Goal: Task Accomplishment & Management: Use online tool/utility

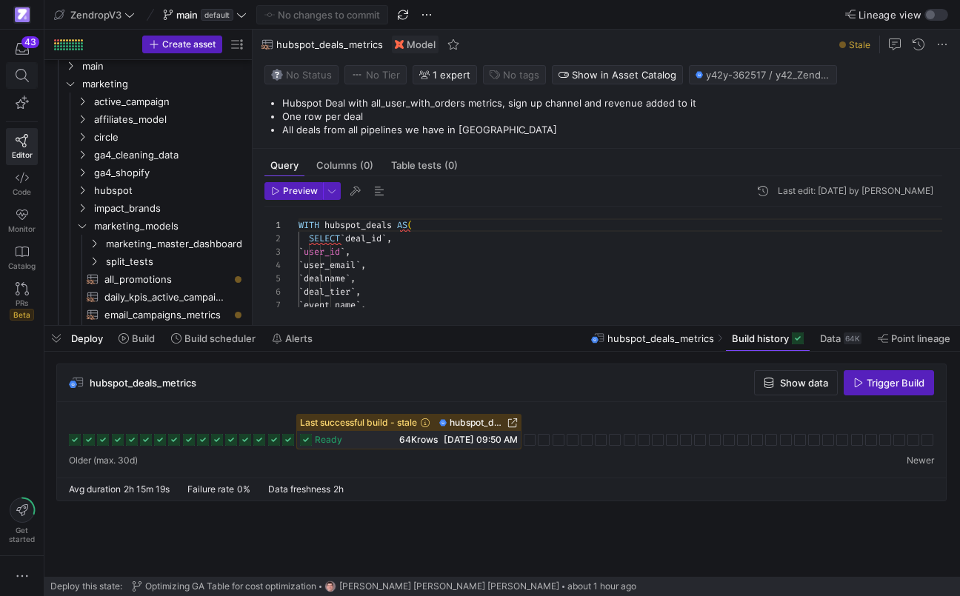
click at [31, 77] on span at bounding box center [22, 75] width 19 height 13
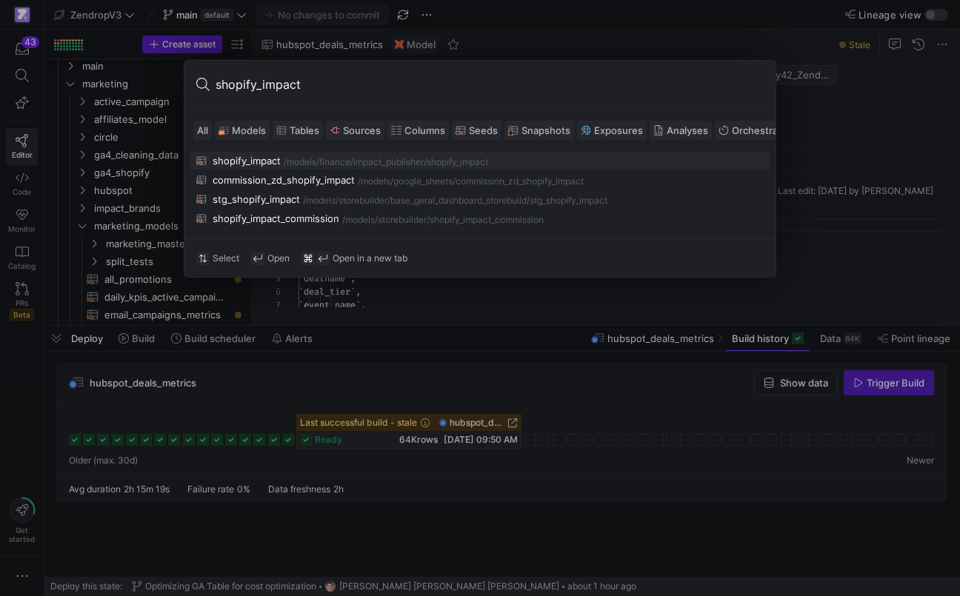
type input "shopify_impact"
click at [280, 156] on div "shopify_impact" at bounding box center [246, 161] width 68 height 12
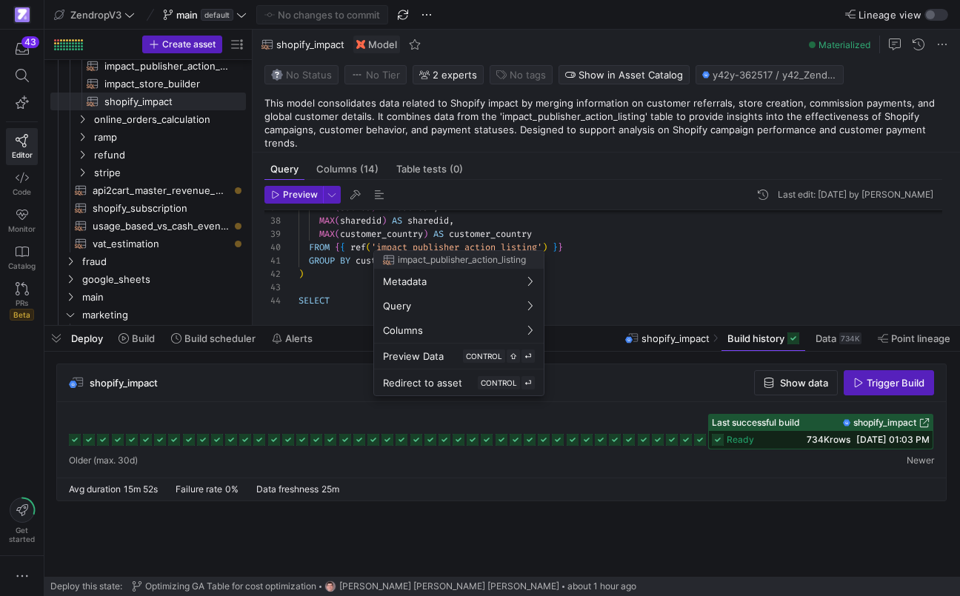
click at [437, 244] on div at bounding box center [480, 298] width 960 height 596
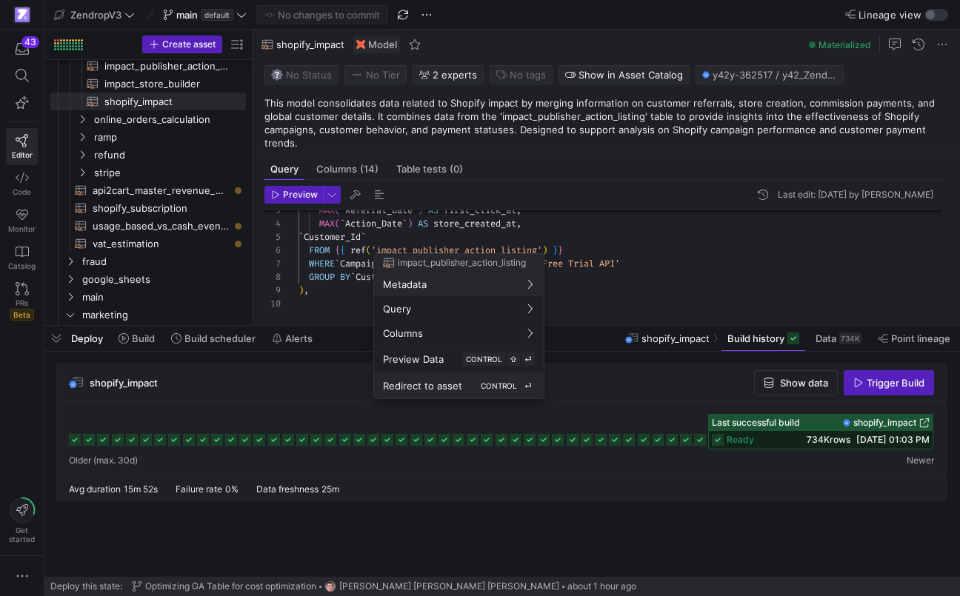
click at [435, 385] on span "Redirect to asset" at bounding box center [422, 386] width 79 height 12
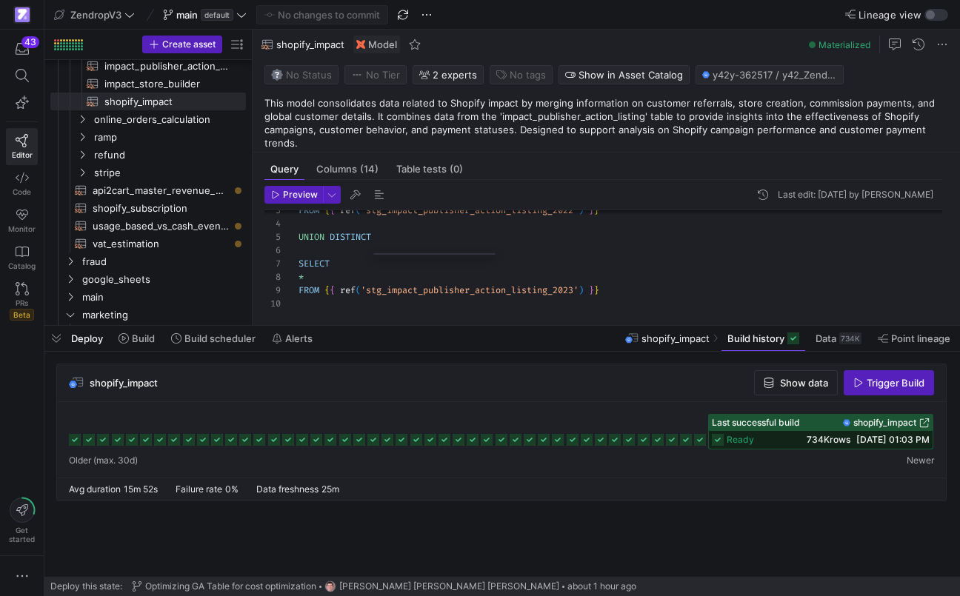
scroll to position [124, 0]
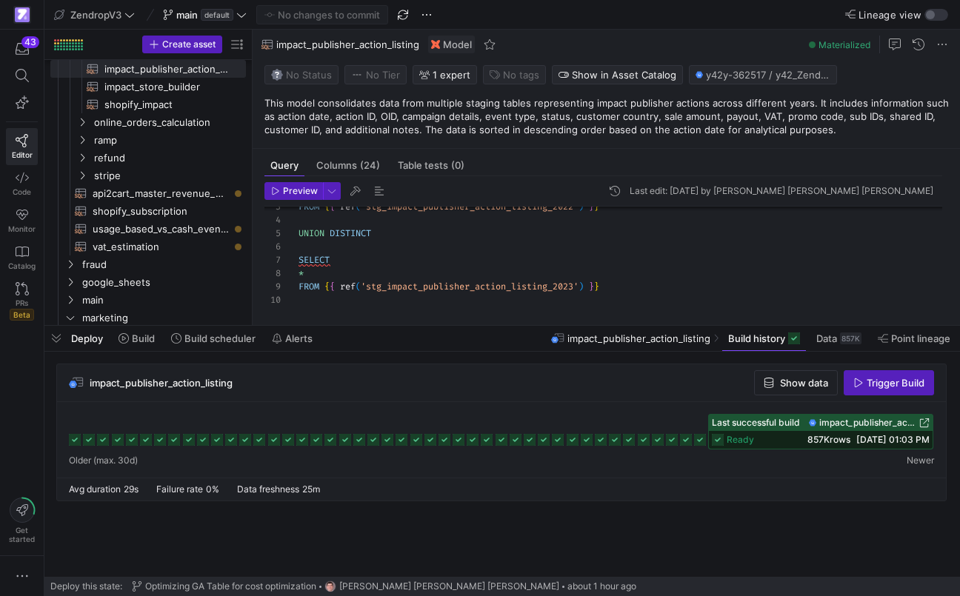
click at [838, 420] on span "impact_publisher_action_listing" at bounding box center [867, 423] width 97 height 10
click at [209, 382] on span "impact_publisher_action_listing" at bounding box center [161, 383] width 143 height 12
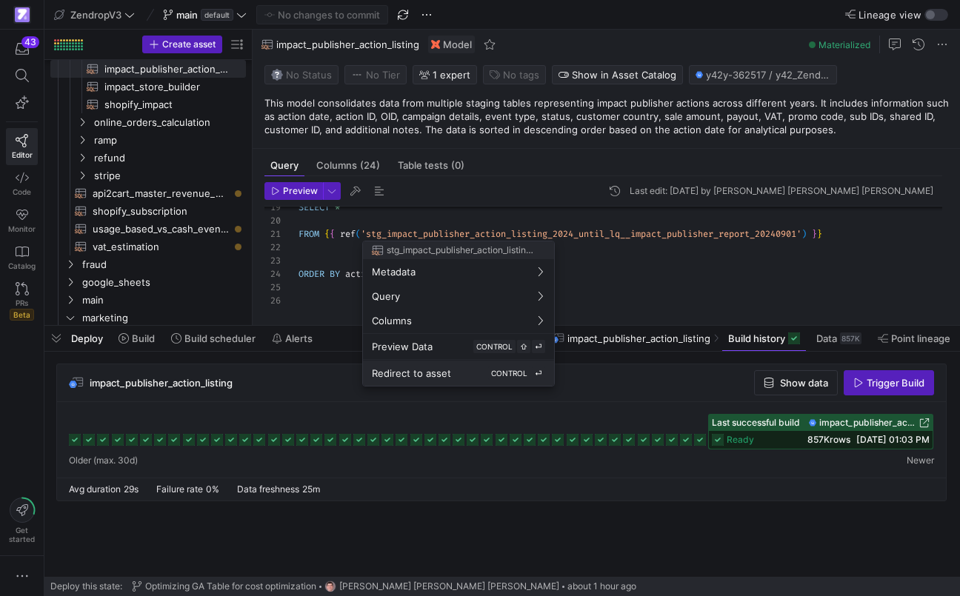
click at [488, 370] on div "Redirect to asset CONTROL ⏎" at bounding box center [458, 372] width 173 height 13
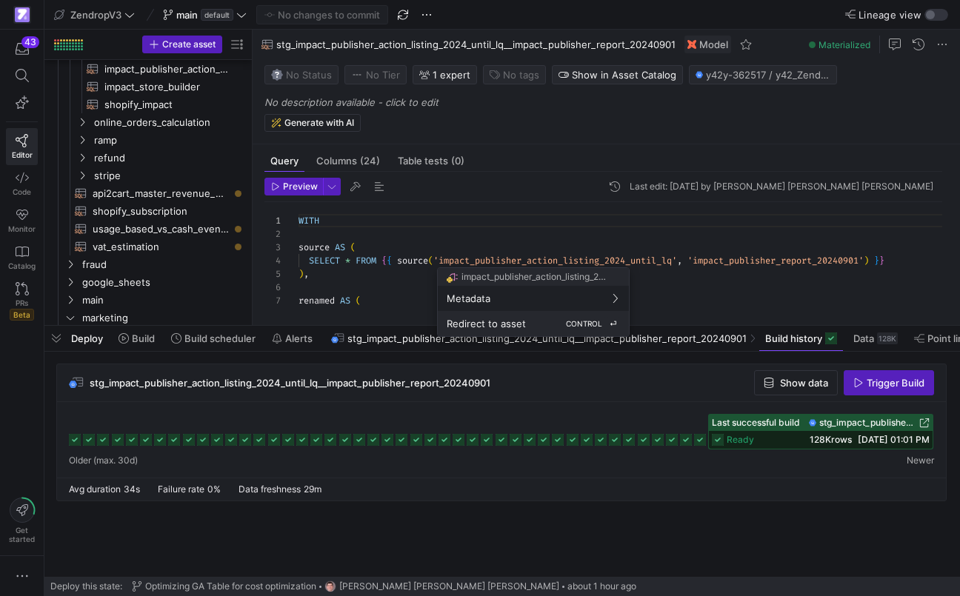
click at [532, 318] on div "Redirect to asset CONTROL ⏎" at bounding box center [532, 323] width 173 height 13
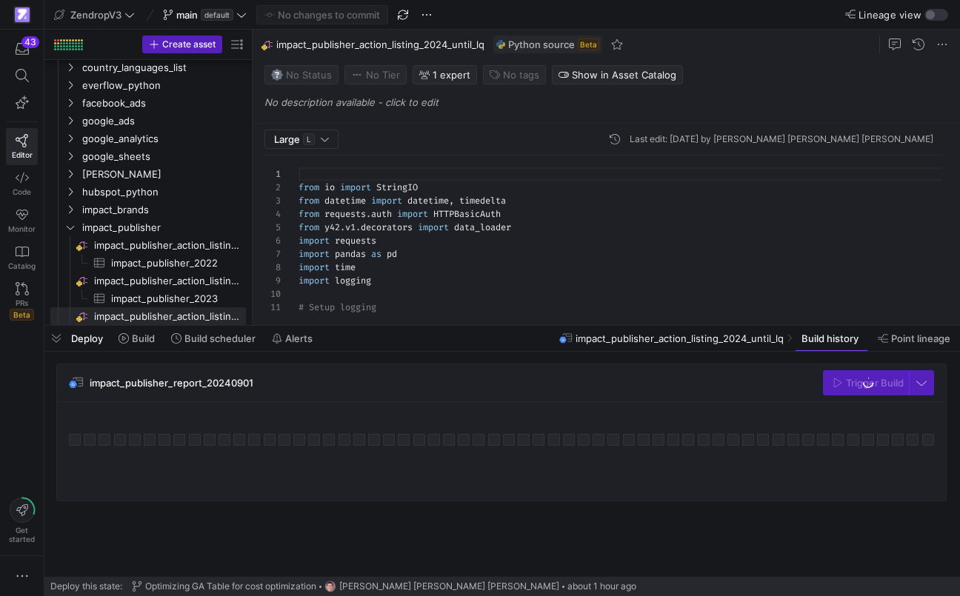
scroll to position [133, 0]
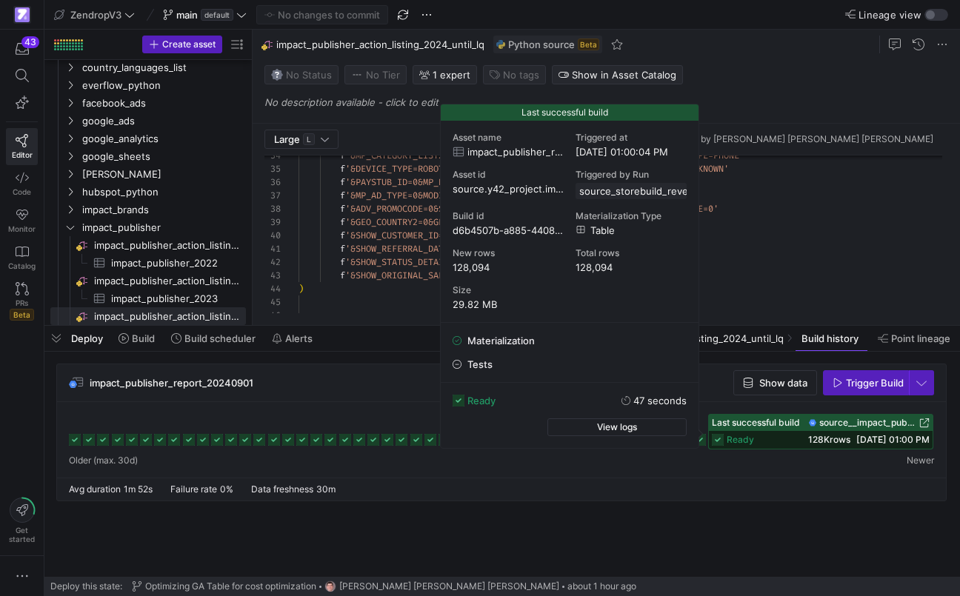
click at [820, 445] on span "128K rows" at bounding box center [829, 439] width 42 height 11
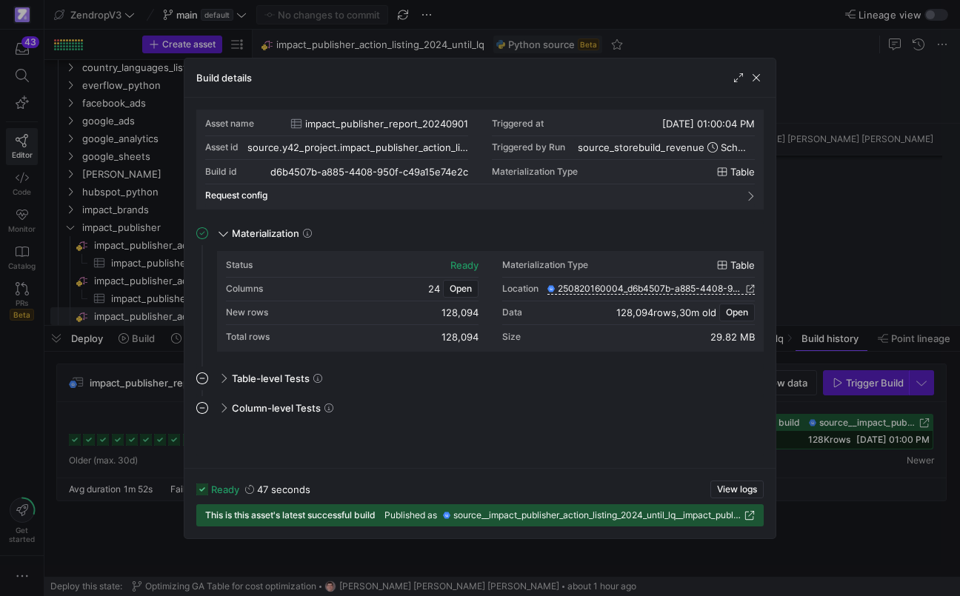
click at [792, 492] on div at bounding box center [480, 298] width 960 height 596
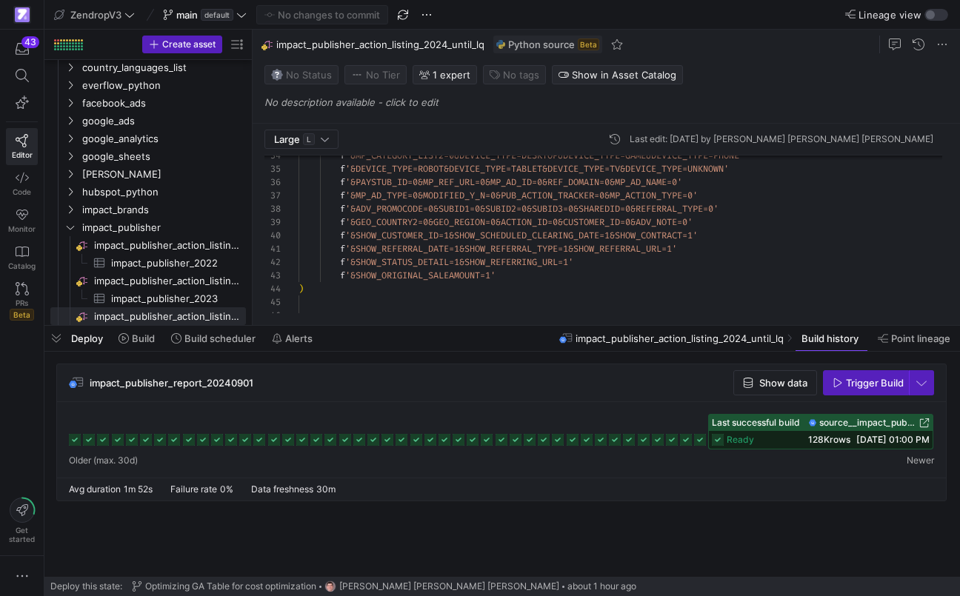
click at [898, 437] on span "08/20/25, 01:00 PM" at bounding box center [892, 439] width 73 height 11
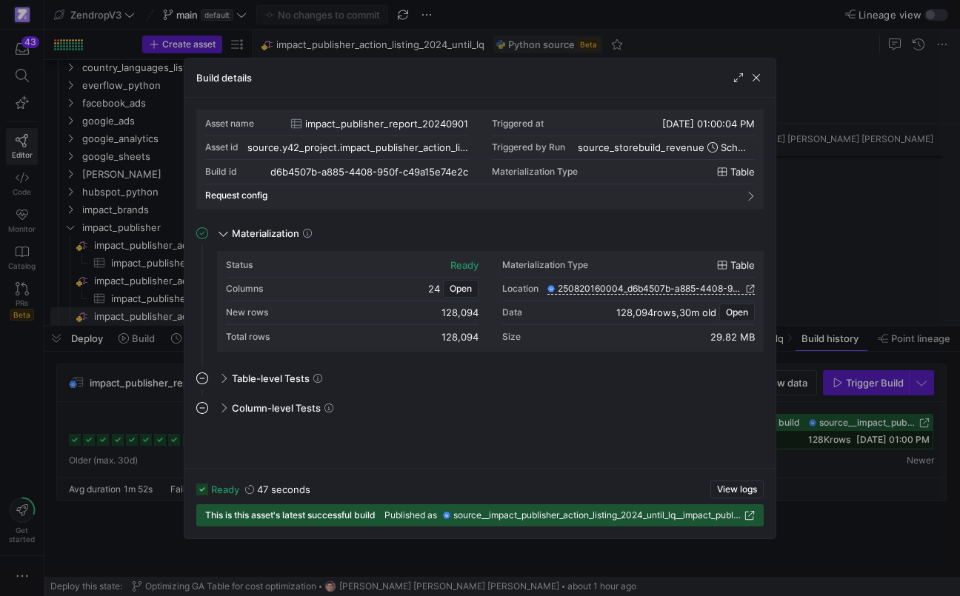
click at [850, 299] on div at bounding box center [480, 298] width 960 height 596
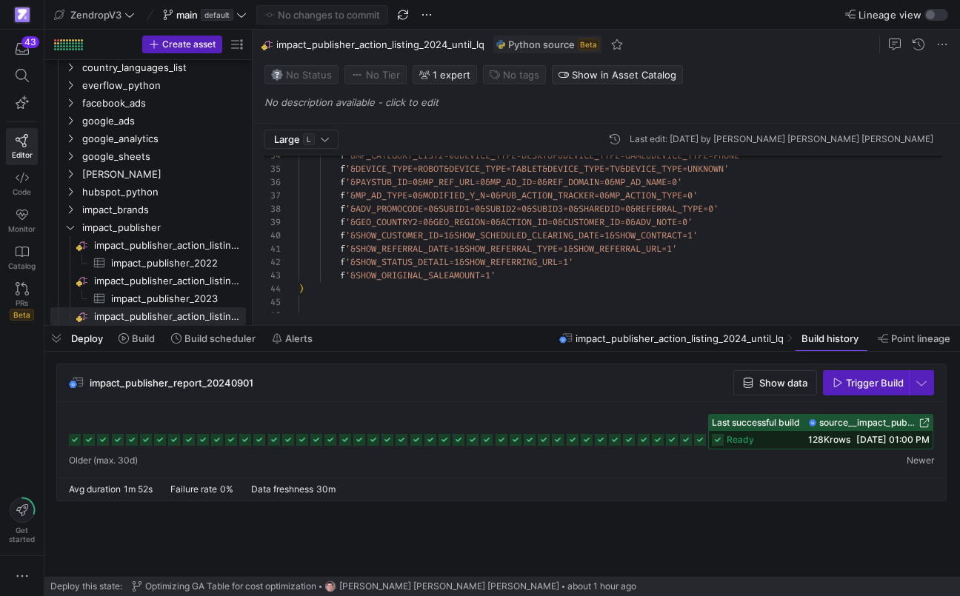
click at [835, 426] on span "source__impact_publisher_action_listing_2024_until_lq__impact_publisher_report_…" at bounding box center [867, 423] width 97 height 10
click at [469, 264] on div "f '&PAYSTUB_ID=0&MP_REF_URL=0&MP_AD_ID=0&REF_DOMAIN= 0&MP_AD_NAME=0' f '&MP_AD_…" at bounding box center [625, 444] width 655 height 1516
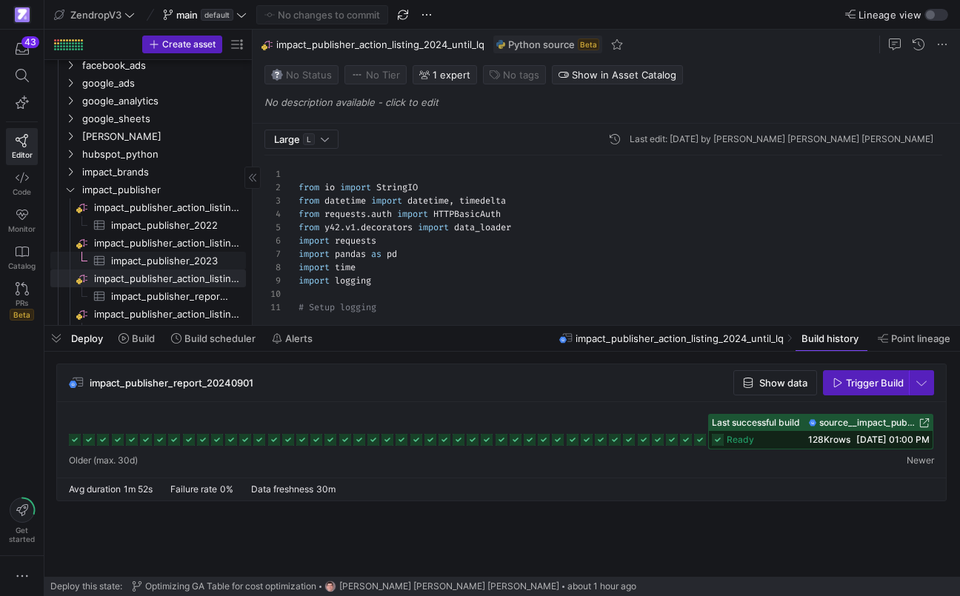
scroll to position [1711, 0]
click at [141, 290] on span "impact_publisher_report_20240901​​​​​​​​​" at bounding box center [170, 295] width 118 height 17
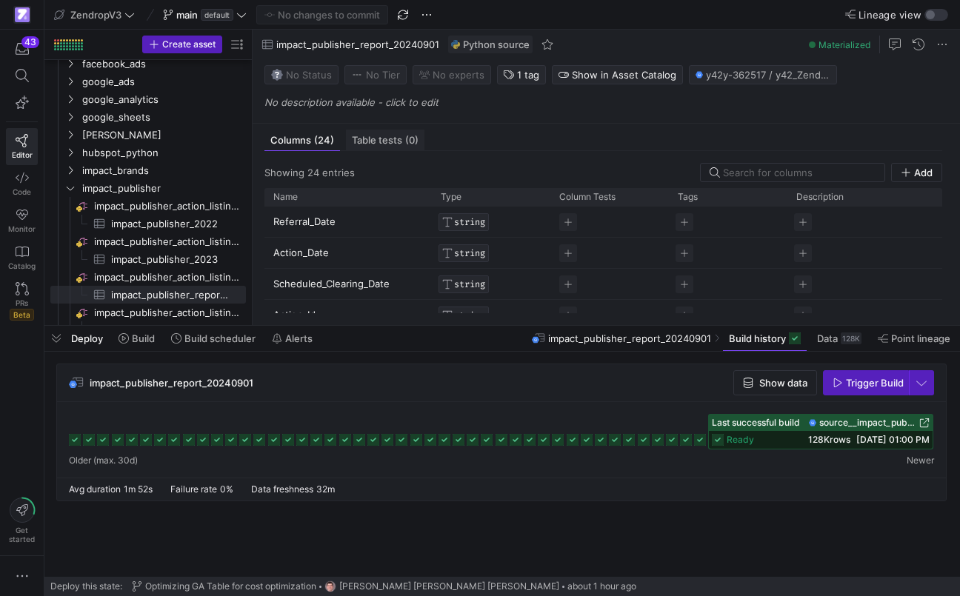
click at [368, 147] on div "Table tests (0)" at bounding box center [385, 140] width 78 height 21
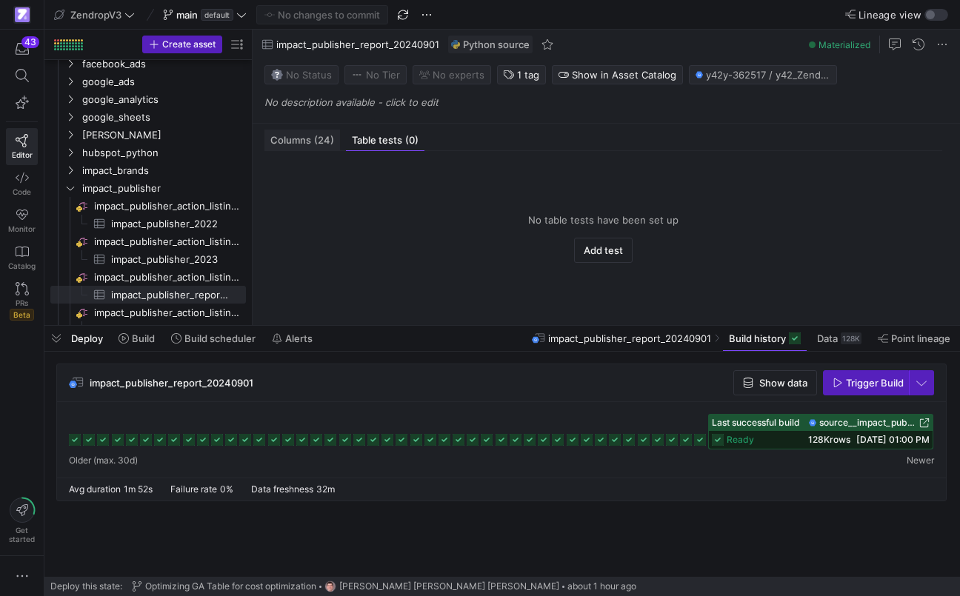
click at [327, 148] on div "Columns (24)" at bounding box center [302, 140] width 76 height 21
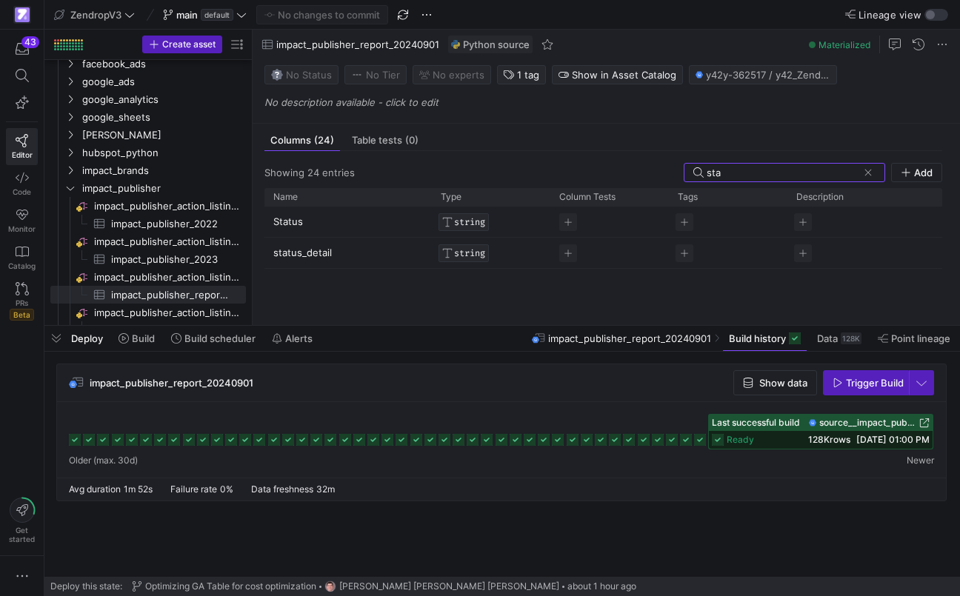
type input "sta"
click at [373, 261] on p "status_detail" at bounding box center [348, 252] width 150 height 29
click at [373, 261] on input "status_detail" at bounding box center [340, 252] width 135 height 28
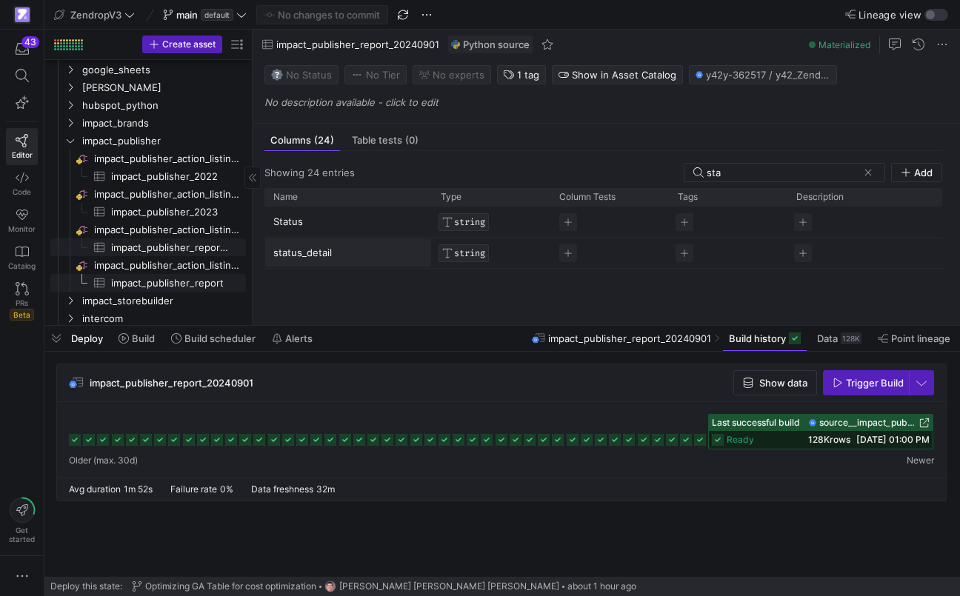
scroll to position [1764, 0]
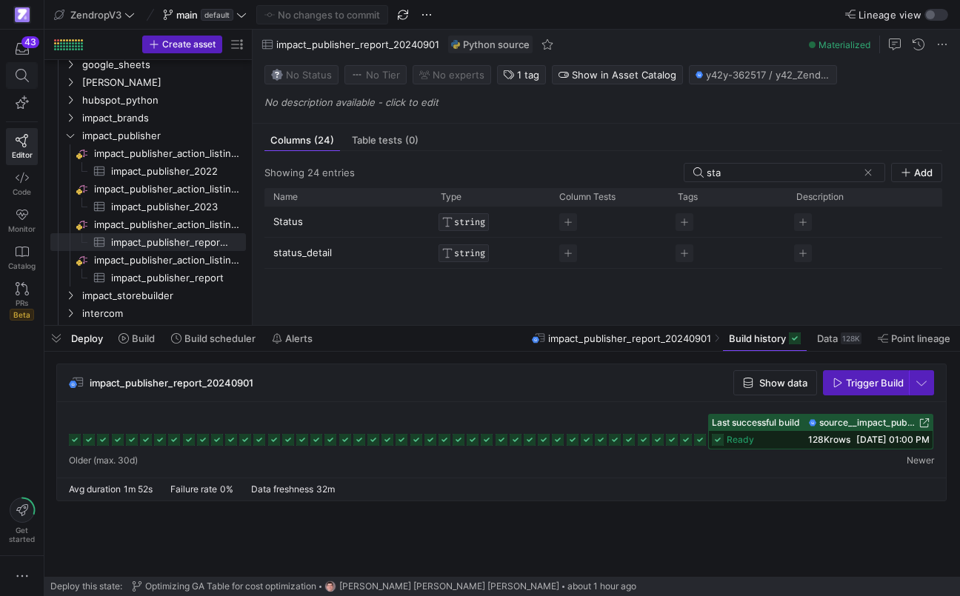
click at [13, 75] on span at bounding box center [22, 75] width 19 height 13
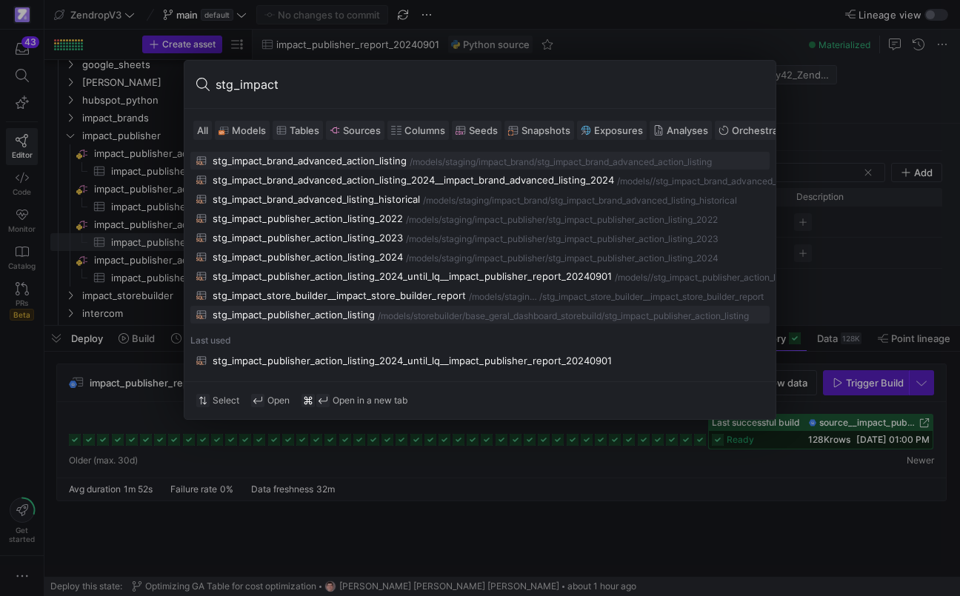
type input "stg_impact"
click at [318, 321] on div "stg_impact_publisher_action_listing" at bounding box center [293, 315] width 162 height 12
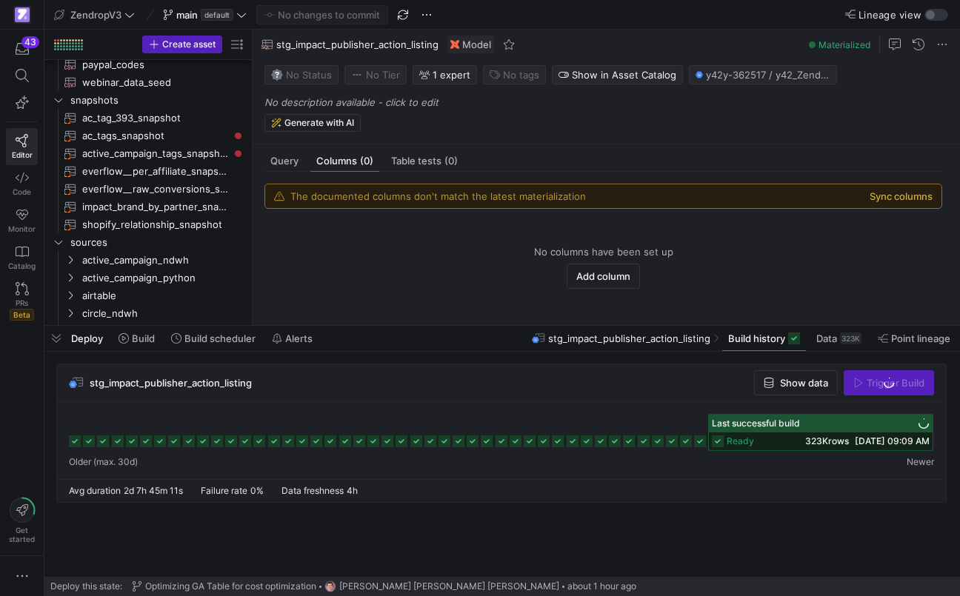
click at [901, 195] on button "Sync columns" at bounding box center [900, 196] width 63 height 12
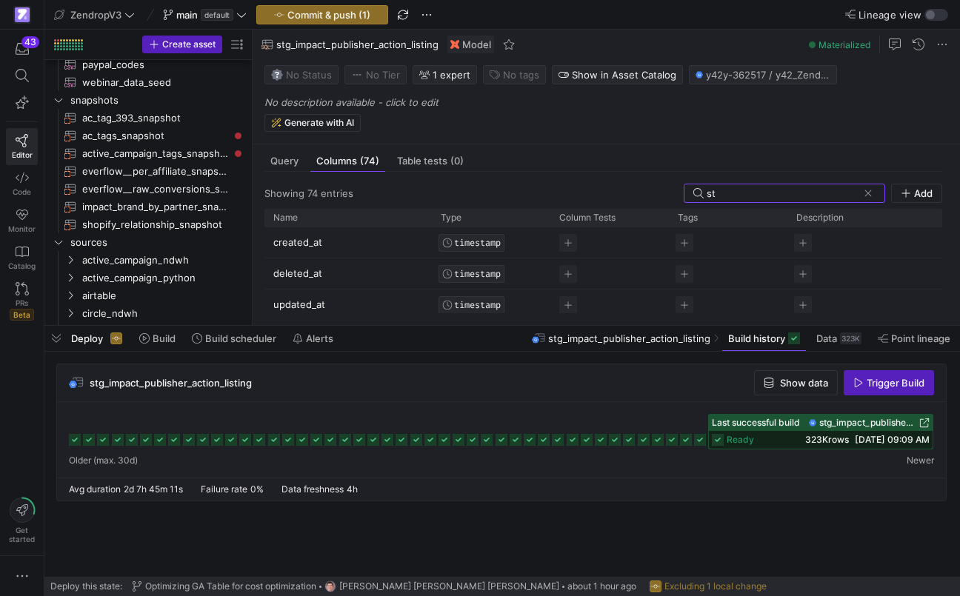
type input "s"
type input "status_detail"
click at [290, 161] on span "Query" at bounding box center [284, 161] width 28 height 10
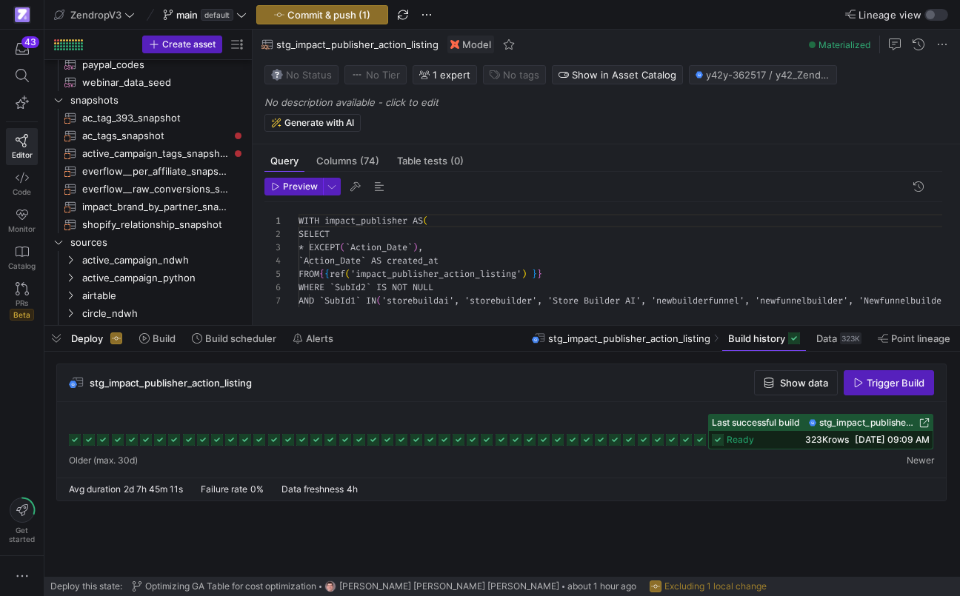
scroll to position [133, 0]
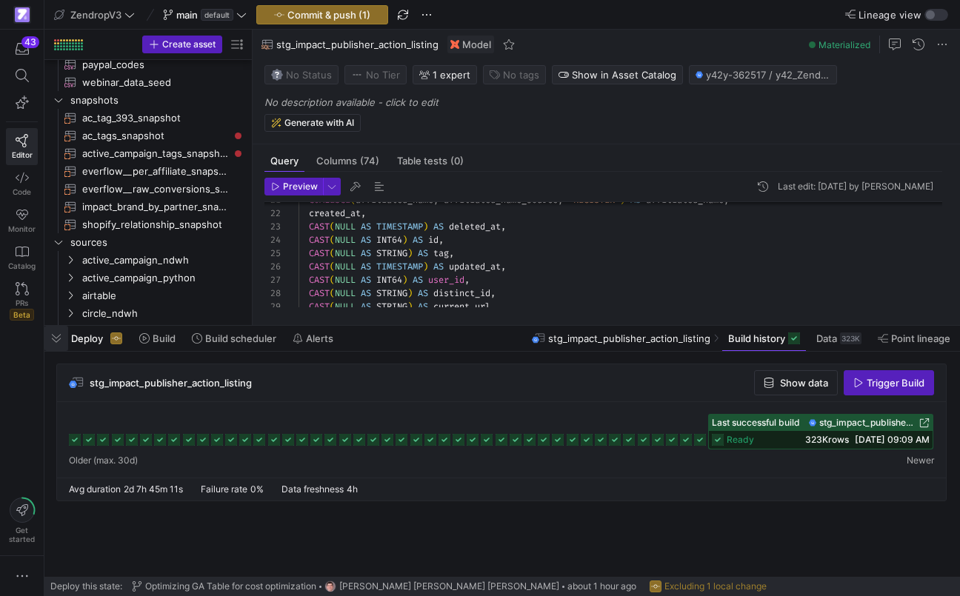
click at [64, 337] on span "button" at bounding box center [56, 338] width 24 height 25
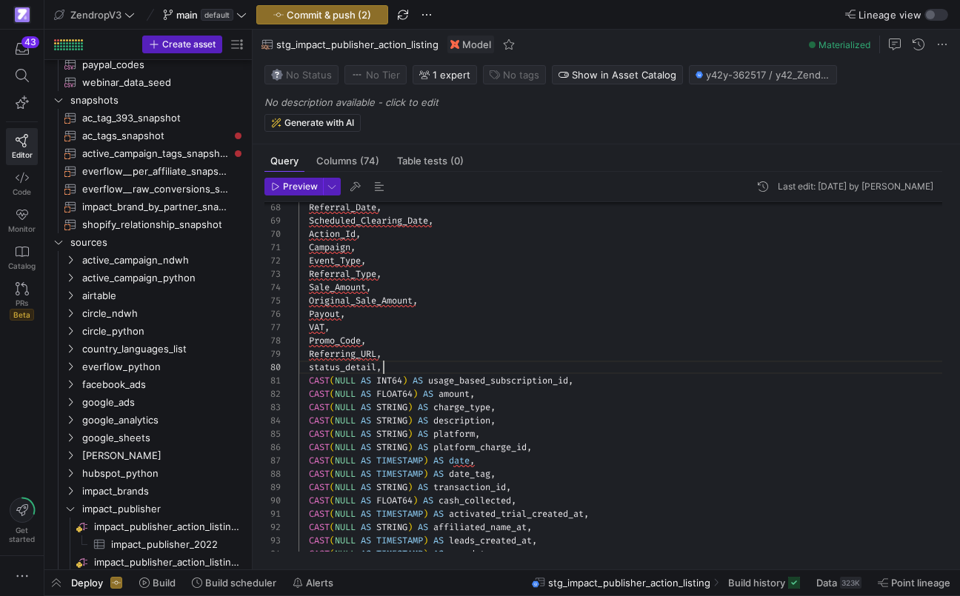
scroll to position [120, 85]
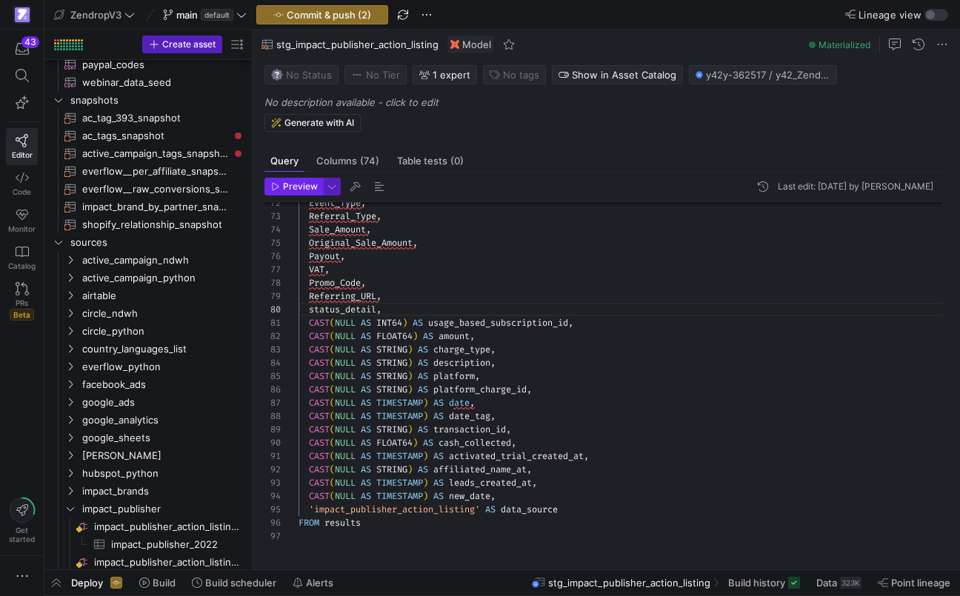
click at [300, 193] on span "button" at bounding box center [293, 186] width 57 height 16
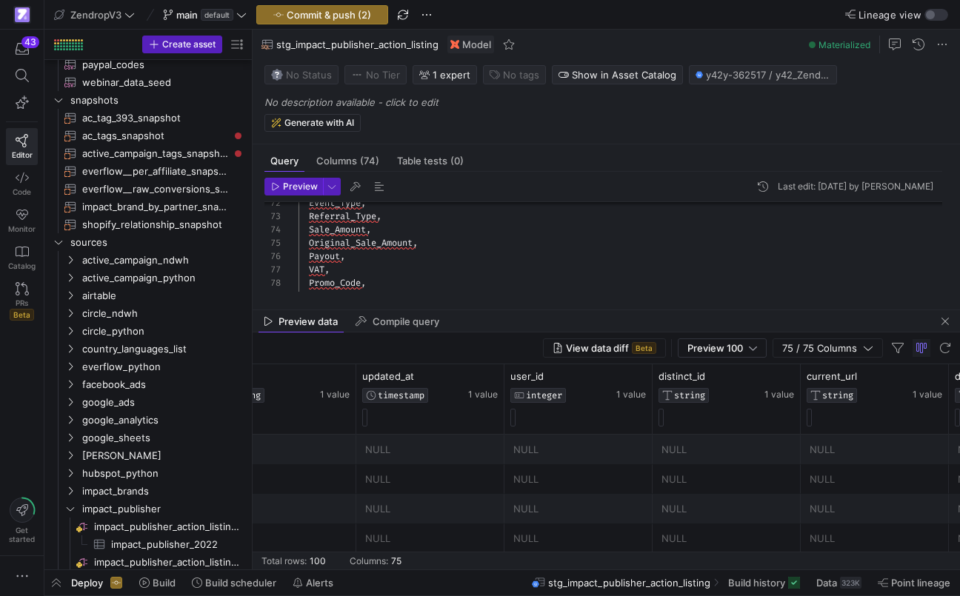
scroll to position [0, 781]
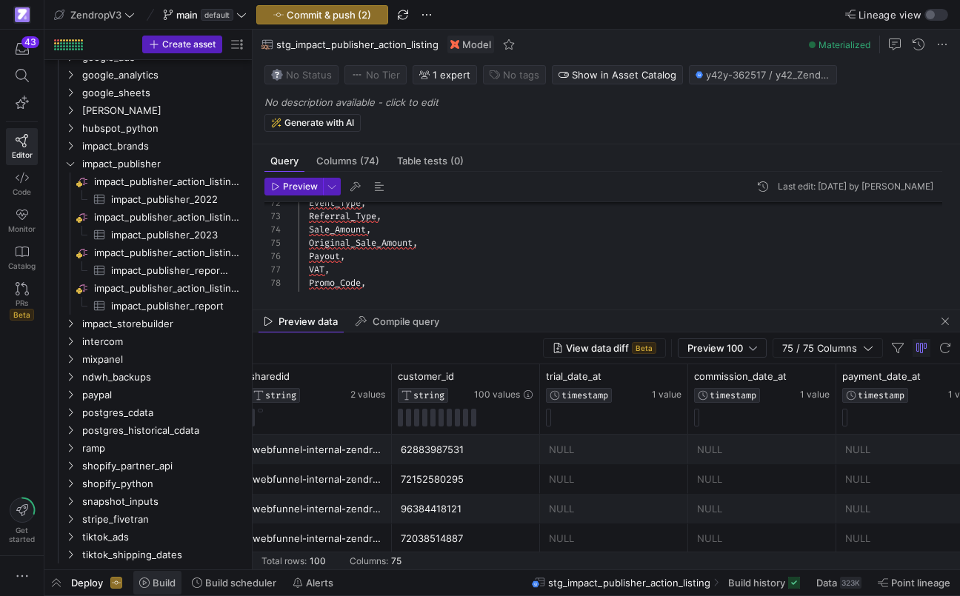
click at [163, 577] on span "Build" at bounding box center [164, 583] width 23 height 12
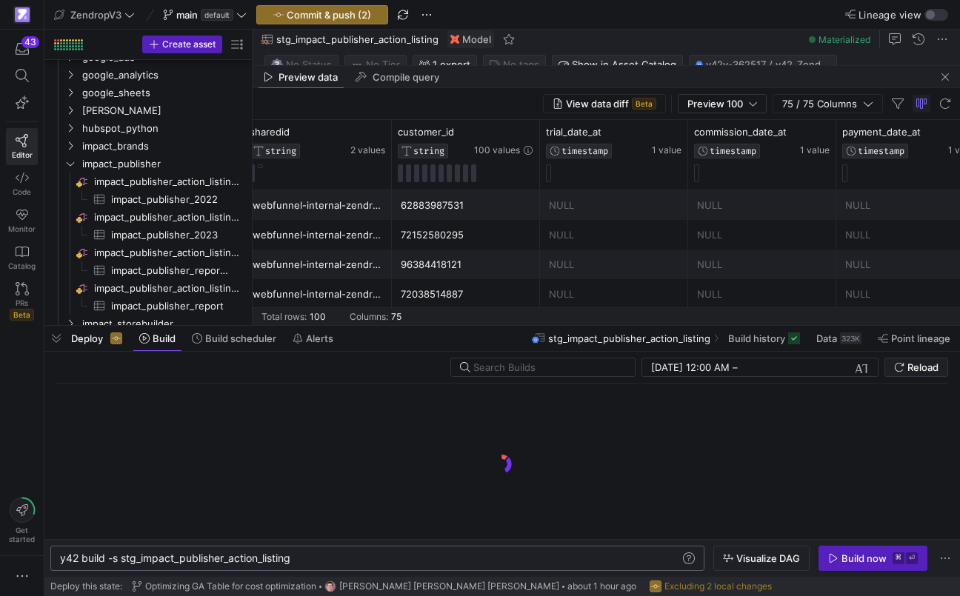
click at [302, 560] on div "y42 build -s stg_impact_publisher_action_listing" at bounding box center [370, 558] width 620 height 12
click at [761, 555] on span "Visualize DAG" at bounding box center [768, 558] width 64 height 12
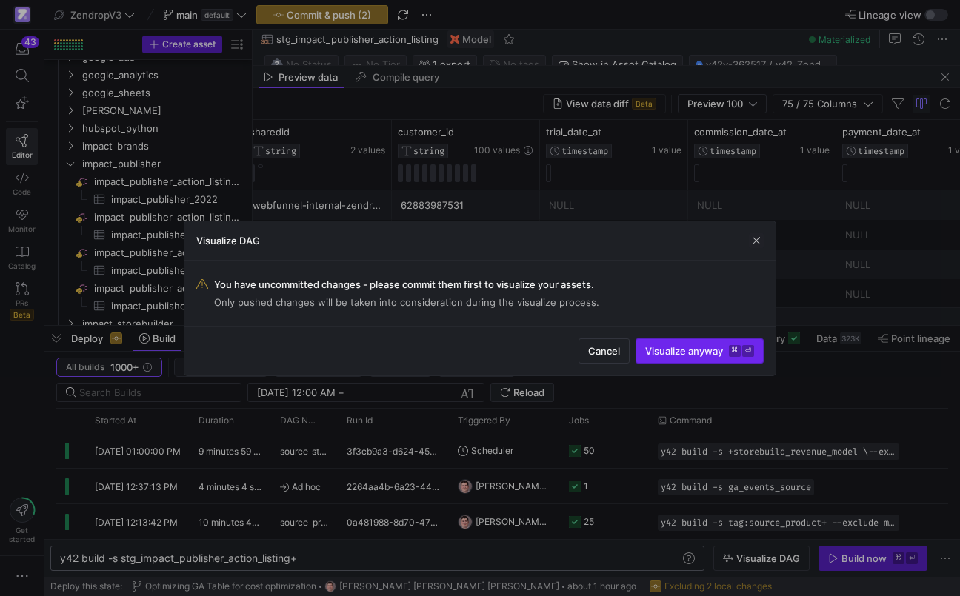
click at [703, 344] on span "submit" at bounding box center [699, 351] width 127 height 24
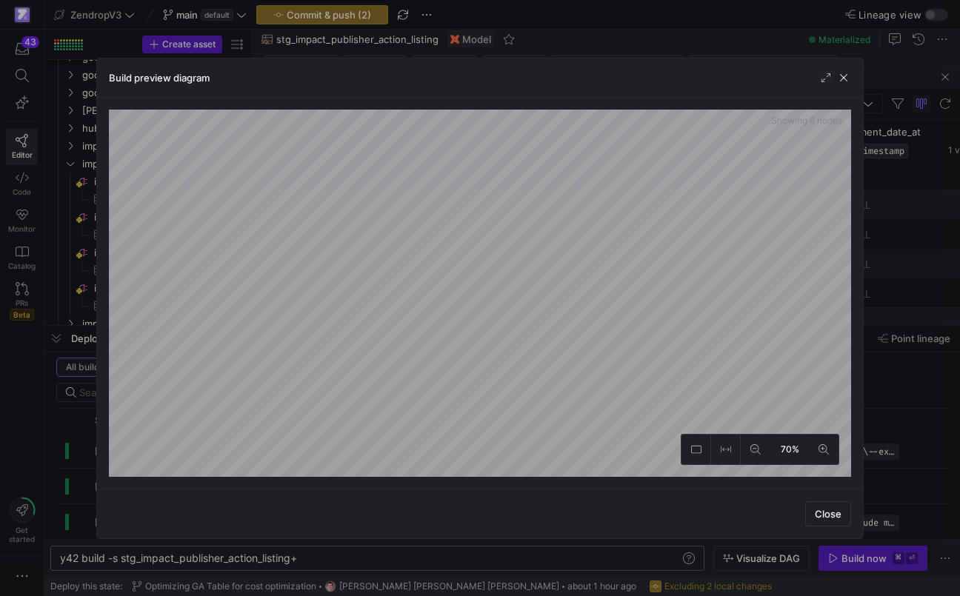
click at [65, 361] on div at bounding box center [480, 298] width 960 height 596
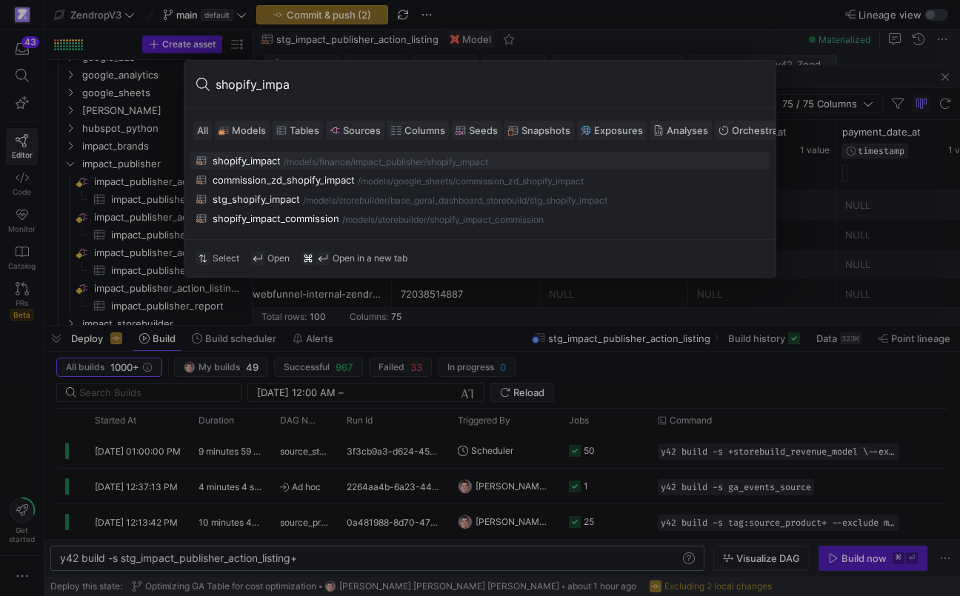
type input "shopify_impa"
click at [253, 167] on div "shopify_impact" at bounding box center [246, 161] width 68 height 12
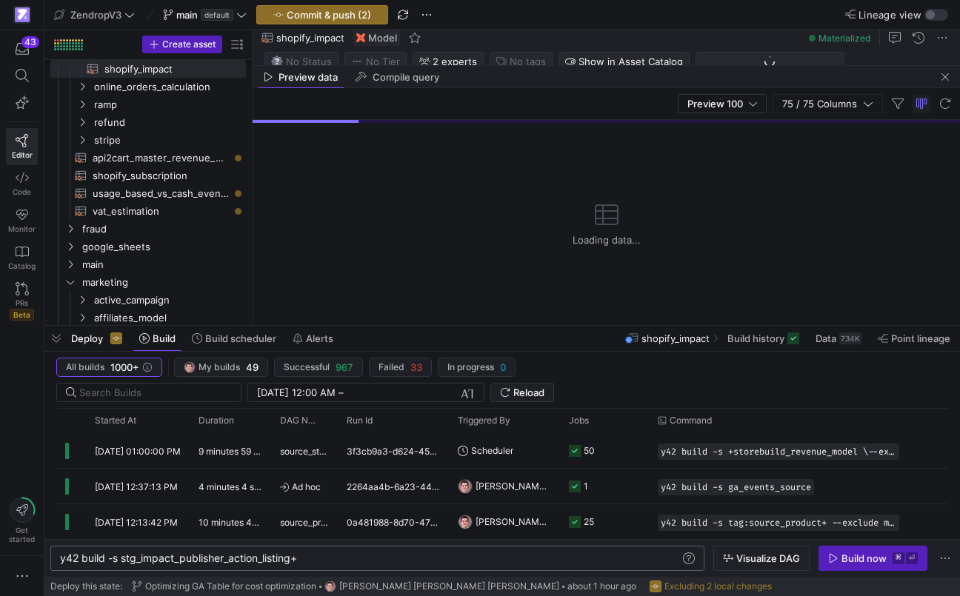
scroll to position [160, 0]
click at [945, 82] on span "button" at bounding box center [945, 77] width 18 height 18
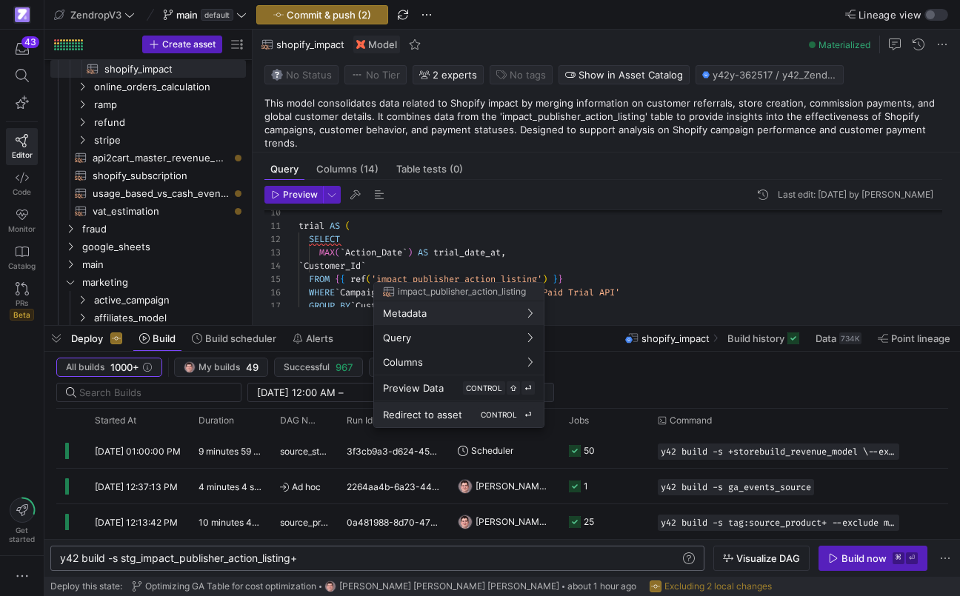
click at [438, 415] on span "Redirect to asset" at bounding box center [422, 415] width 79 height 12
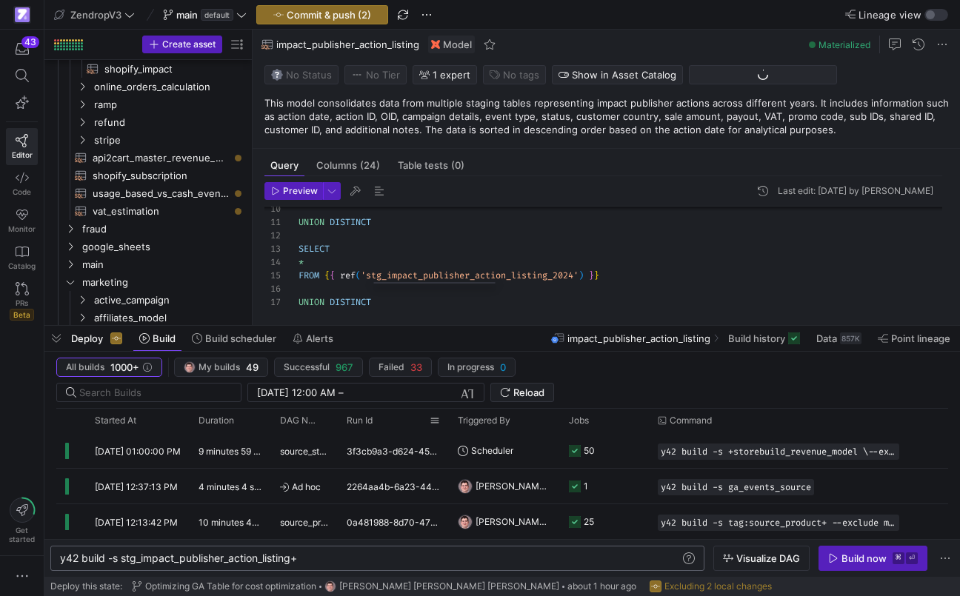
scroll to position [124, 0]
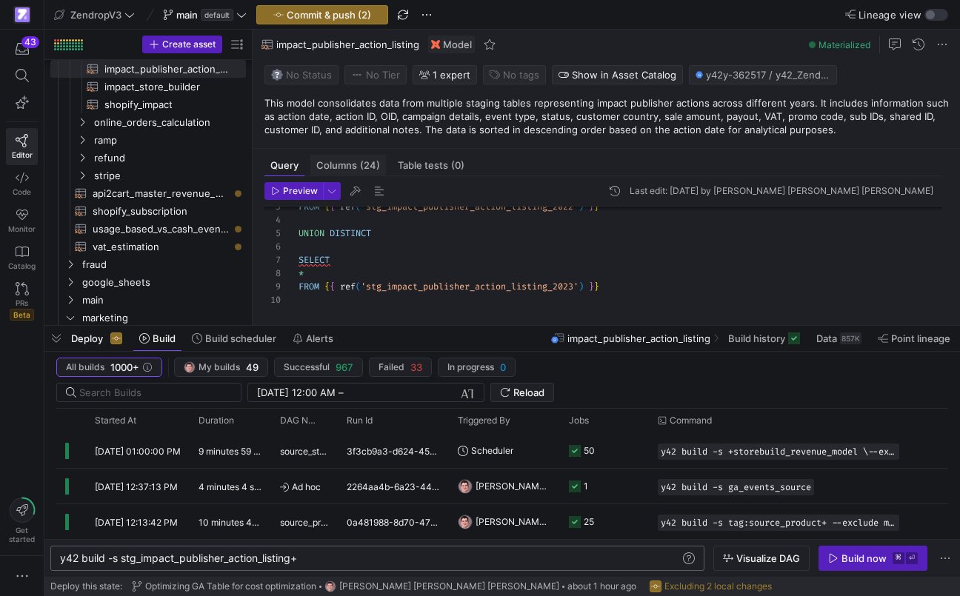
click at [372, 168] on span "(24)" at bounding box center [370, 166] width 20 height 10
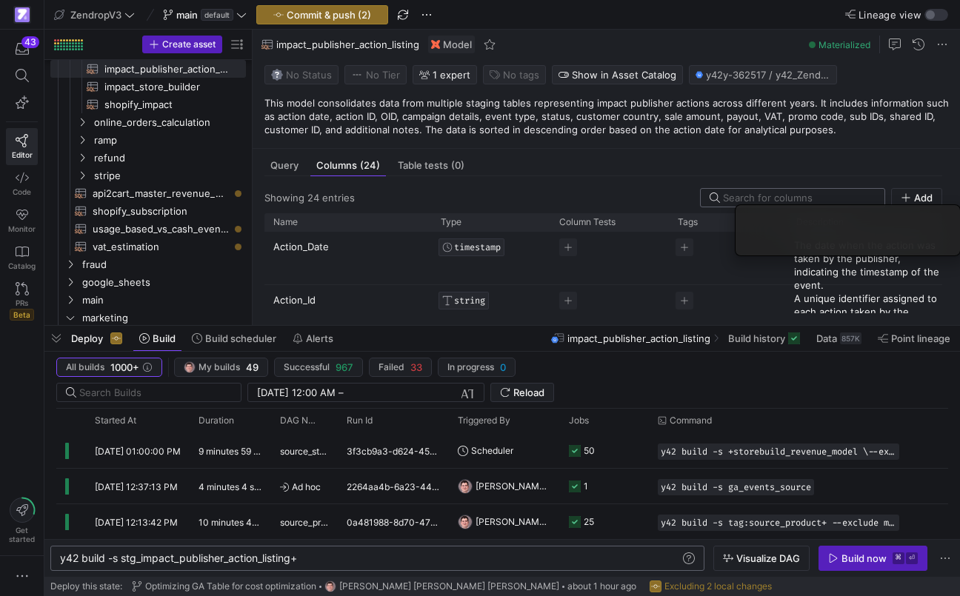
paste input "status_detail"
type input "status_detail"
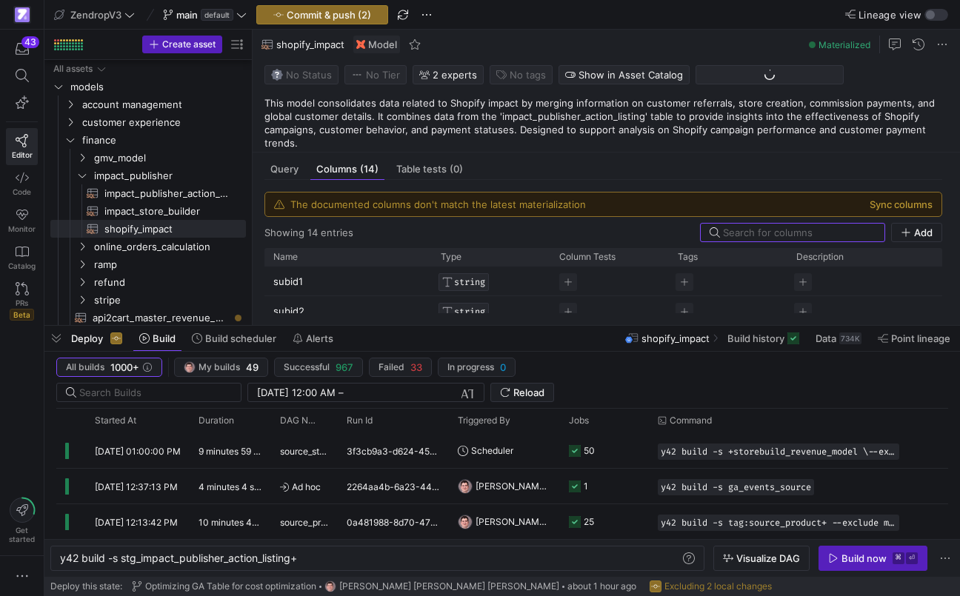
scroll to position [0, 240]
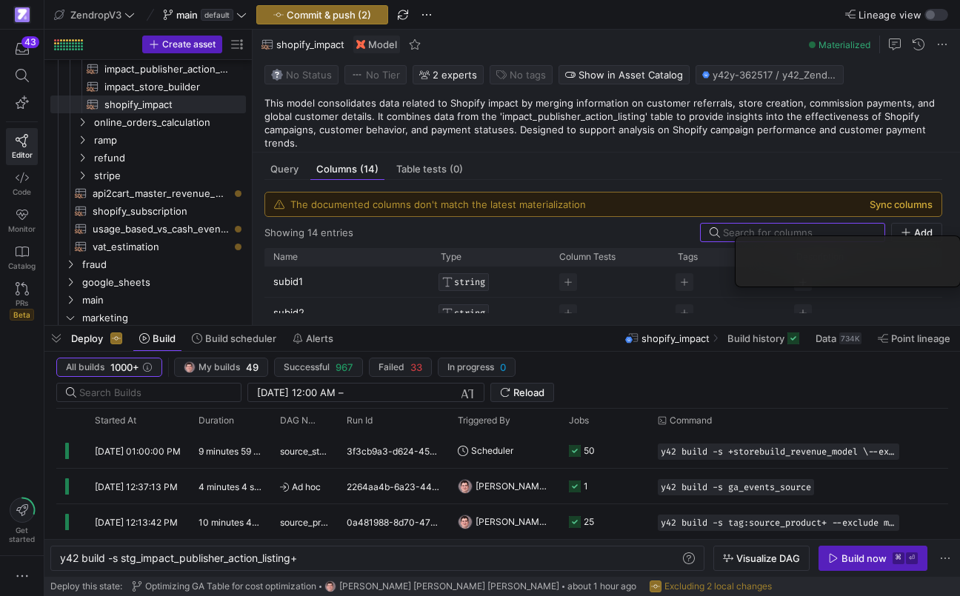
click at [885, 204] on button "Sync columns" at bounding box center [900, 204] width 63 height 12
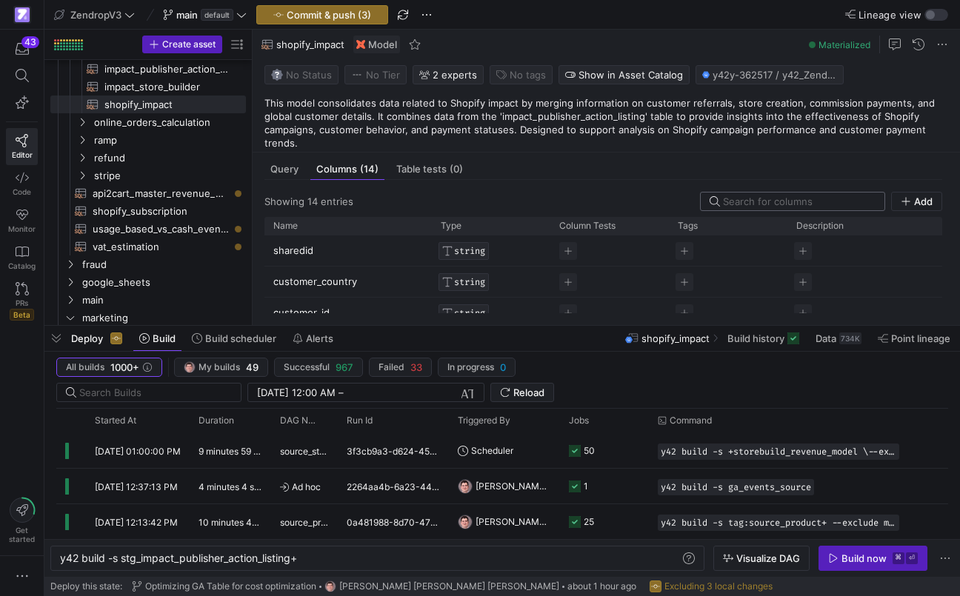
click at [797, 201] on input at bounding box center [799, 201] width 153 height 12
paste input "status_detail"
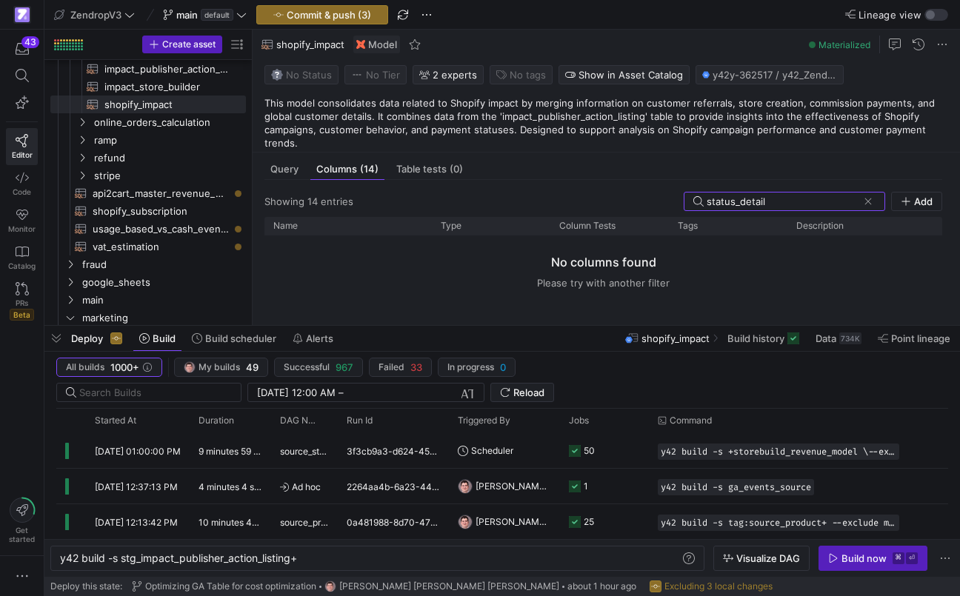
type input "status_detail"
click at [307, 163] on div "Query Columns (14) Table tests (0)" at bounding box center [602, 168] width 677 height 21
click at [289, 167] on span "Query" at bounding box center [284, 169] width 28 height 10
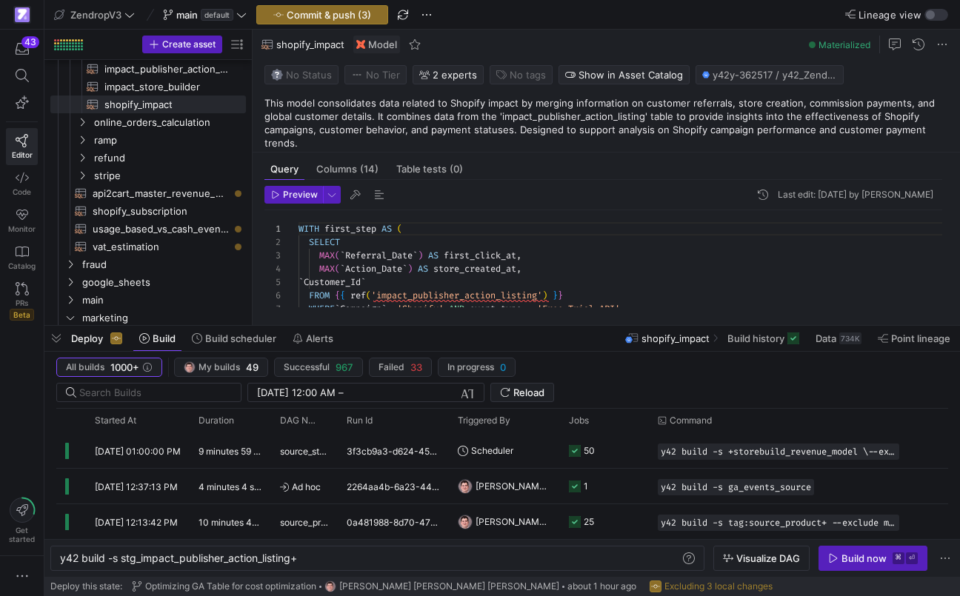
scroll to position [133, 0]
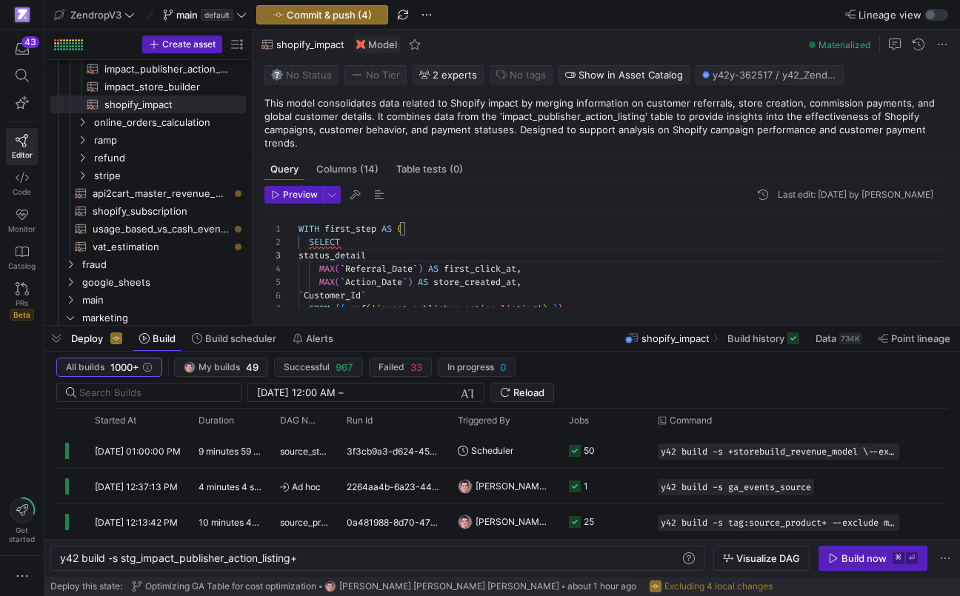
scroll to position [27, 74]
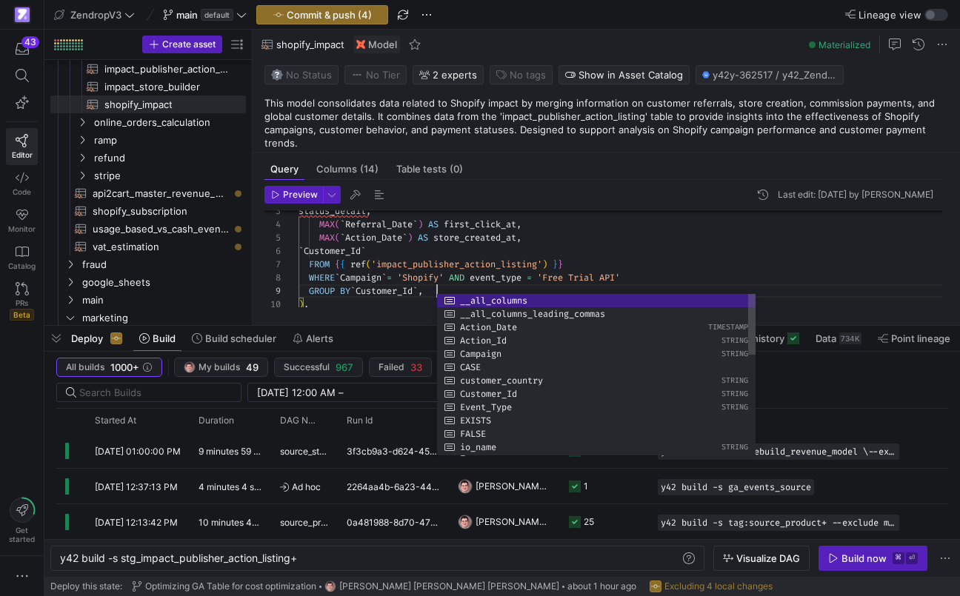
scroll to position [107, 208]
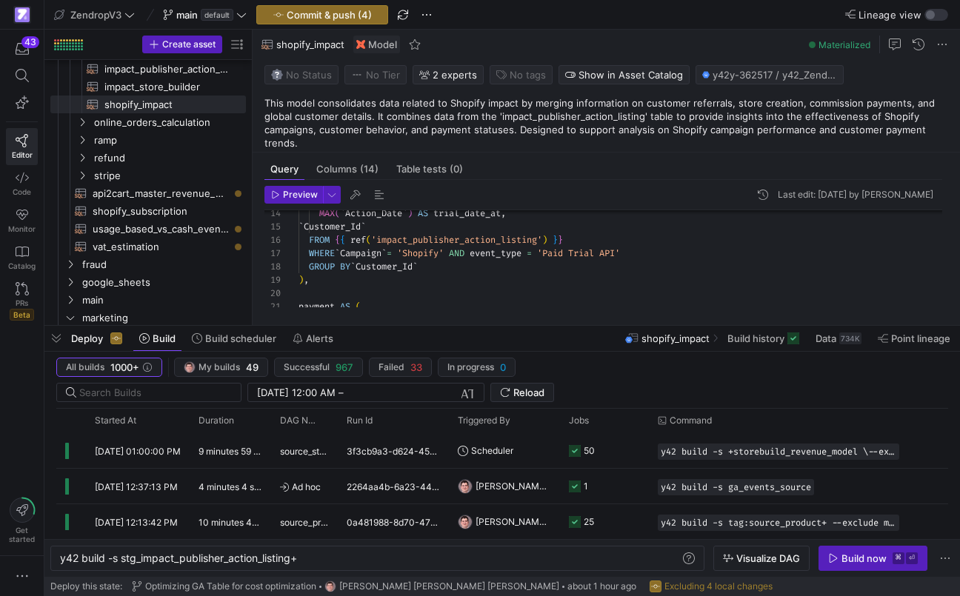
click at [452, 260] on div "MAX ( ` Action_Date ` ) AS trial_date_at , ` Customer_Id ` FROM { { ref ( 'impa…" at bounding box center [625, 453] width 655 height 865
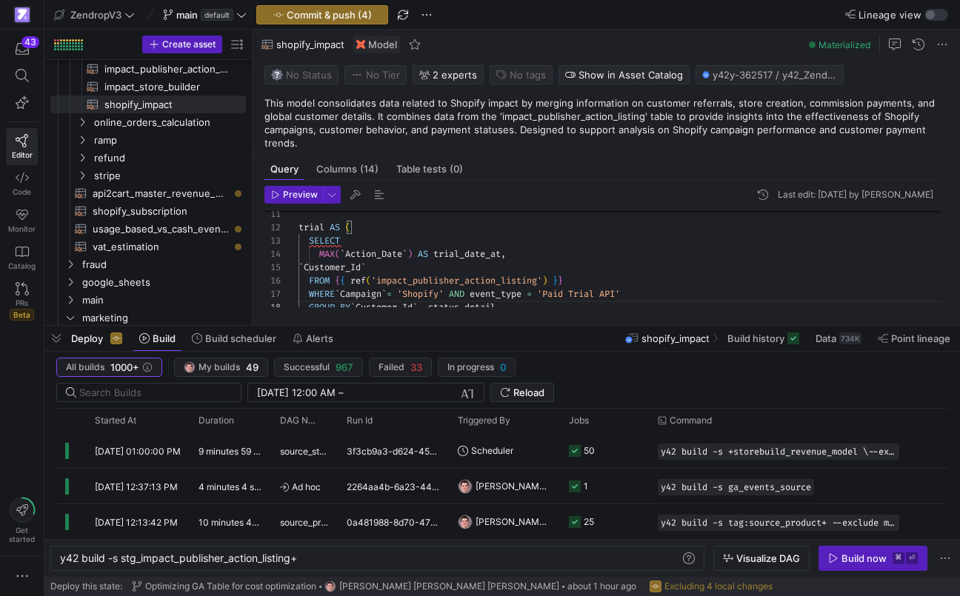
click at [423, 240] on div "MAX ( ` Action_Date ` ) AS trial_date_at , ` Customer_Id ` FROM { { ref ( 'impa…" at bounding box center [625, 494] width 655 height 865
type textarea "trial AS ( SELECT' MAX(`Action_Date`) AS trial_date_at, `Customer_Id` FROM {{ r…"
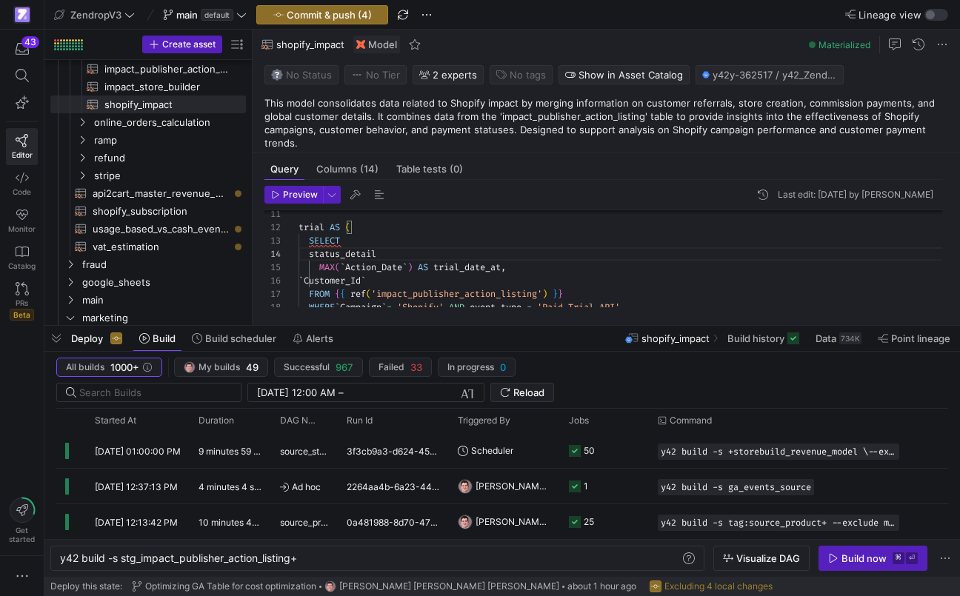
scroll to position [40, 85]
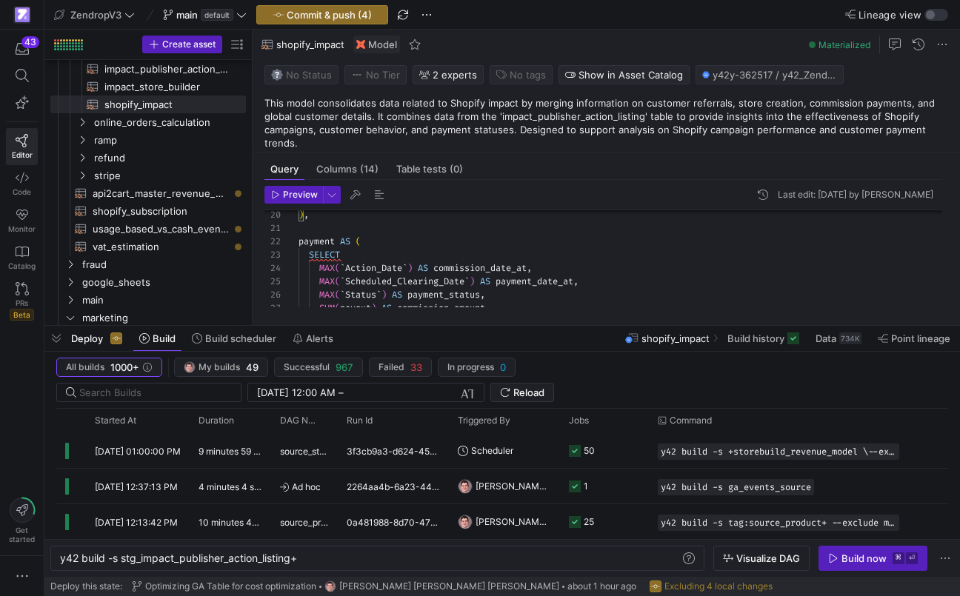
click at [413, 253] on div ") , payment AS ( SELECT MAX ( ` Action_Date ` ) AS commission_date_at , MAX ( `…" at bounding box center [625, 382] width 655 height 878
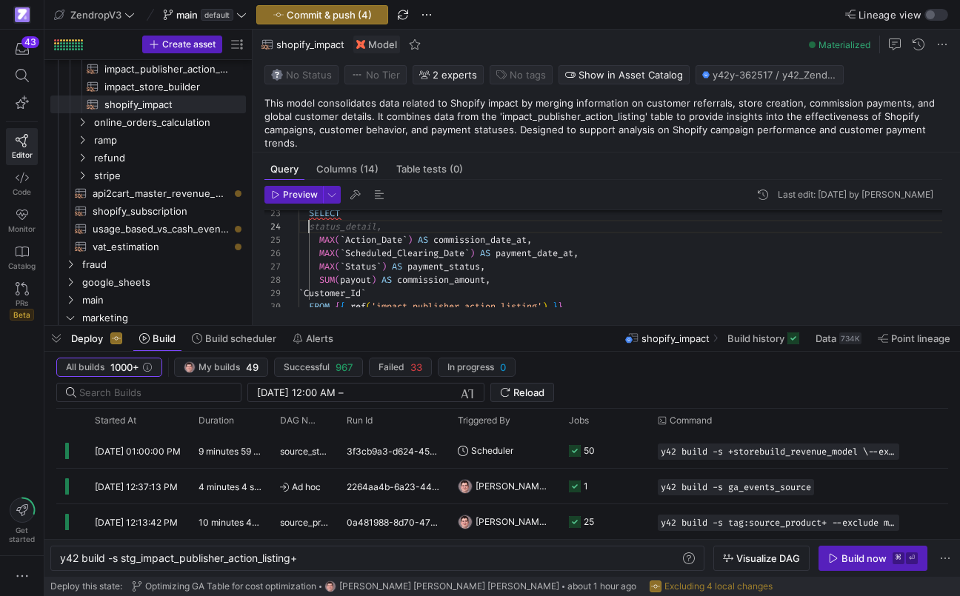
scroll to position [40, 80]
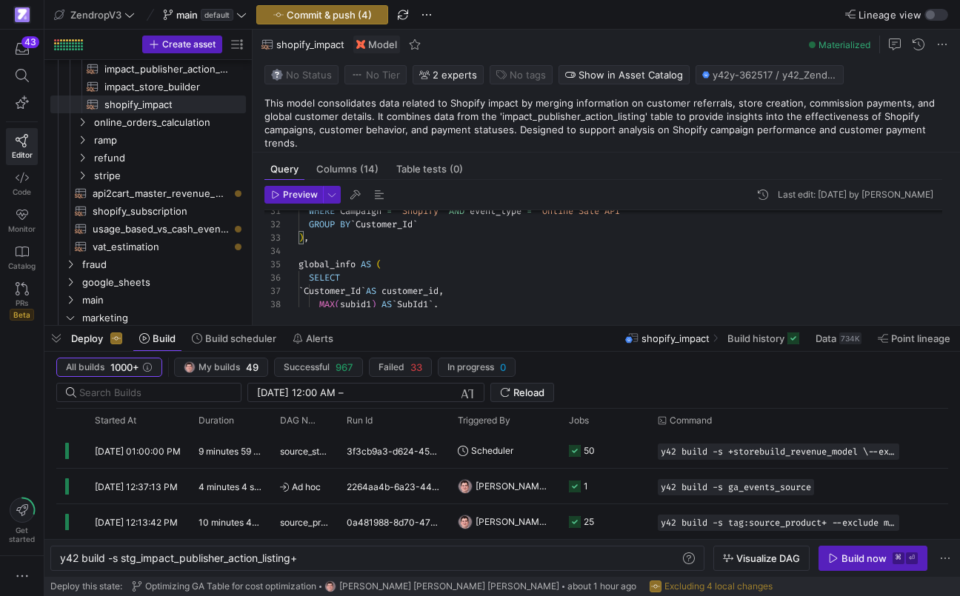
click at [441, 225] on div "WHERE ` Campaign ` = 'Shopify' AND event_type = 'Online Sale API' GROUP BY ` Cu…" at bounding box center [625, 238] width 655 height 891
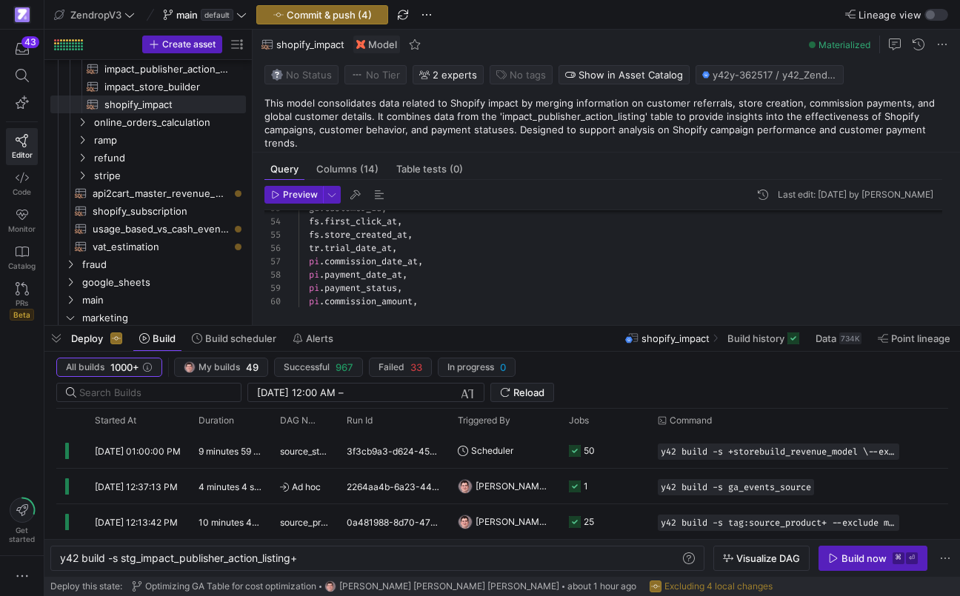
scroll to position [80, 128]
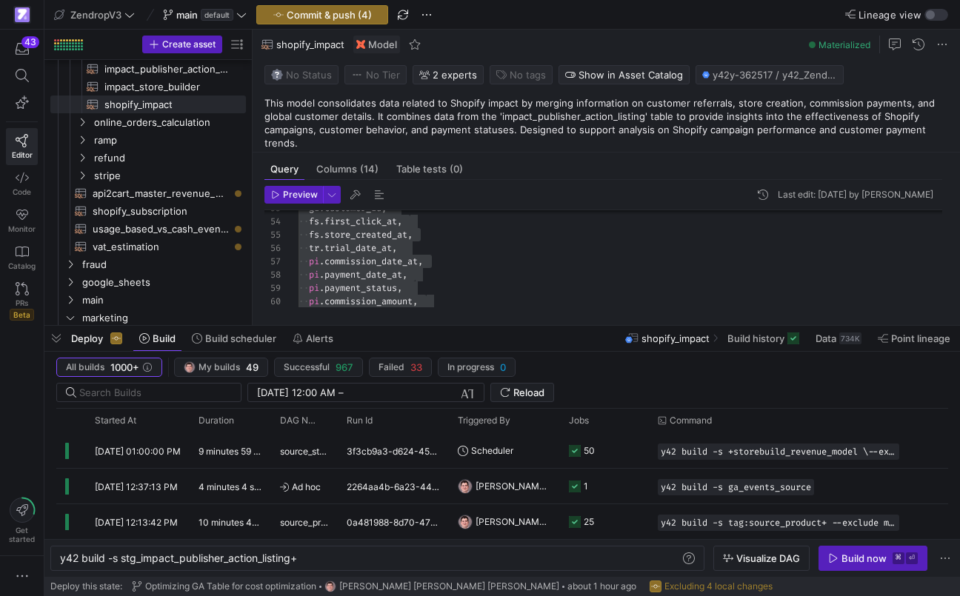
click at [95, 346] on div "Deploy Build Build scheduler Alerts" at bounding box center [191, 338] width 295 height 25
click at [50, 334] on span "button" at bounding box center [56, 338] width 24 height 25
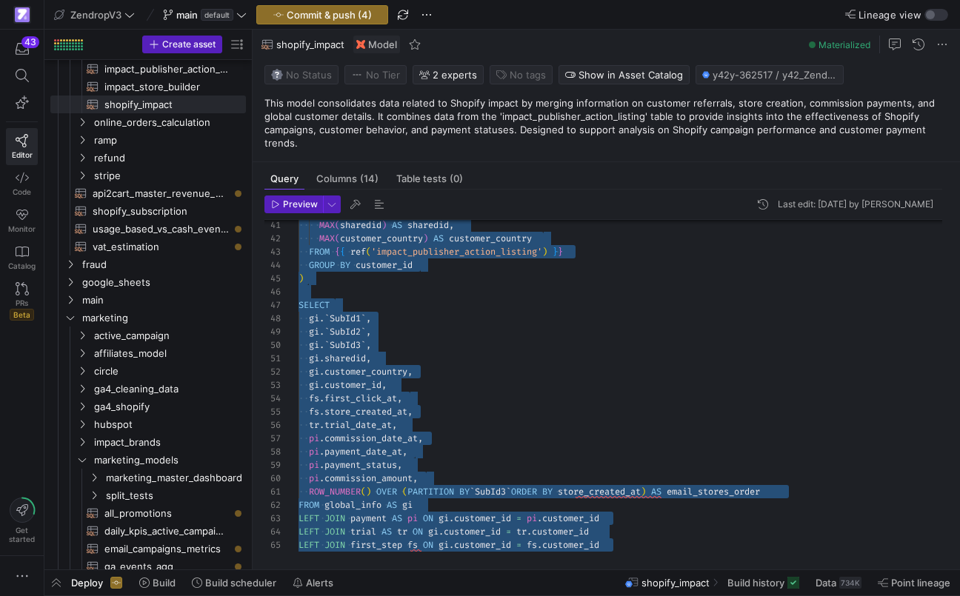
click at [410, 295] on div "pi . payment_status , pi . commission_amount , ROW_NUMBER ( ) OVER ( PARTITION …" at bounding box center [625, 119] width 655 height 891
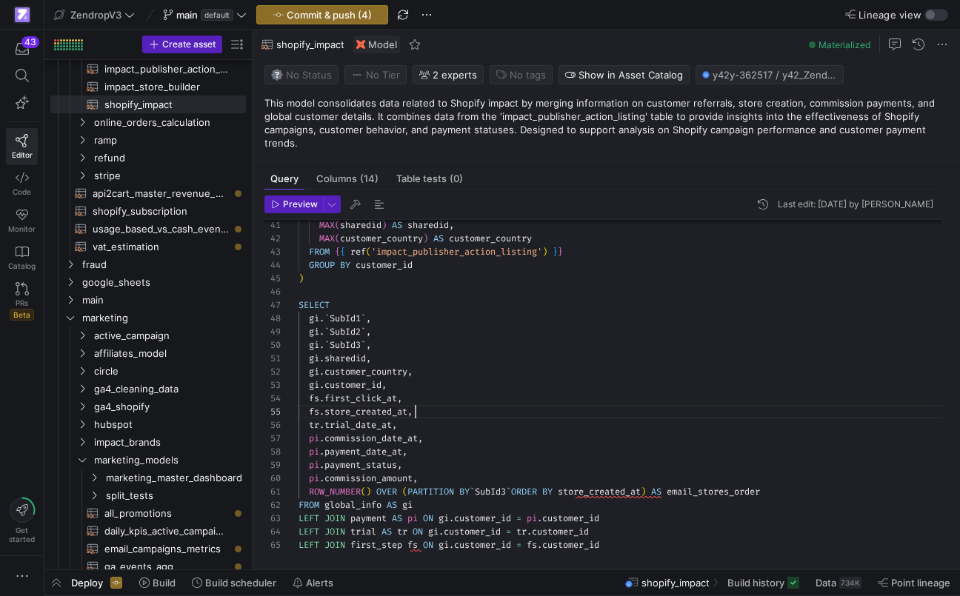
scroll to position [53, 117]
click at [569, 401] on div "pi . payment_status , pi . commission_amount , ROW_NUMBER ( ) OVER ( PARTITION …" at bounding box center [625, 119] width 655 height 891
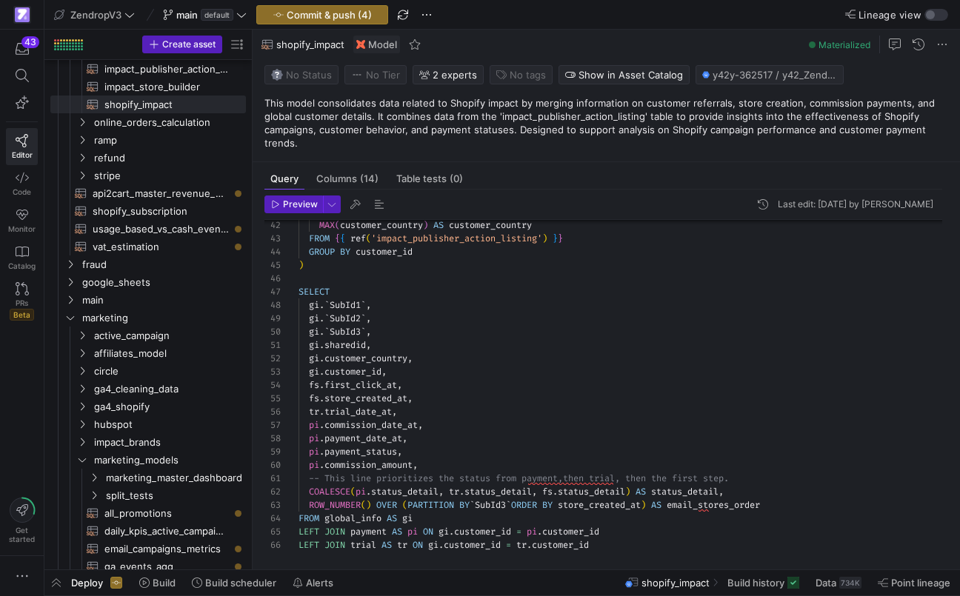
scroll to position [53, 5]
click at [377, 256] on div "pi . payment_status , pi . commission_amount , -- This line prioritizes the sta…" at bounding box center [625, 112] width 655 height 905
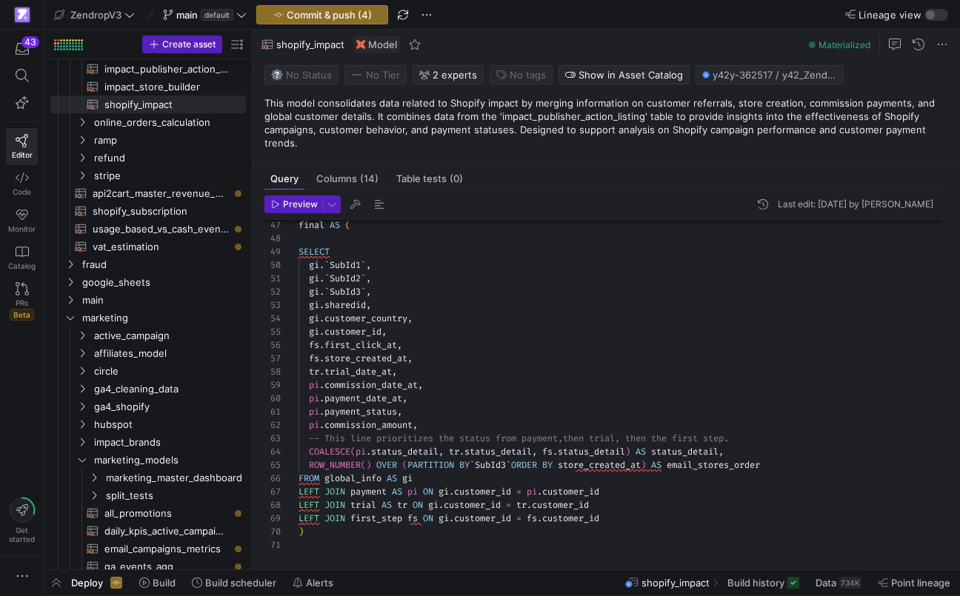
scroll to position [13, 75]
click at [374, 543] on div "final AS ( SELECT gi . ` SubId1 ` , gi . ` SubId2 ` , gi . ` SubId3 ` , gi . sh…" at bounding box center [625, 79] width 655 height 971
click at [304, 196] on span "button" at bounding box center [293, 204] width 57 height 16
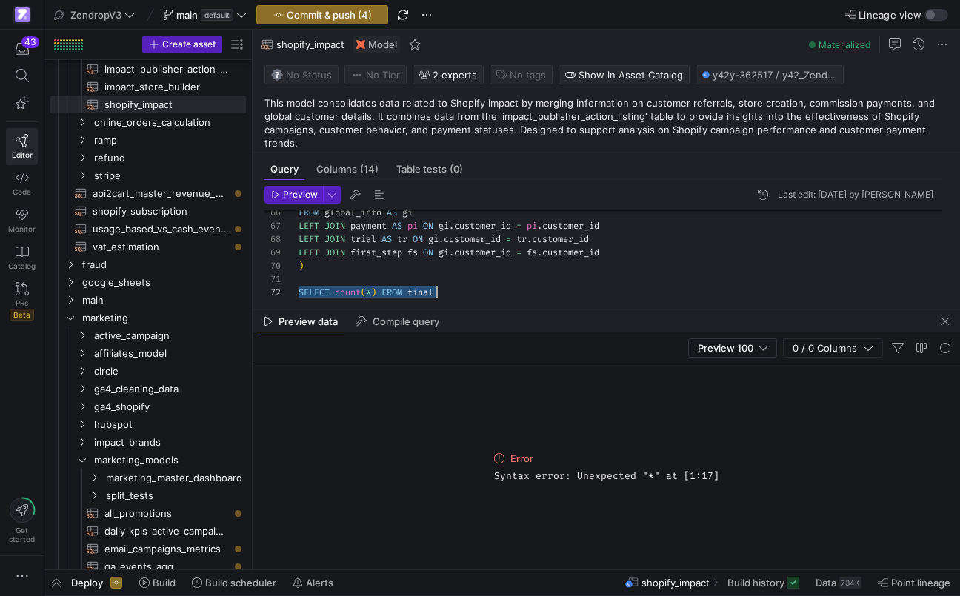
scroll to position [13, 133]
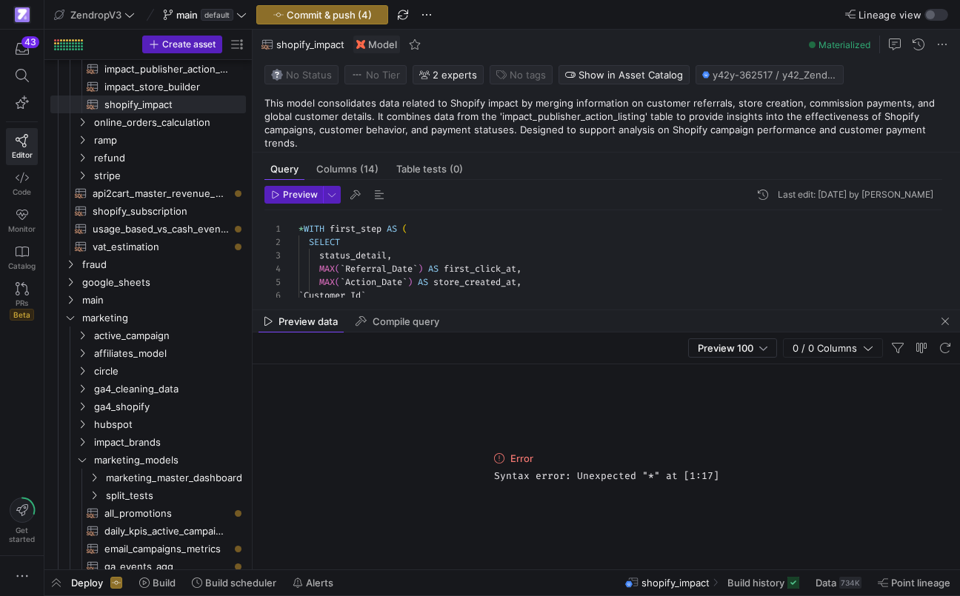
scroll to position [0, 5]
drag, startPoint x: 304, startPoint y: 222, endPoint x: 313, endPoint y: 213, distance: 13.1
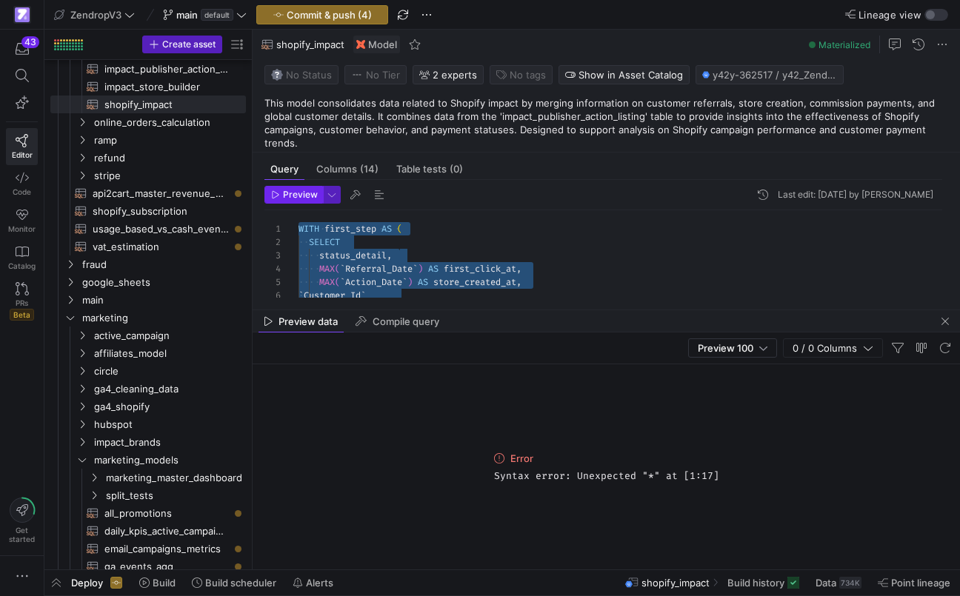
click at [275, 190] on icon "button" at bounding box center [275, 194] width 9 height 9
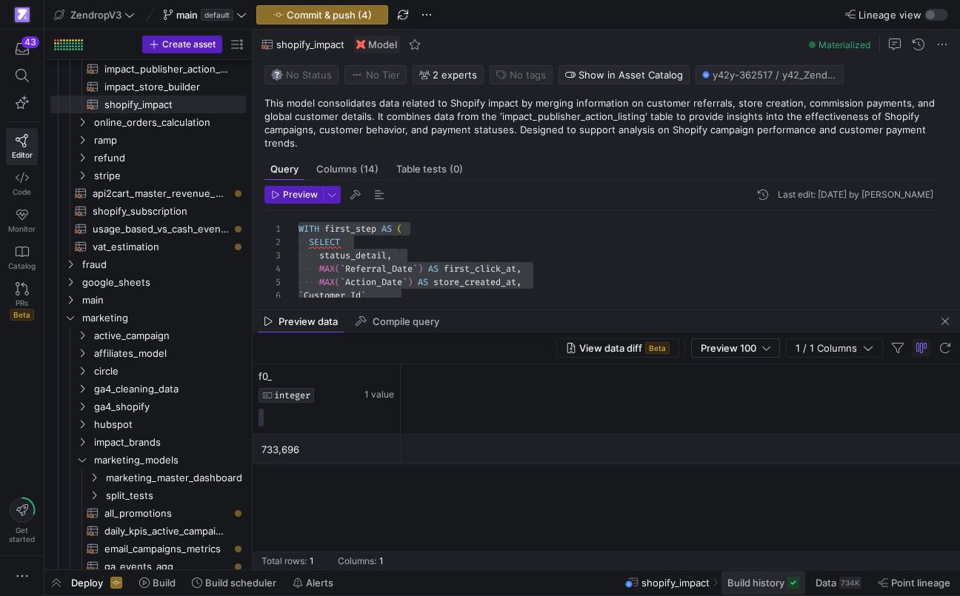
click at [736, 581] on span "Build history" at bounding box center [755, 583] width 57 height 12
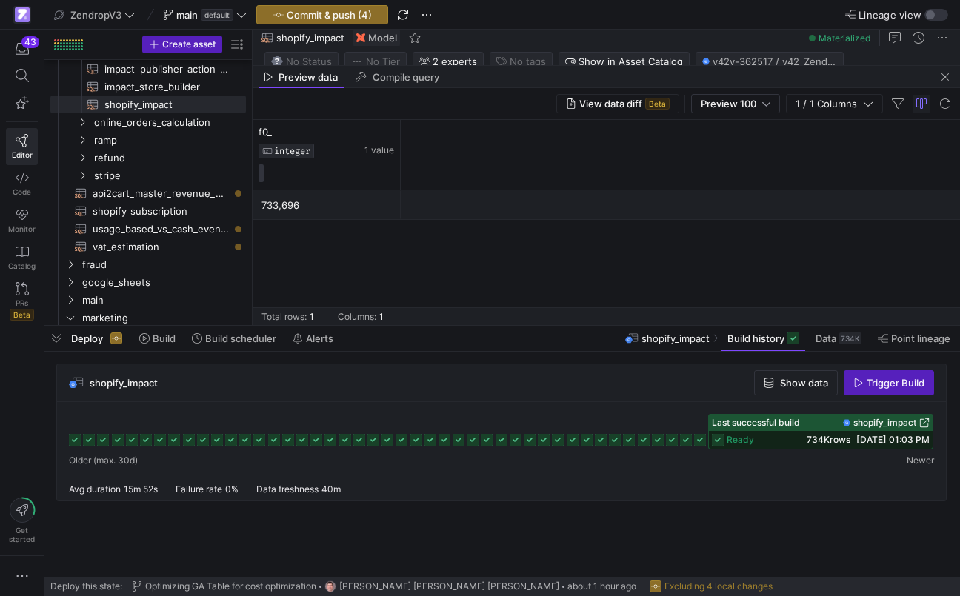
click at [890, 443] on span "08/20/25, 01:03 PM" at bounding box center [892, 439] width 73 height 11
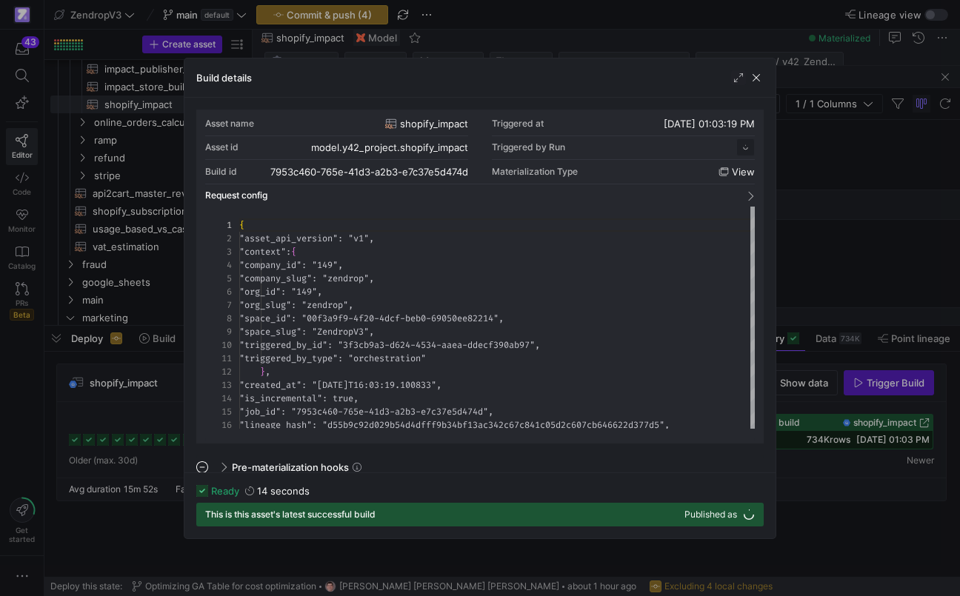
scroll to position [133, 0]
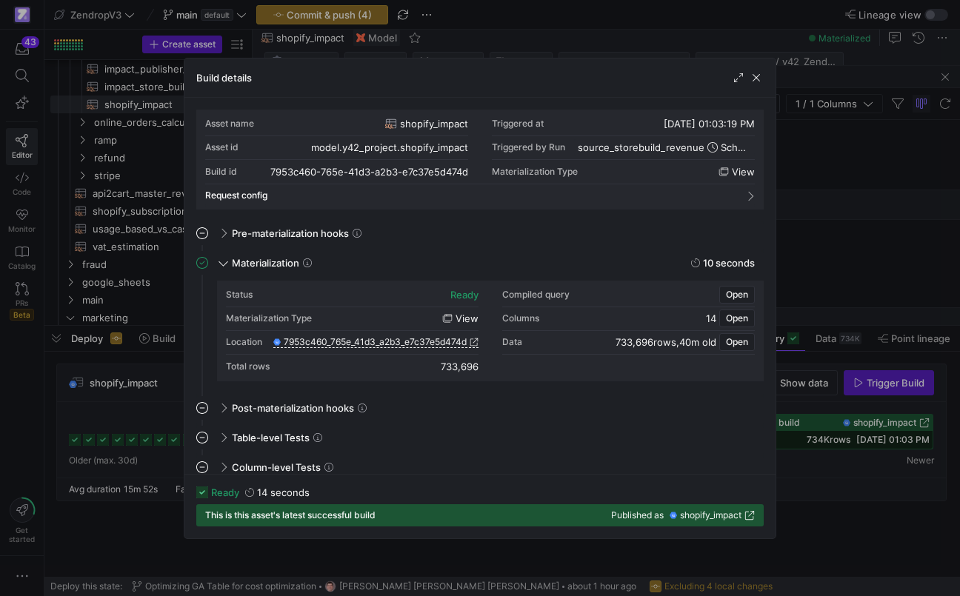
click at [863, 485] on div at bounding box center [480, 298] width 960 height 596
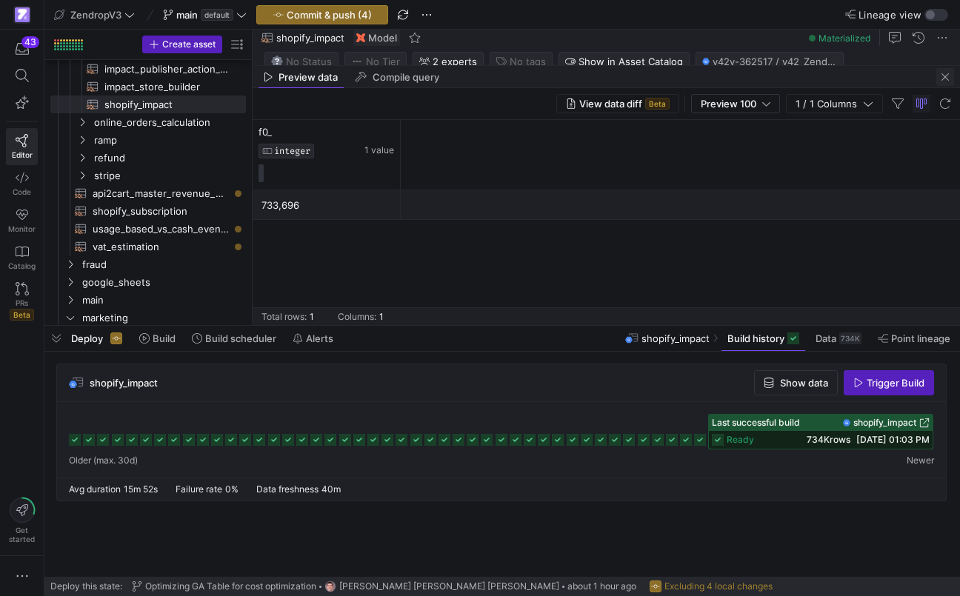
click at [947, 78] on span "button" at bounding box center [945, 77] width 18 height 18
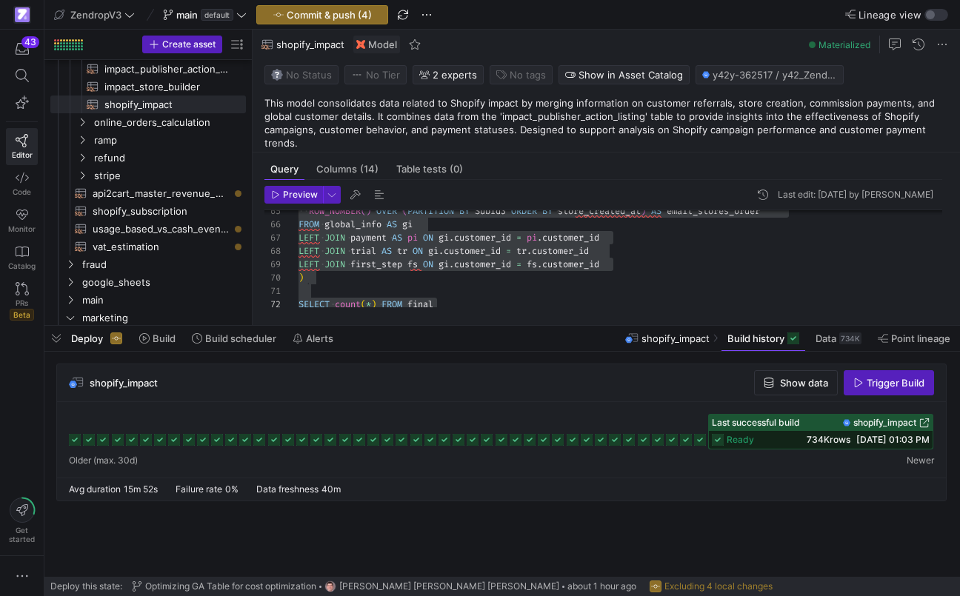
scroll to position [0, 138]
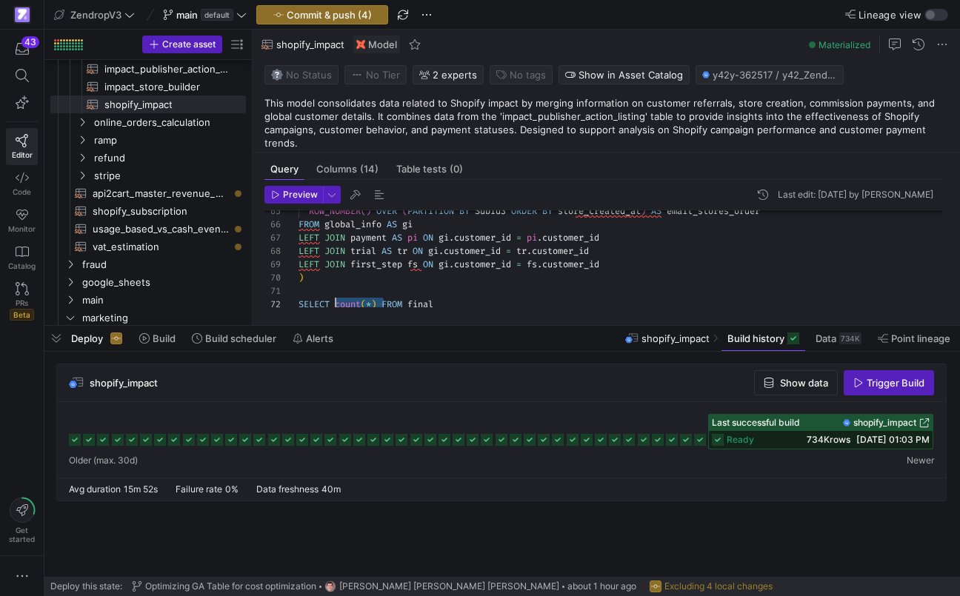
scroll to position [13, 37]
drag, startPoint x: 381, startPoint y: 298, endPoint x: 337, endPoint y: 300, distance: 44.5
click at [369, 24] on button "Commit & push (4)" at bounding box center [322, 14] width 132 height 19
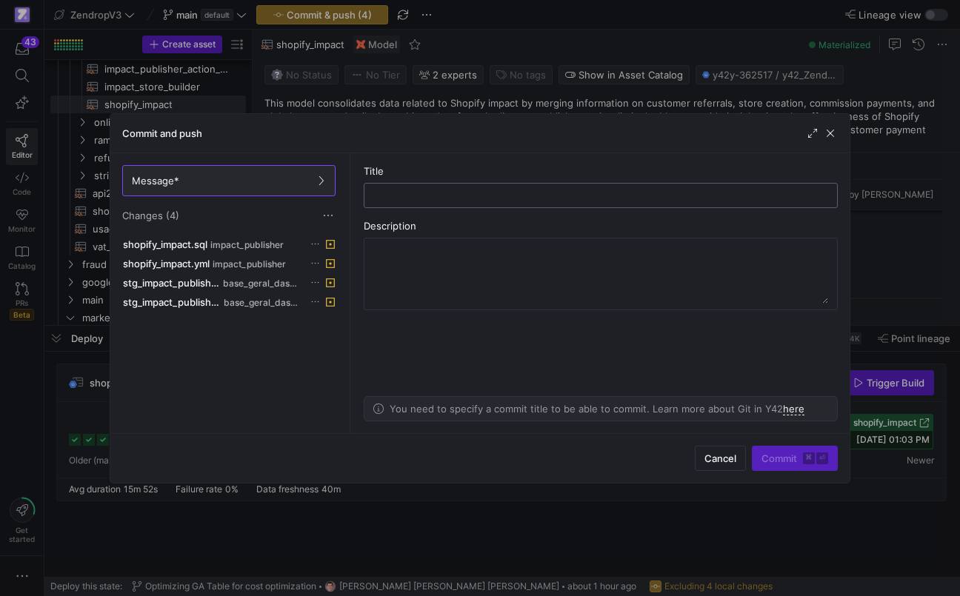
click at [423, 195] on input "text" at bounding box center [600, 196] width 449 height 12
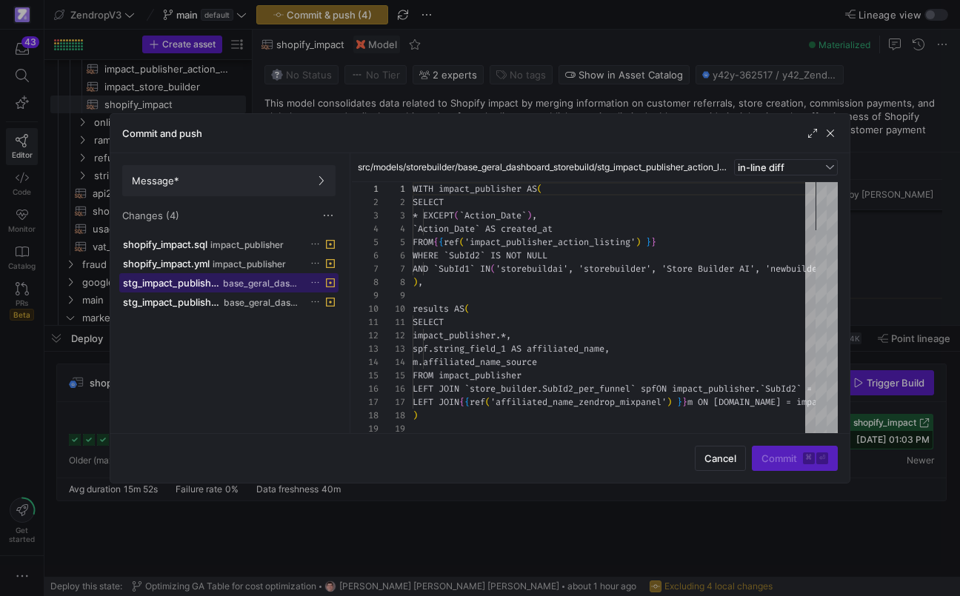
click at [266, 282] on span "base_geral_dashboard_storebuild" at bounding box center [262, 283] width 79 height 10
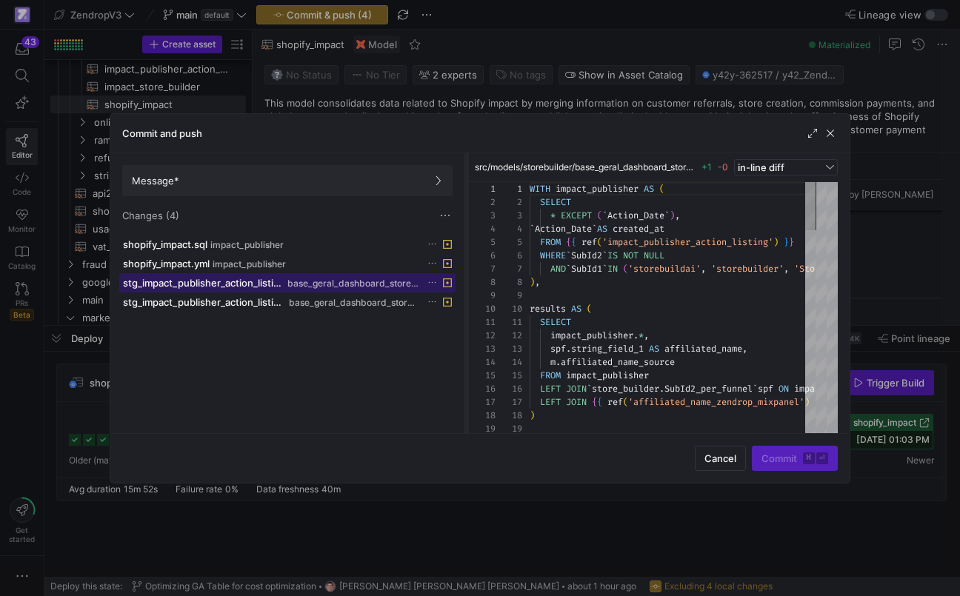
drag, startPoint x: 349, startPoint y: 212, endPoint x: 465, endPoint y: 213, distance: 116.2
click at [465, 214] on div at bounding box center [466, 293] width 6 height 280
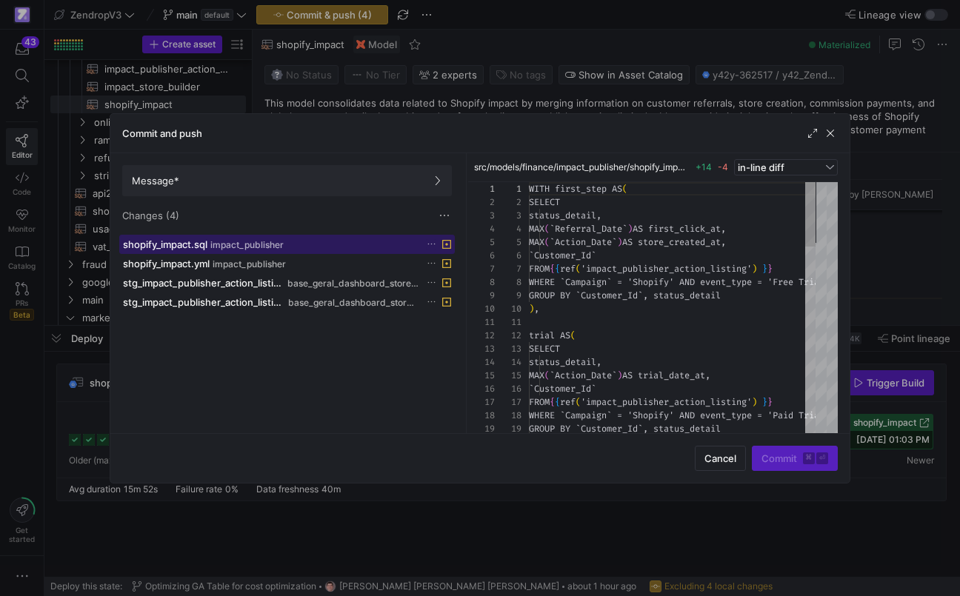
click at [287, 248] on div "shopify_impact.sql impact_publisher" at bounding box center [270, 244] width 295 height 12
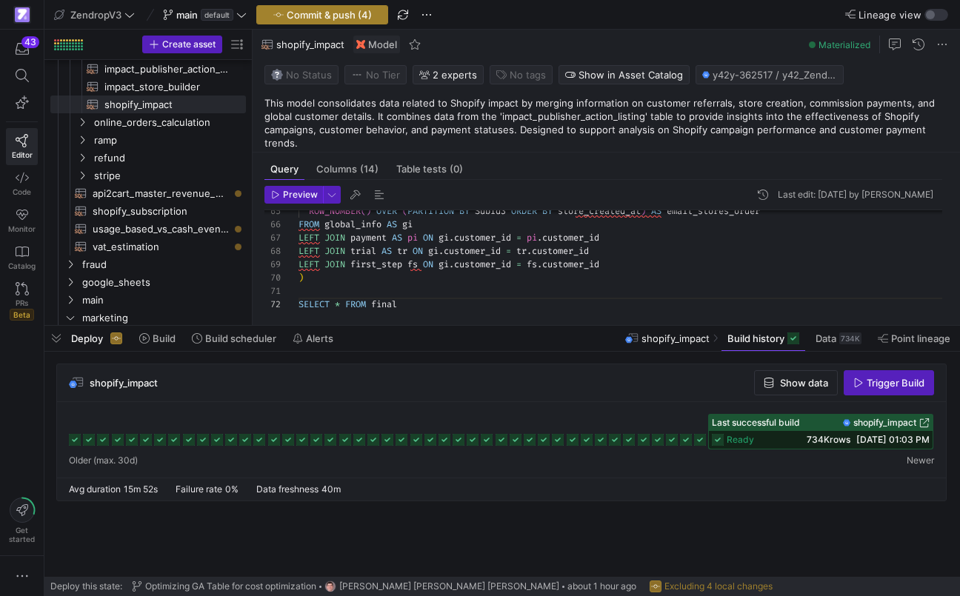
click at [365, 10] on span "Commit & push (4)" at bounding box center [329, 15] width 85 height 12
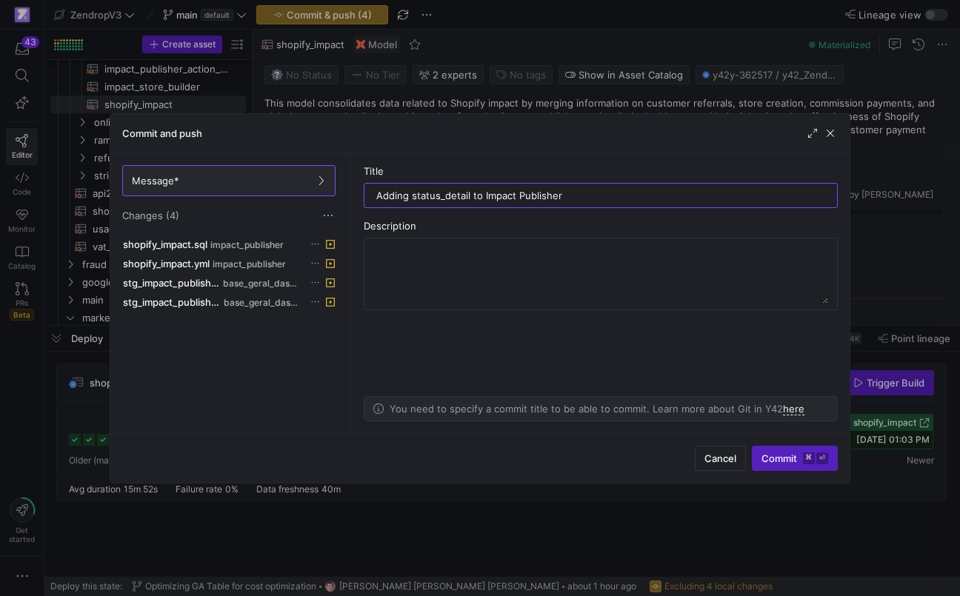
type input "Adding status_detail to Impact Publisher"
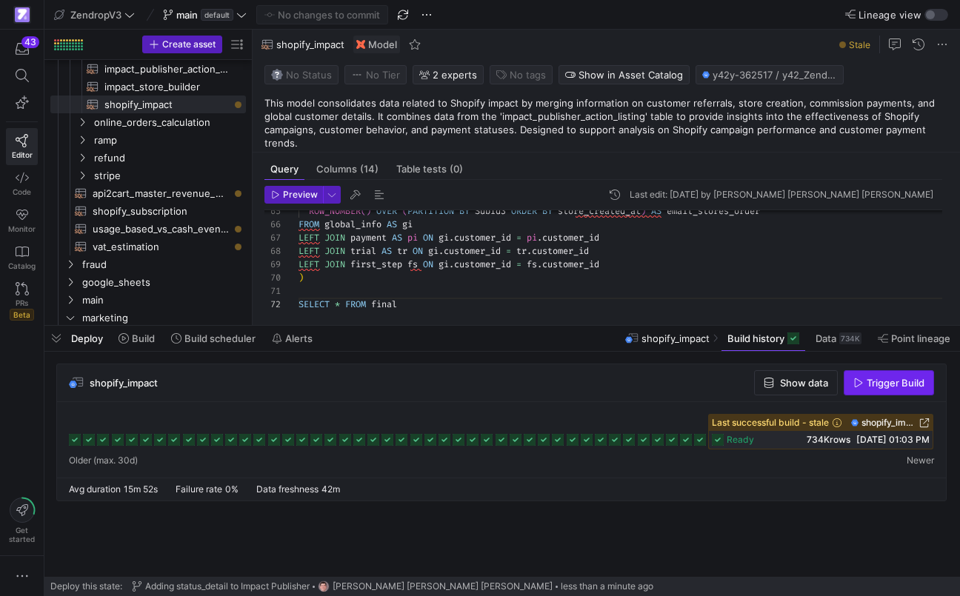
click at [872, 377] on span "Trigger Build" at bounding box center [895, 383] width 58 height 12
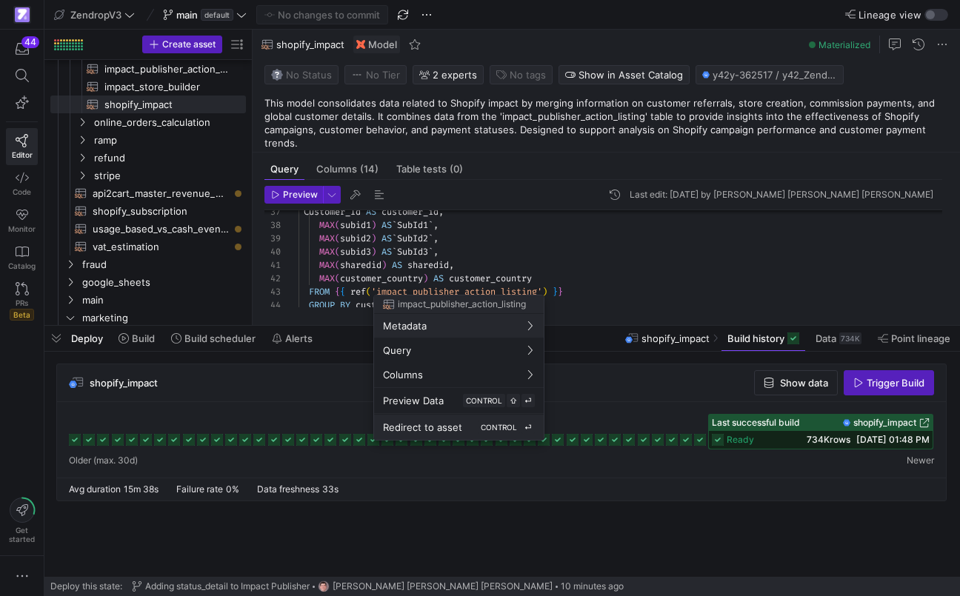
click at [395, 421] on div "Redirect to asset CONTROL ⏎" at bounding box center [459, 427] width 152 height 13
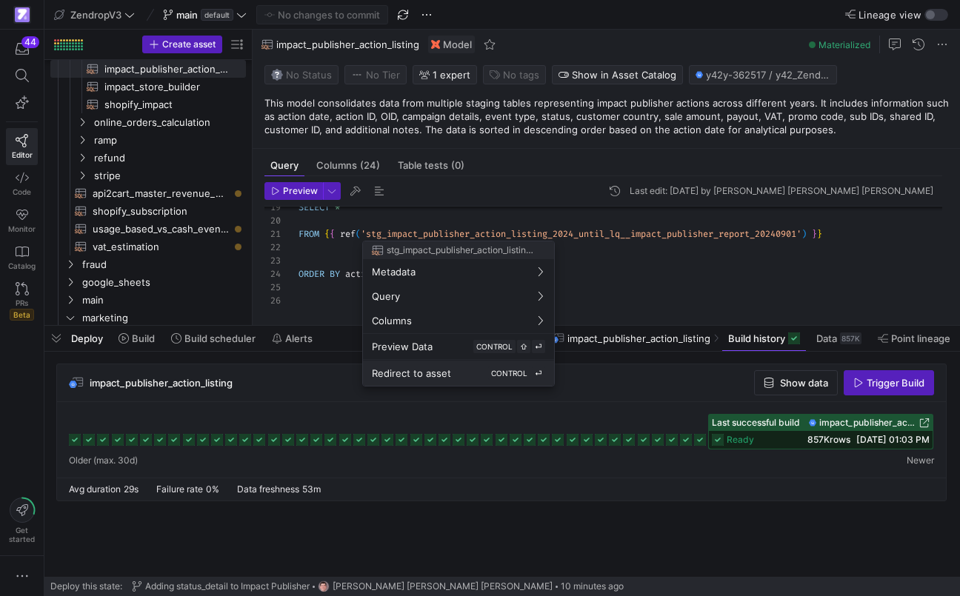
click at [428, 366] on button "Redirect to asset CONTROL ⏎" at bounding box center [458, 373] width 191 height 25
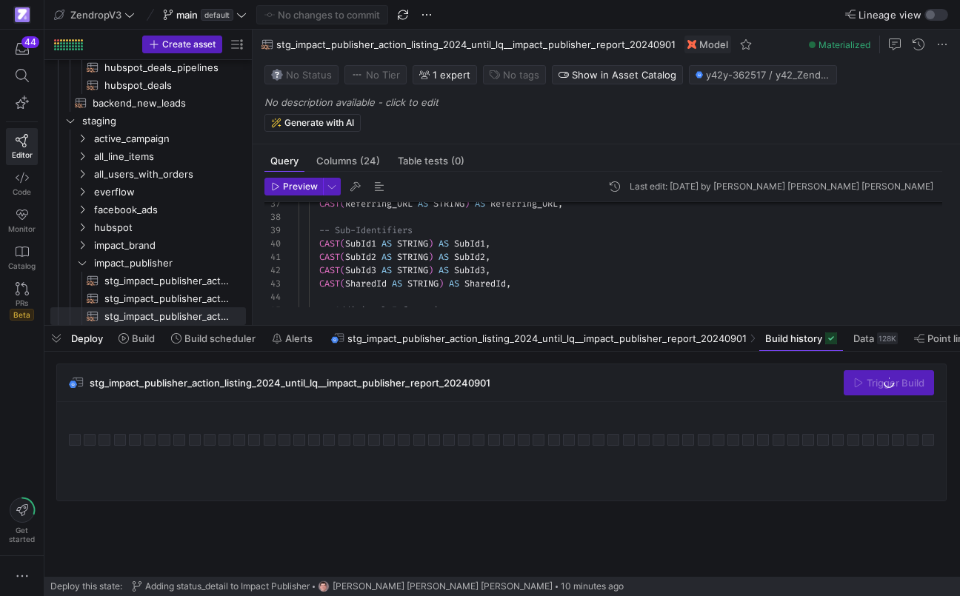
scroll to position [13, 164]
click at [463, 266] on div "CAST ( Referring_URL AS STRING ) AS Referring_URL , -- Sub-Identifiers CAST ( S…" at bounding box center [625, 64] width 655 height 718
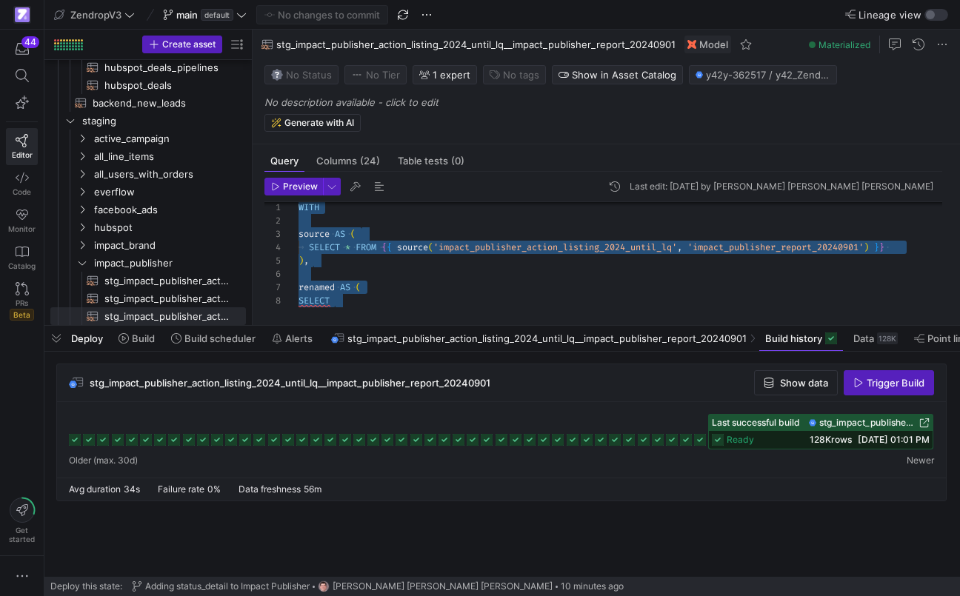
scroll to position [40, 196]
click at [495, 254] on div "renamed AS ( ) , SELECT * FROM { { source ( 'impact_publisher_action_listing_20…" at bounding box center [625, 548] width 655 height 718
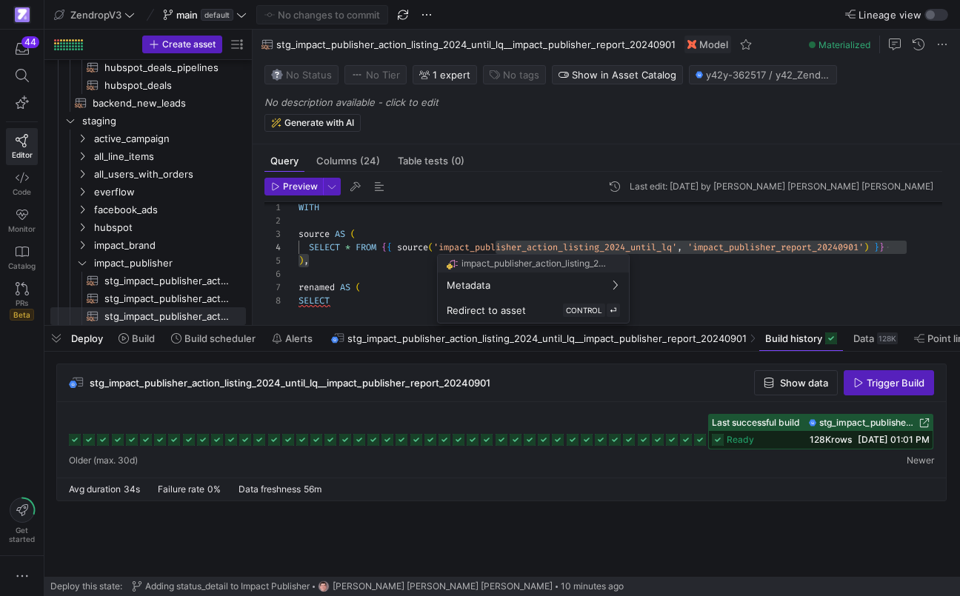
click at [494, 251] on div at bounding box center [480, 298] width 960 height 596
click at [480, 308] on span "Redirect to asset" at bounding box center [485, 310] width 79 height 12
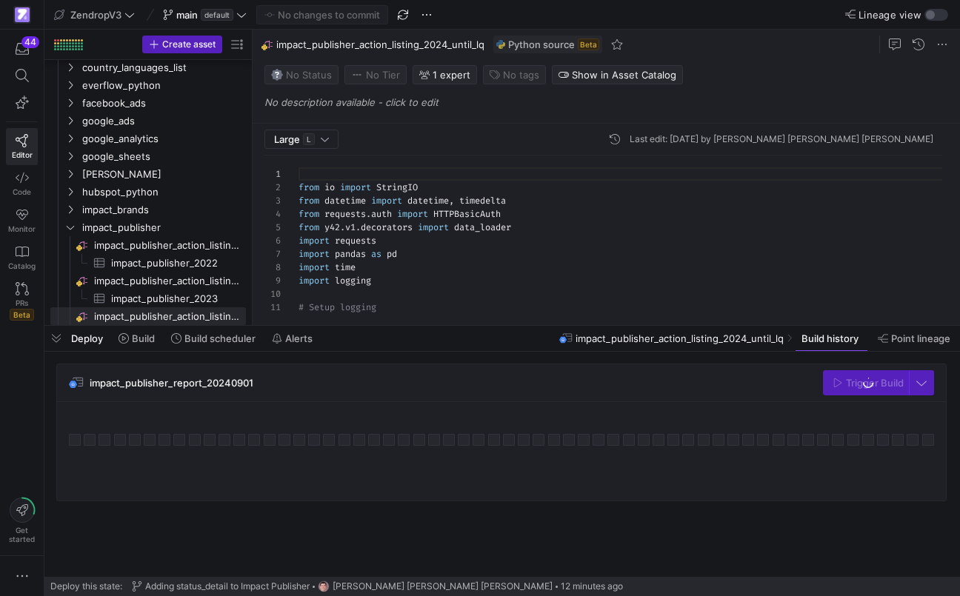
scroll to position [2045, 0]
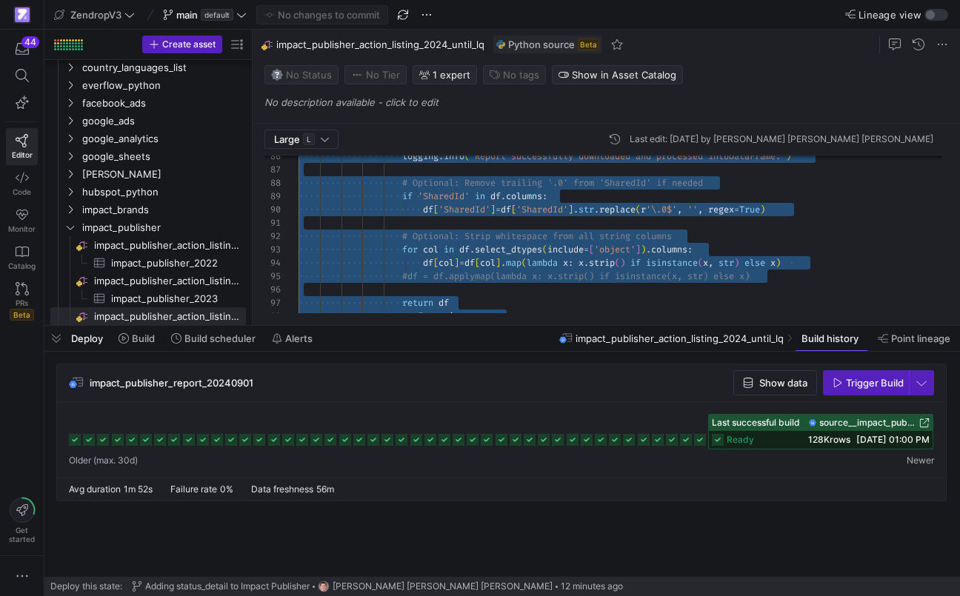
scroll to position [0, 0]
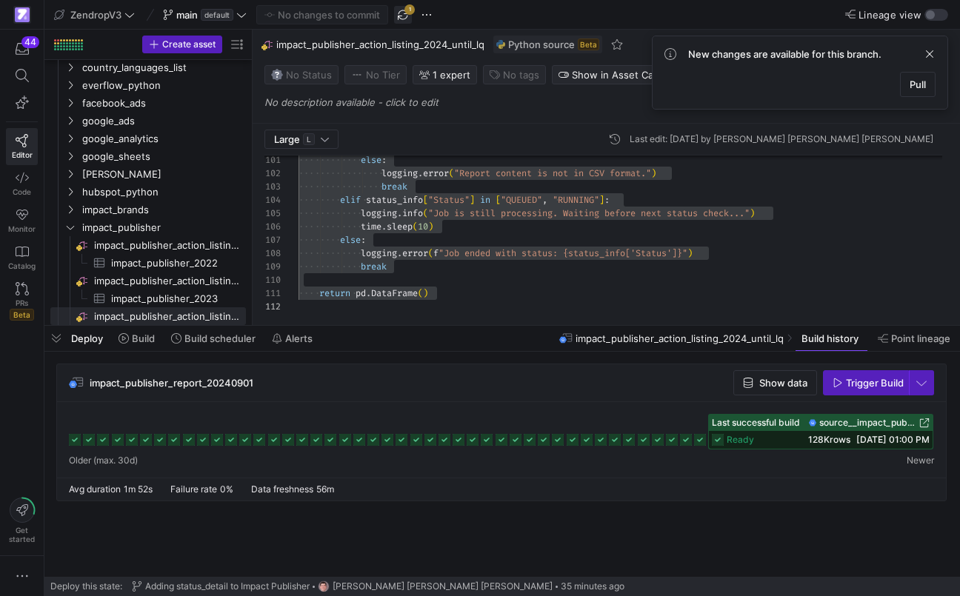
click at [404, 10] on span "button" at bounding box center [403, 15] width 18 height 18
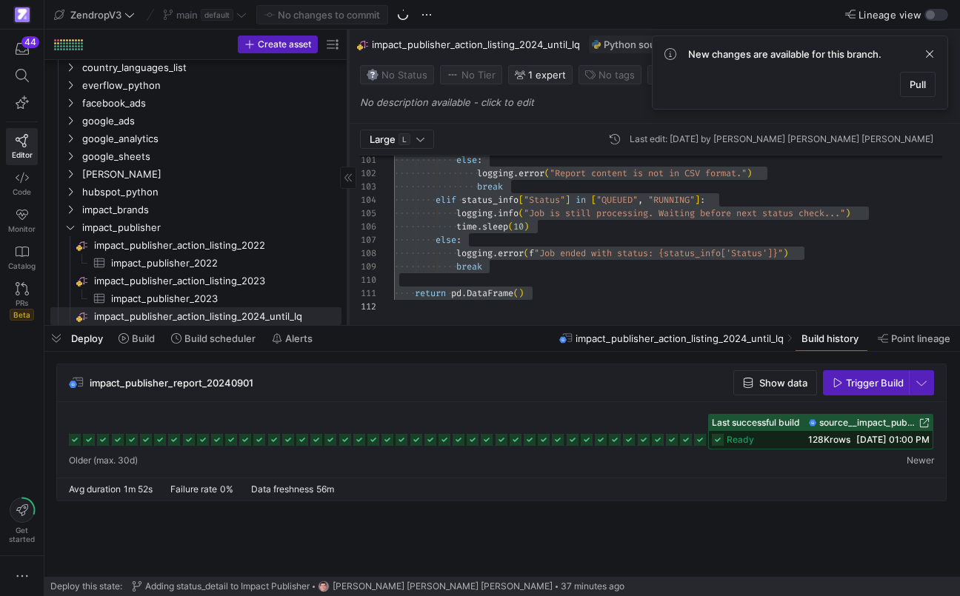
drag, startPoint x: 252, startPoint y: 158, endPoint x: 349, endPoint y: 167, distance: 97.5
click at [348, 167] on div at bounding box center [347, 177] width 1 height 295
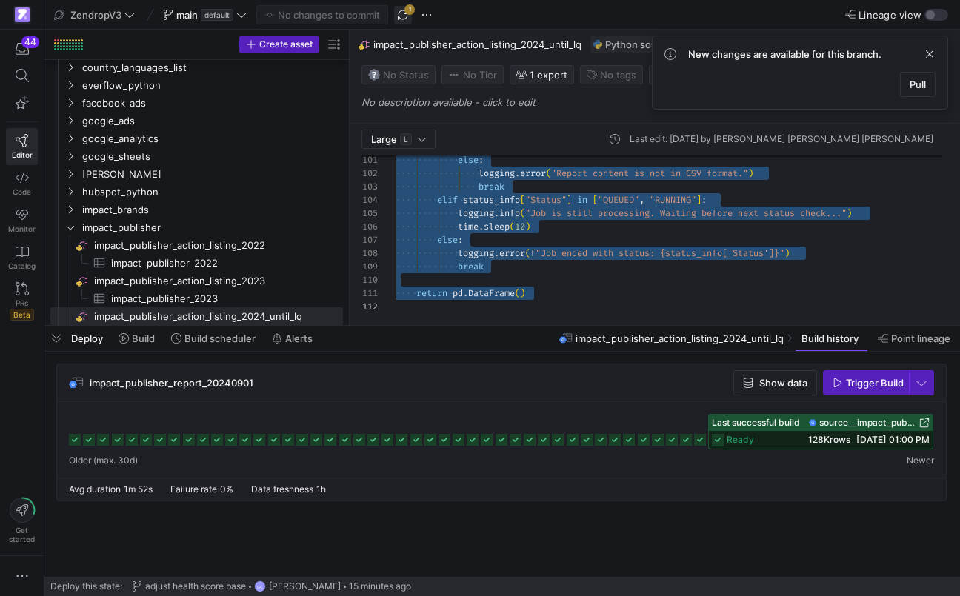
click at [406, 14] on span "button" at bounding box center [403, 15] width 18 height 18
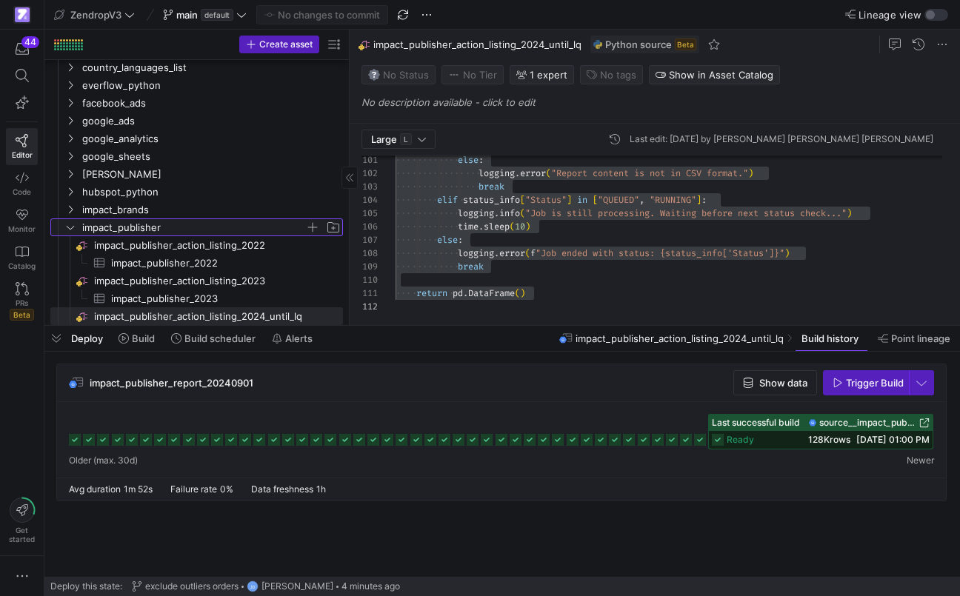
click at [155, 221] on span "impact_publisher" at bounding box center [193, 227] width 223 height 17
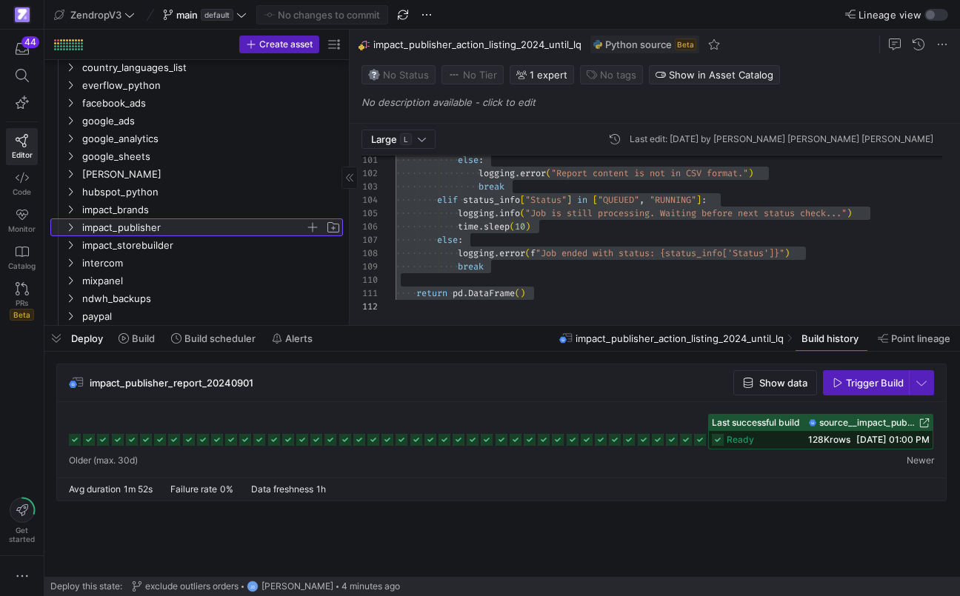
click at [155, 222] on span "impact_publisher" at bounding box center [193, 227] width 223 height 17
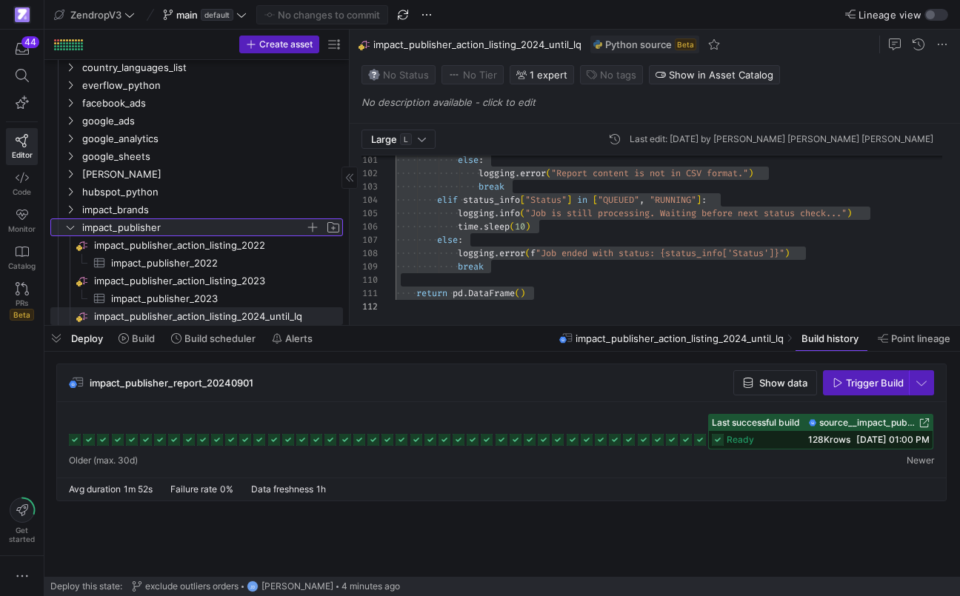
click at [314, 227] on span "button" at bounding box center [312, 227] width 15 height 15
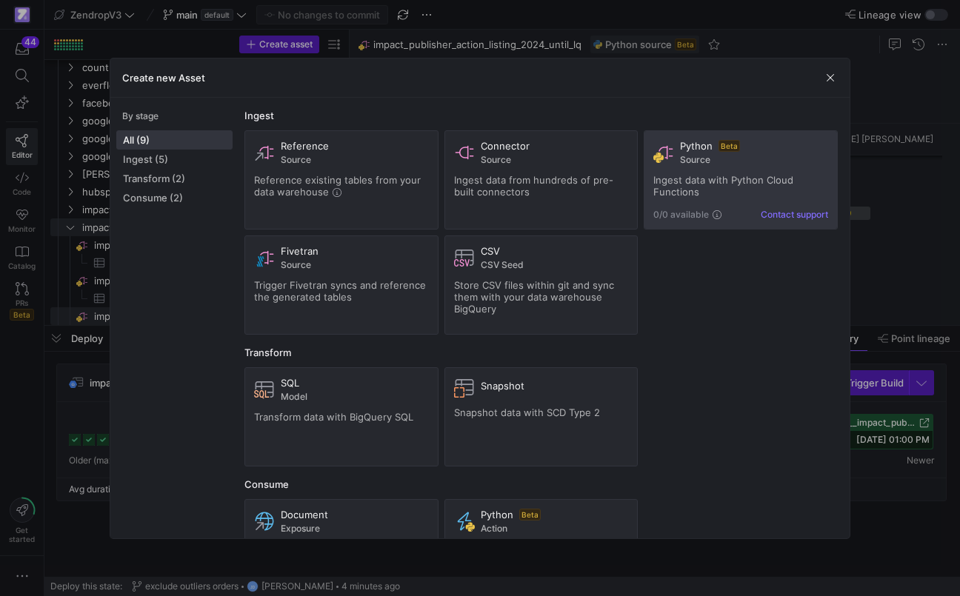
click at [712, 156] on span "Source" at bounding box center [754, 160] width 148 height 10
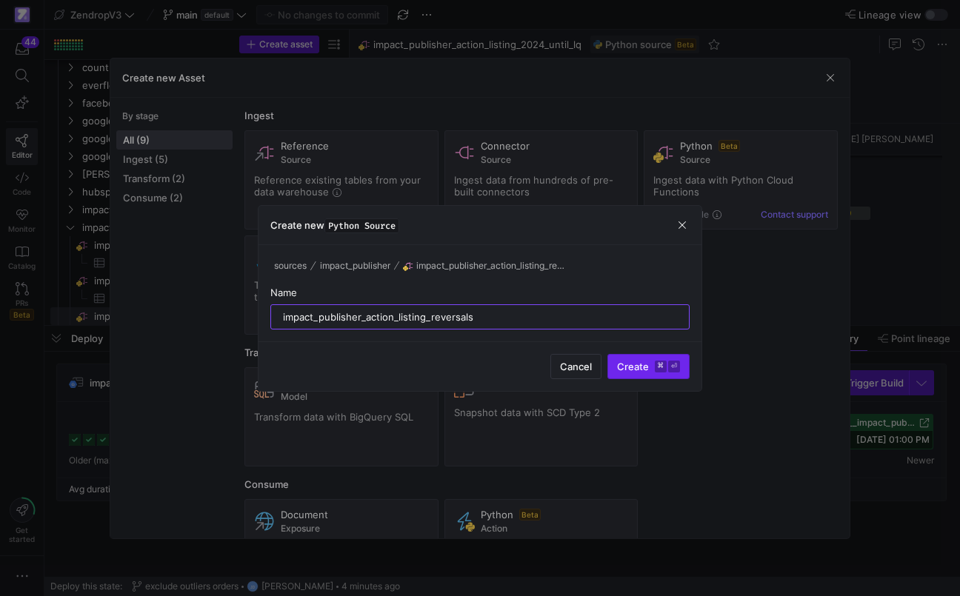
type input "impact_publisher_action_listing_reversals"
click at [650, 362] on span "Create ⌘ ⏎" at bounding box center [648, 367] width 63 height 12
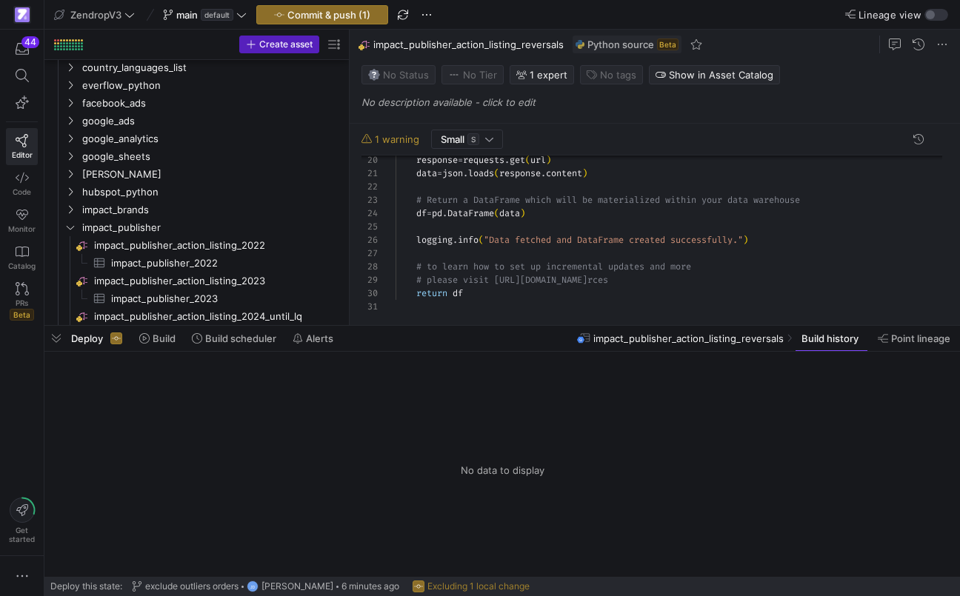
scroll to position [2080, 0]
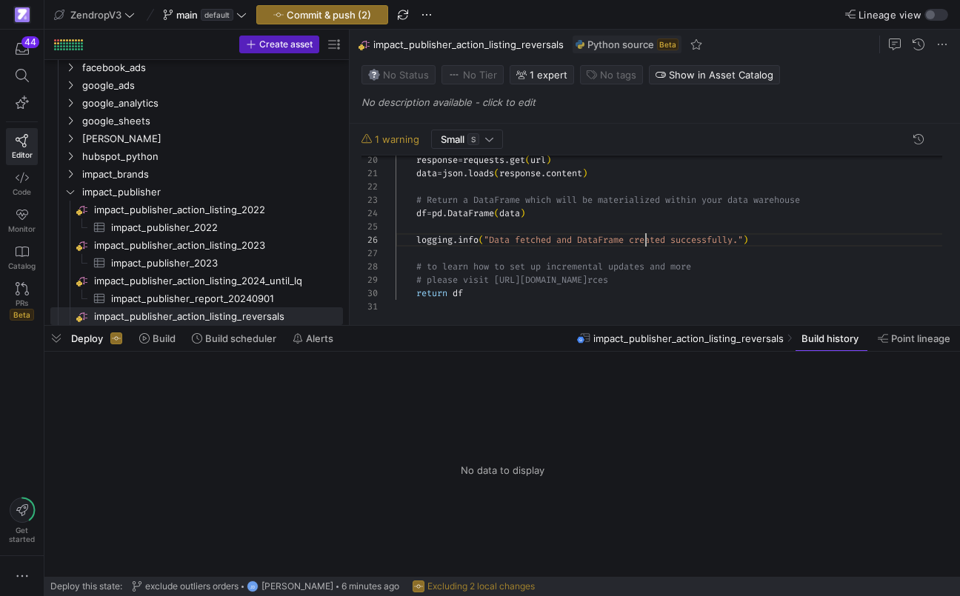
click at [646, 241] on div "response = requests . get ( url ) data = json . loads ( response . content ) # …" at bounding box center [674, 95] width 558 height 436
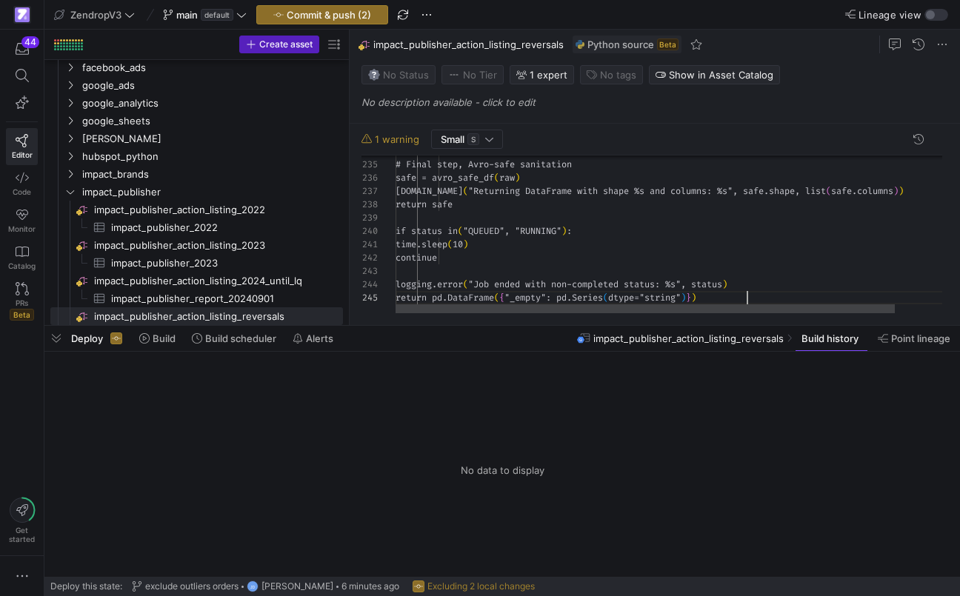
scroll to position [53, 352]
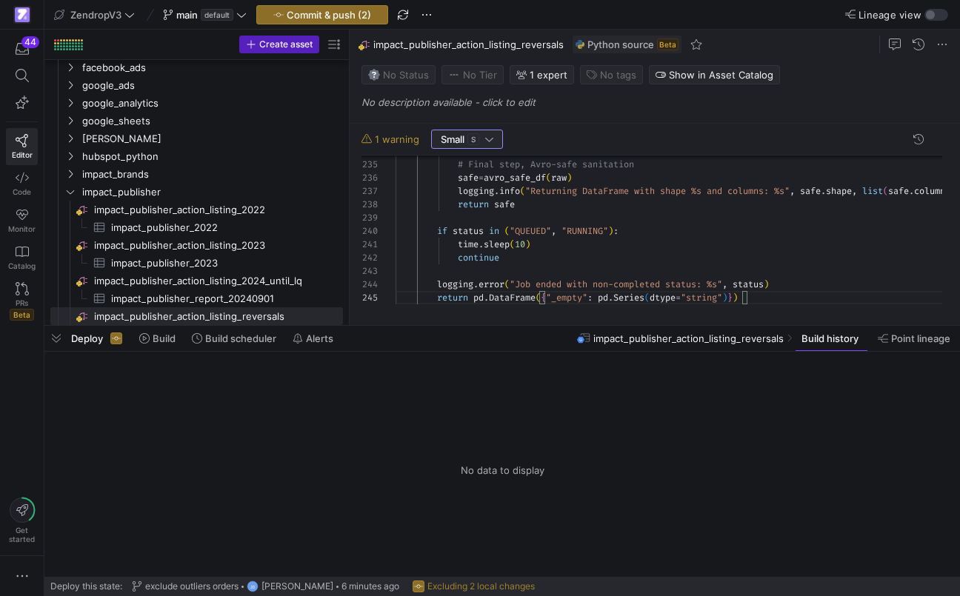
click at [492, 144] on div at bounding box center [489, 139] width 8 height 12
click at [469, 190] on span "Large L" at bounding box center [467, 187] width 61 height 12
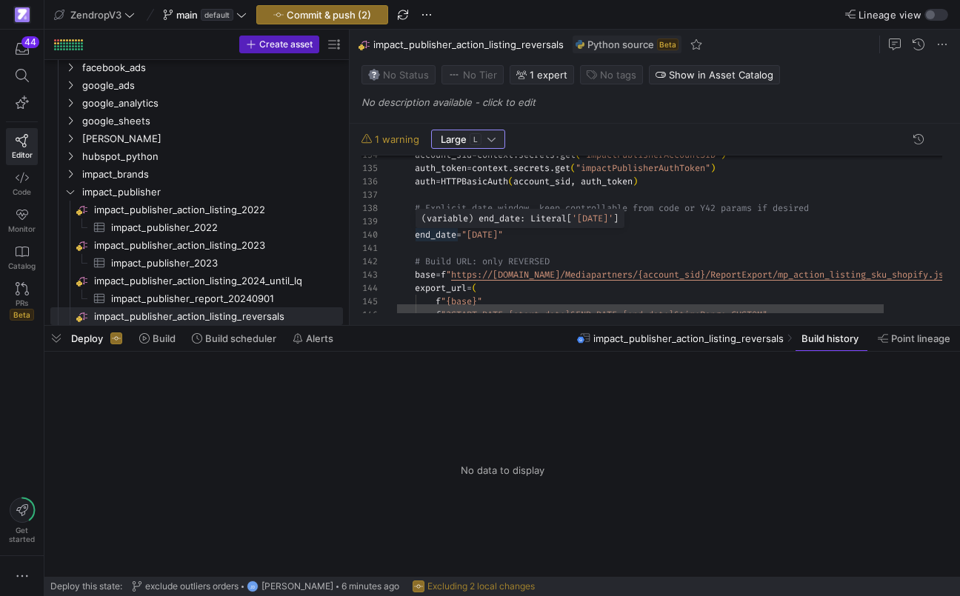
click at [449, 236] on div "f "{base}" f "?START_DATE={start_date}&END_DATE={end_date}&time Range=CUSTOM" e…" at bounding box center [708, 1] width 628 height 3297
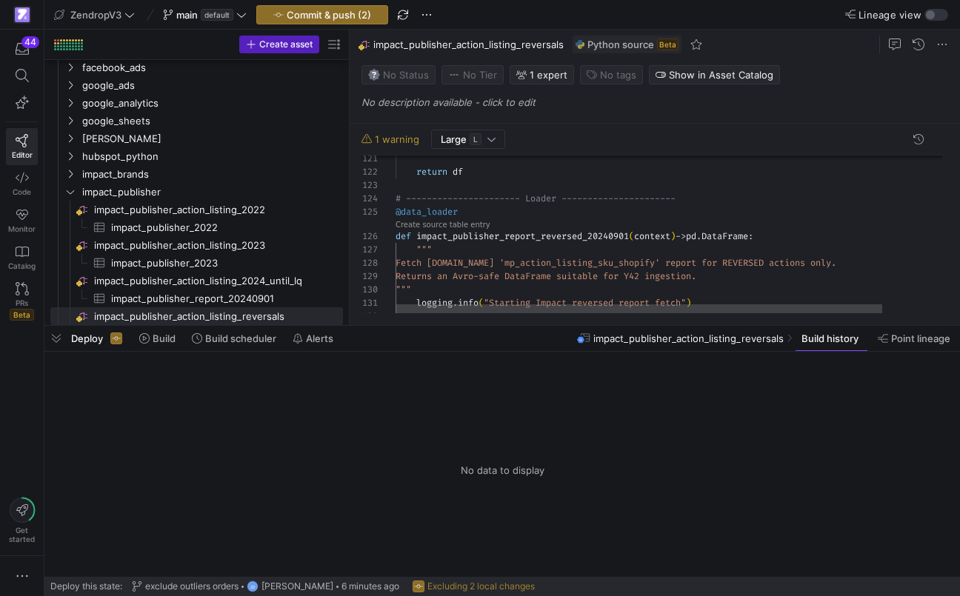
scroll to position [67, 240]
click at [636, 238] on div "logging . info ( "Starting Impact reversed report fetch" ) """ Returns an Avro-…" at bounding box center [709, 189] width 628 height 3297
click at [462, 225] on link "Create source table entry" at bounding box center [442, 225] width 95 height 8
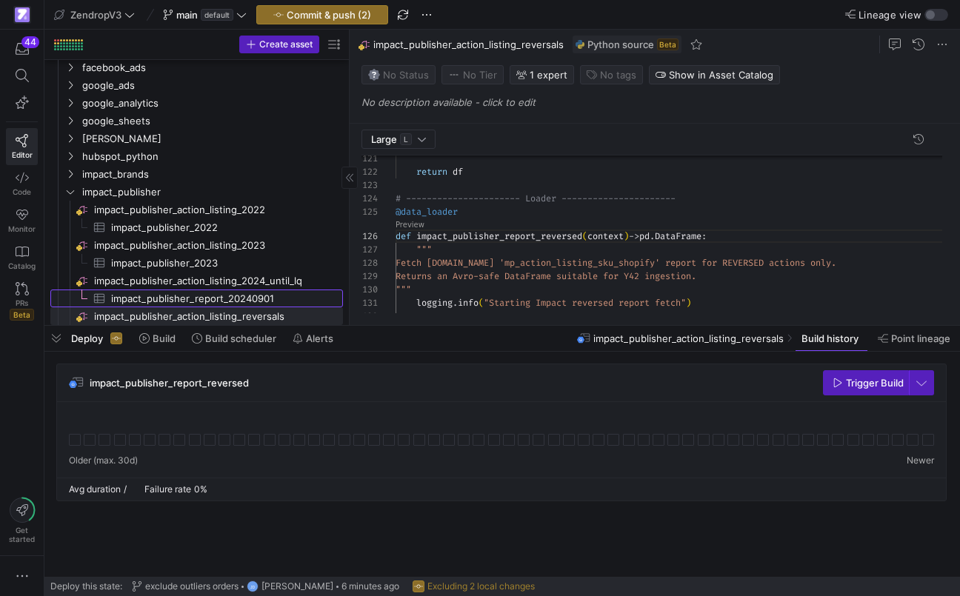
click at [255, 295] on span "impact_publisher_report_20240901​​​​​​​​​" at bounding box center [218, 298] width 215 height 17
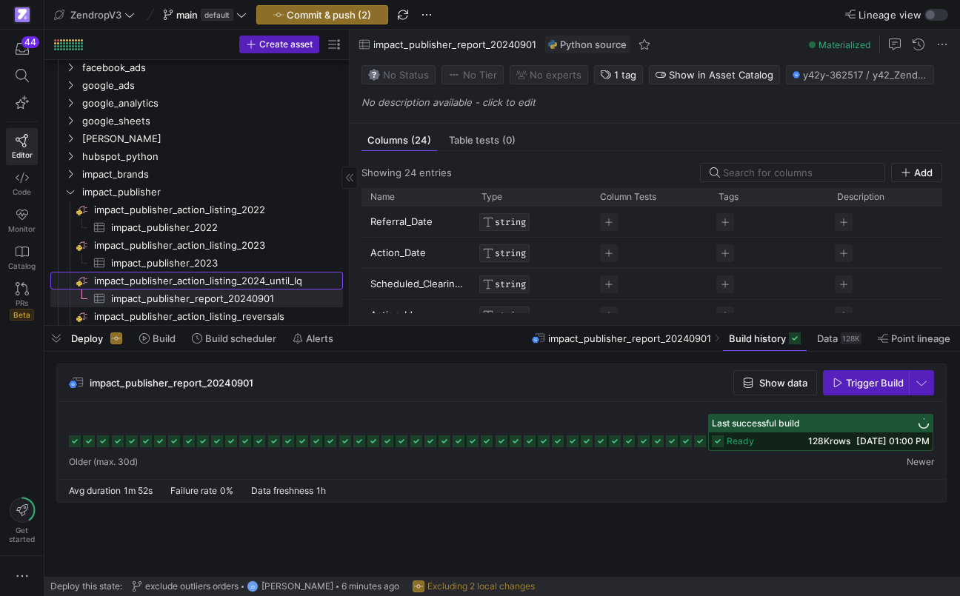
click at [246, 286] on span "impact_publisher_action_listing_2024_until_lq​​​​​​​​" at bounding box center [217, 280] width 247 height 17
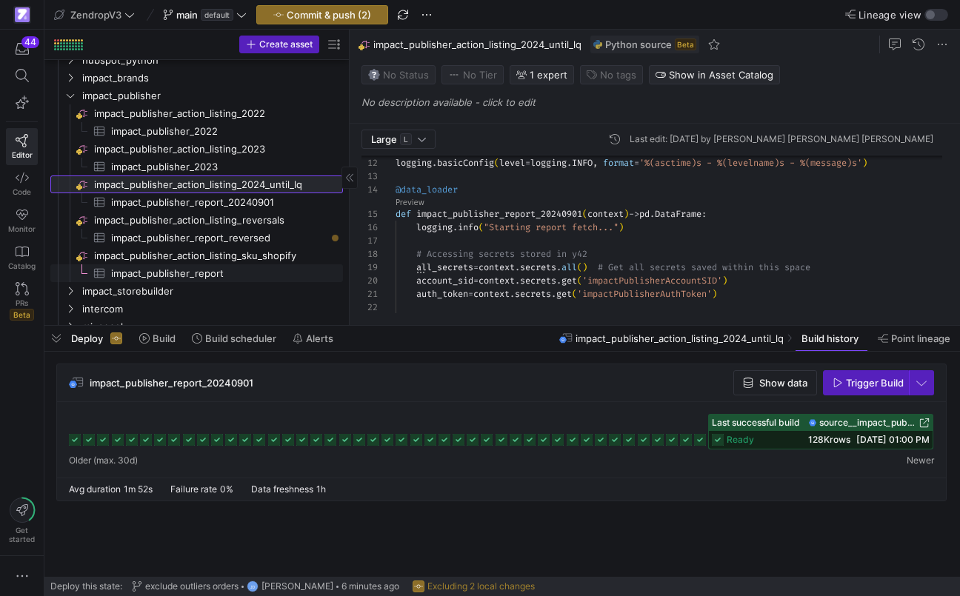
scroll to position [2179, 0]
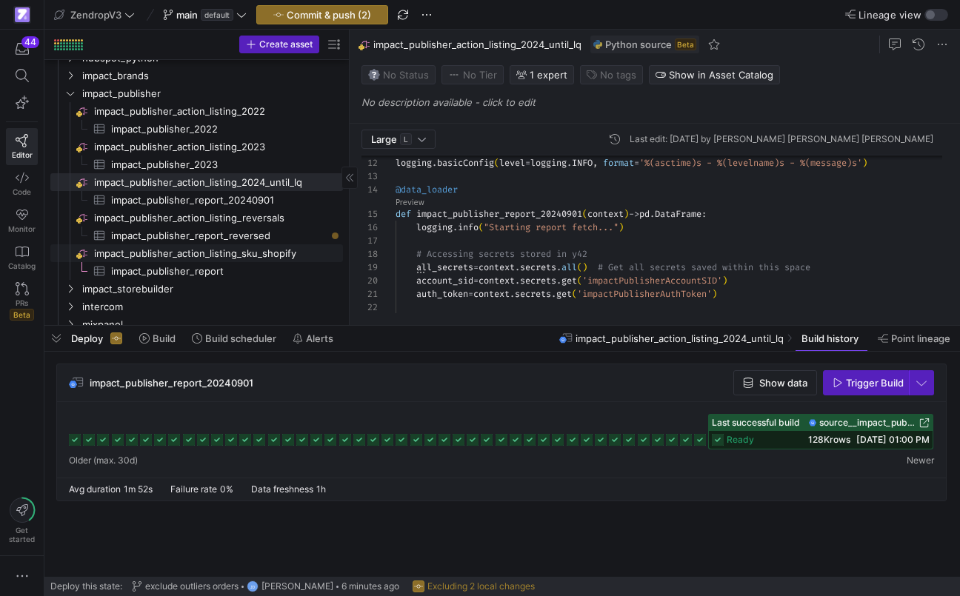
click at [274, 259] on span "impact_publisher_action_listing_sku_shopify​​​​​​​​" at bounding box center [217, 253] width 247 height 17
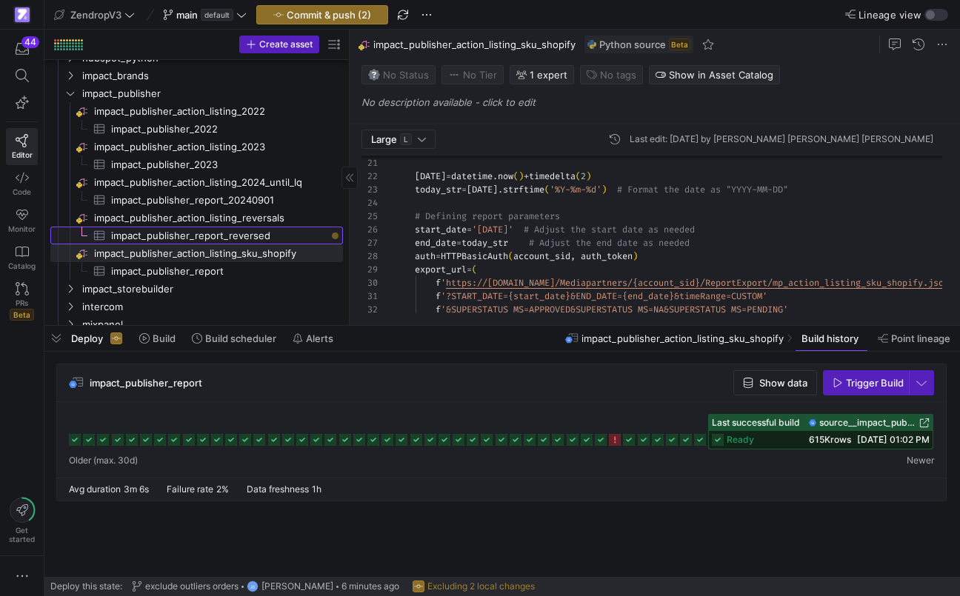
click at [262, 237] on span "impact_publisher_report_reversed​​​​​​​​​" at bounding box center [218, 235] width 215 height 17
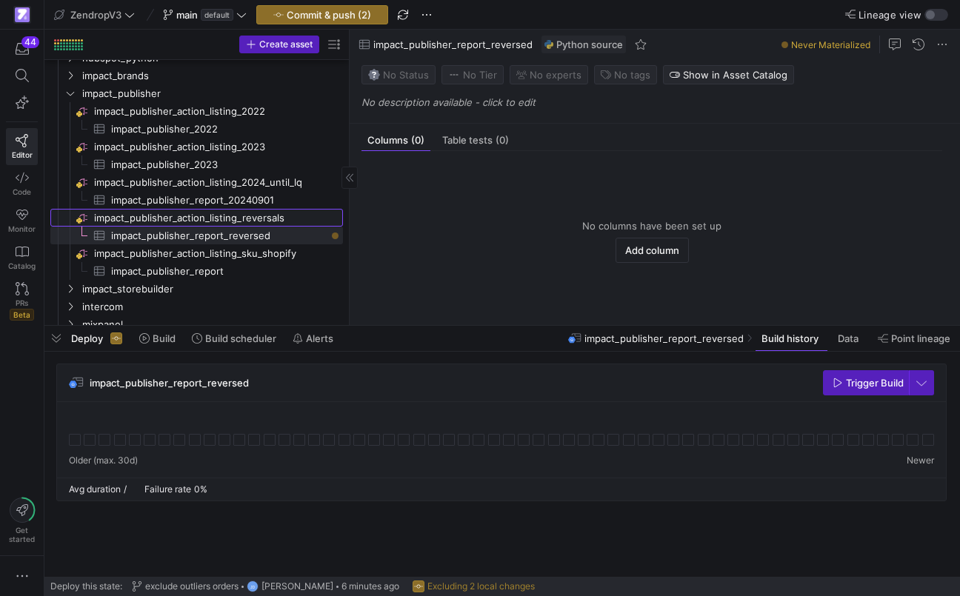
click at [269, 218] on span "impact_publisher_action_listing_reversals​​​​​​​​" at bounding box center [217, 218] width 247 height 17
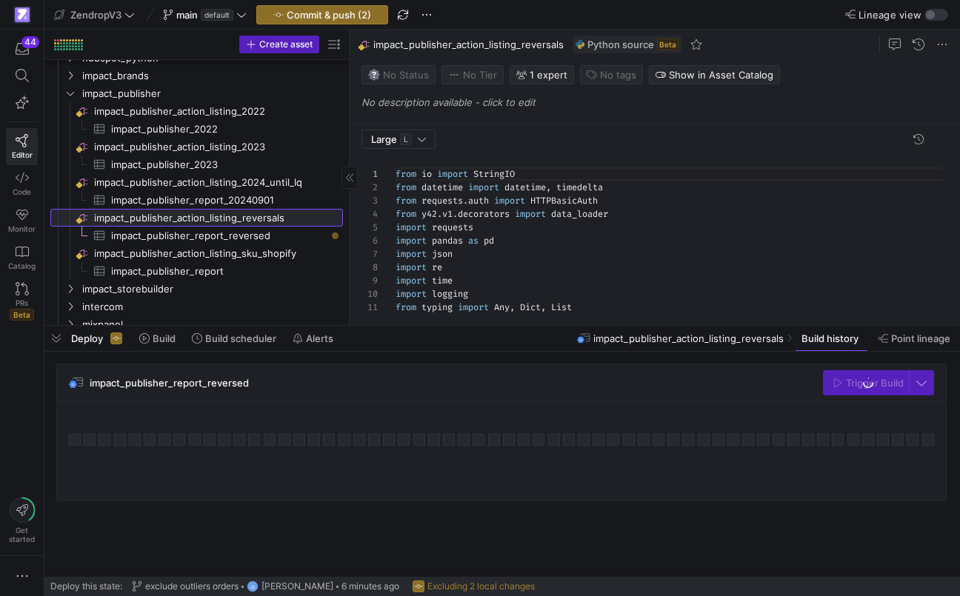
scroll to position [133, 0]
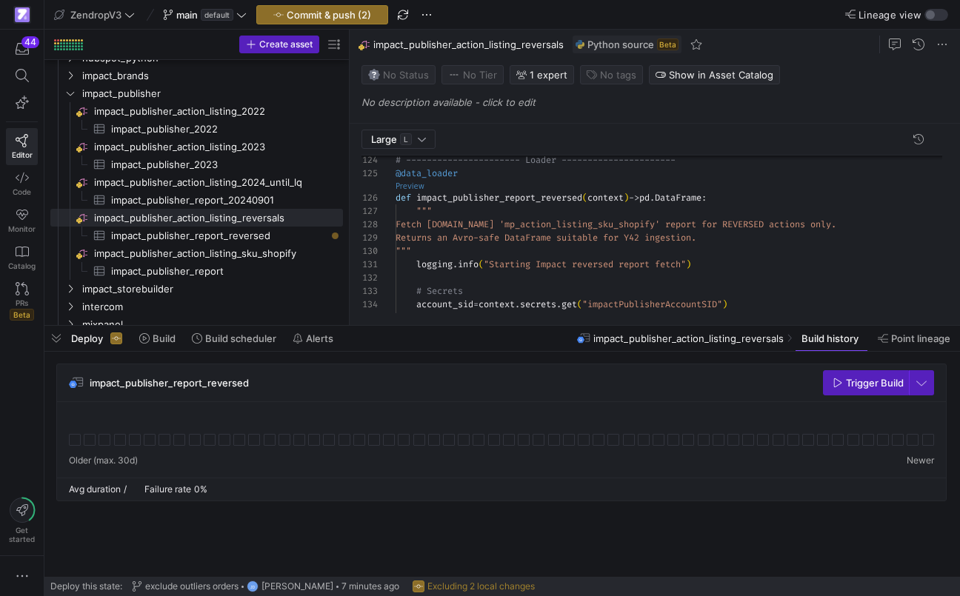
click at [409, 184] on link "Preview" at bounding box center [409, 186] width 29 height 8
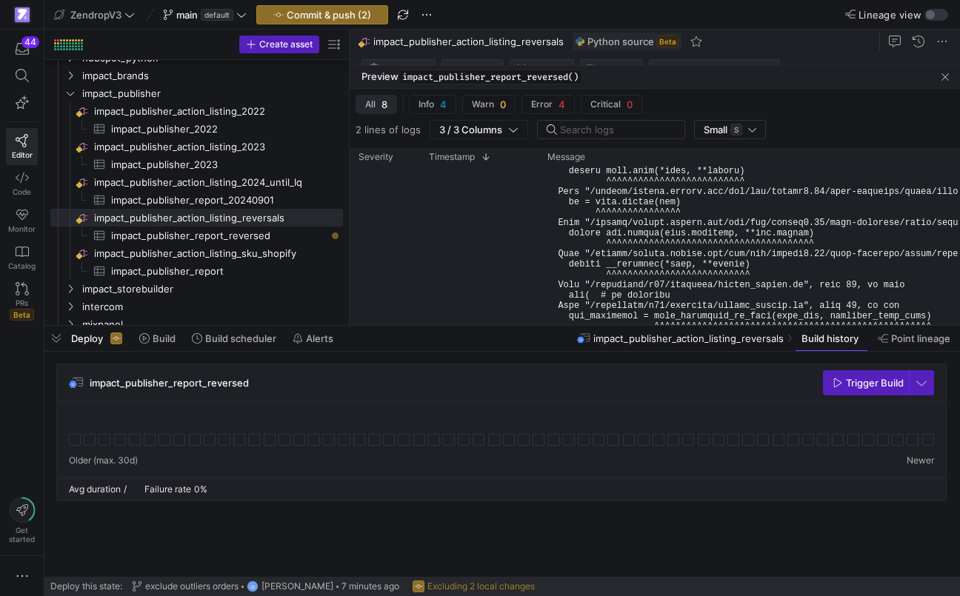
scroll to position [0, 0]
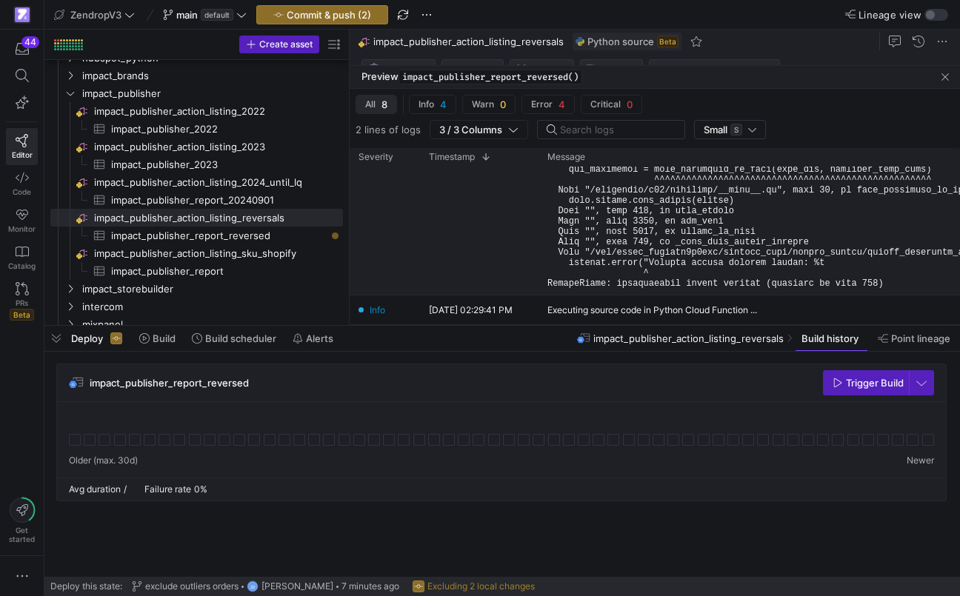
click at [523, 254] on div "08/20/25, 02:29:48 PM" at bounding box center [479, 122] width 118 height 344
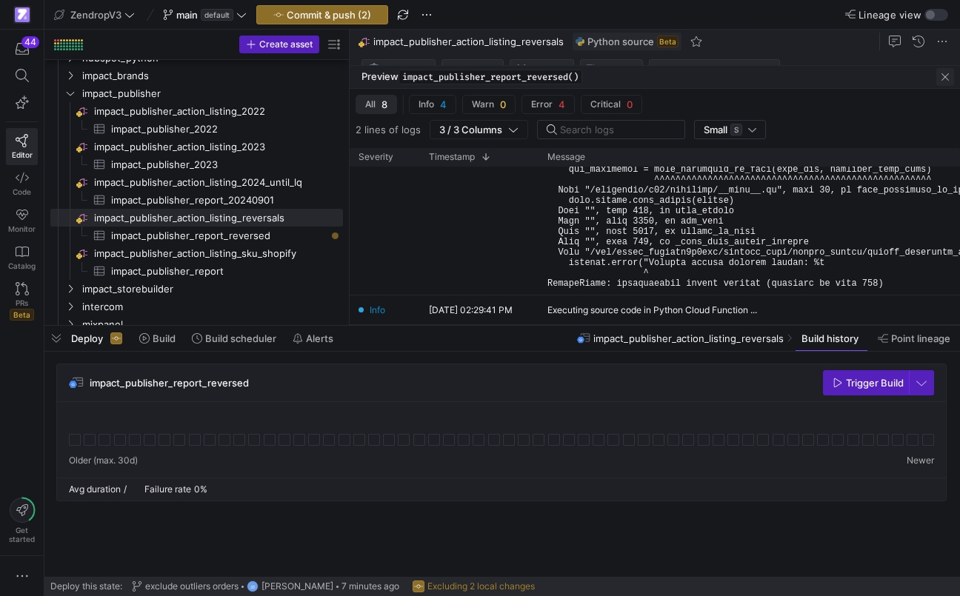
click at [948, 76] on span "button" at bounding box center [945, 77] width 18 height 18
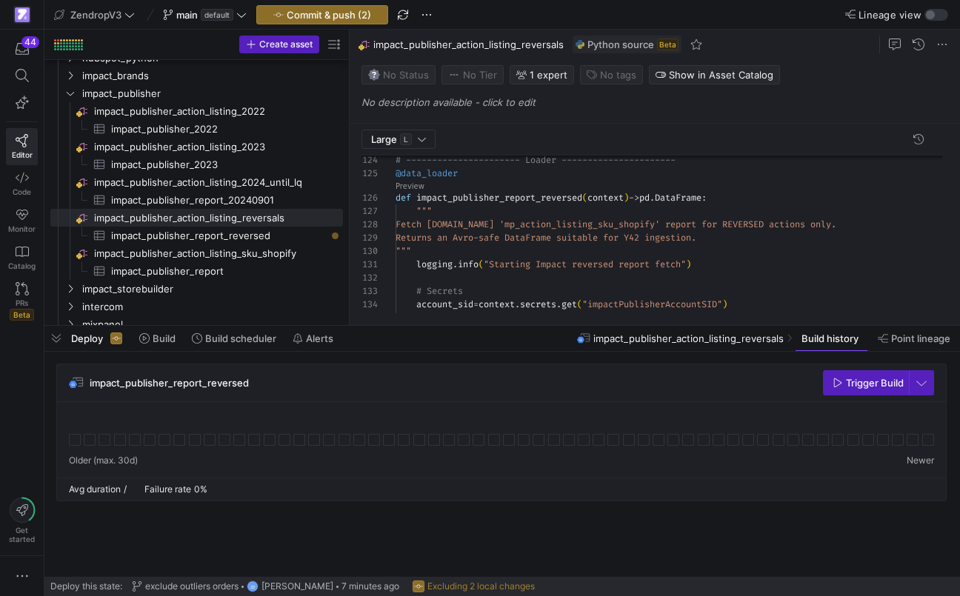
click at [592, 178] on div "def impact_publisher_report_reversed ( context ) -> pd . DataFrame : """ Fetch …" at bounding box center [674, 152] width 558 height 3301
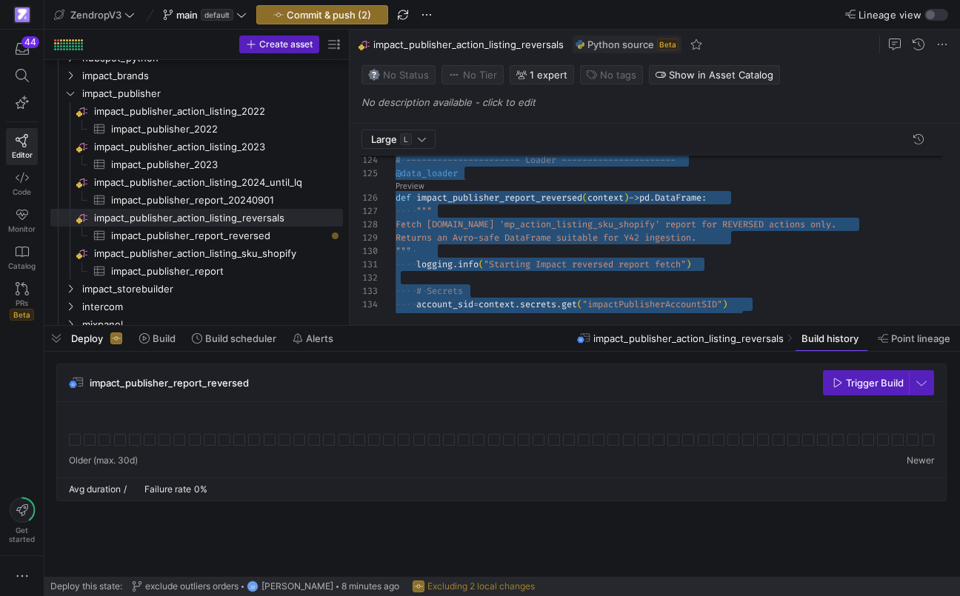
click at [452, 227] on div "def impact_publisher_report_reversed ( context ) -> pd . DataFrame : """ Fetch …" at bounding box center [674, 152] width 558 height 3301
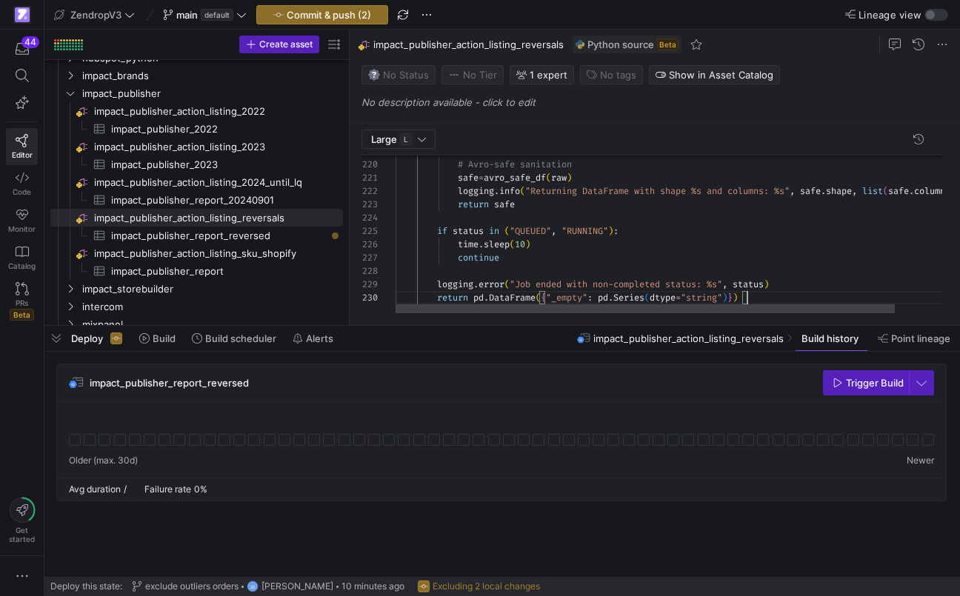
scroll to position [120, 352]
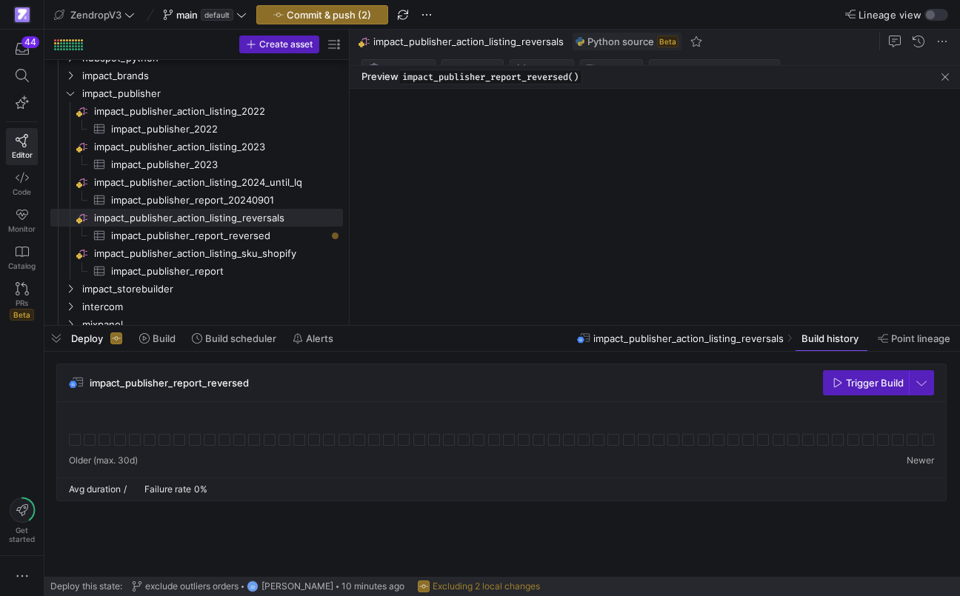
click at [410, 233] on link "Preview" at bounding box center [409, 229] width 29 height 8
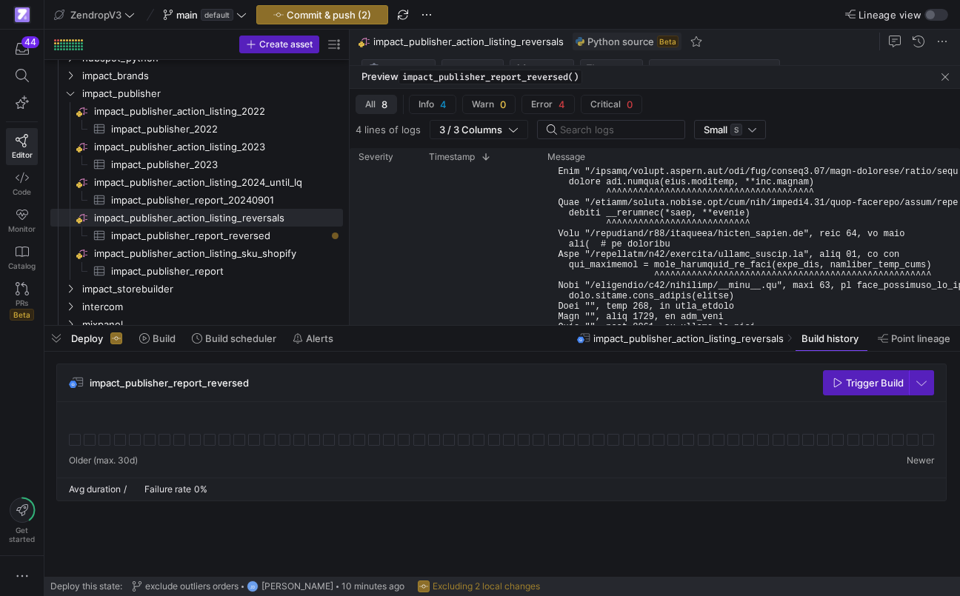
scroll to position [235, 0]
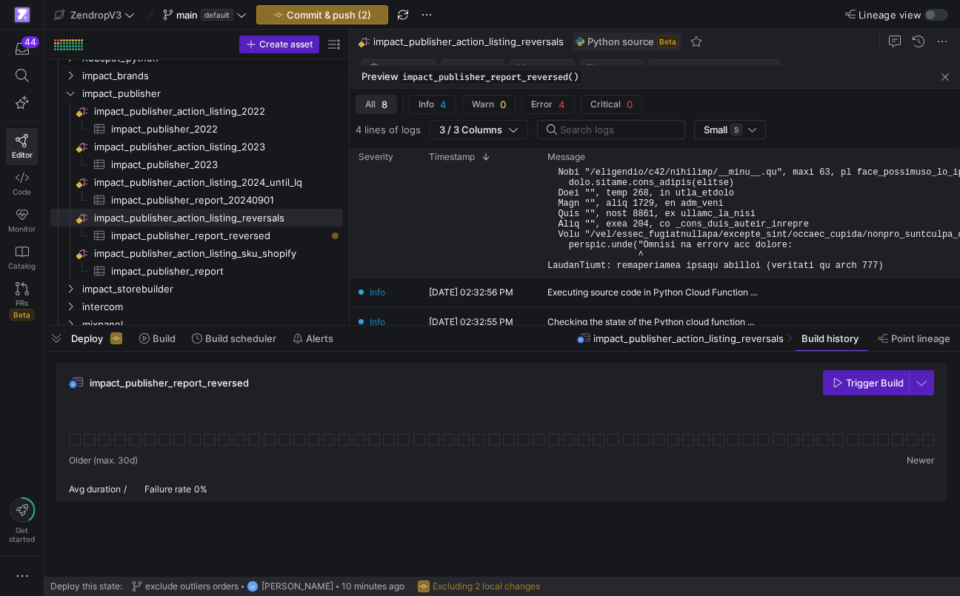
click at [633, 209] on pre at bounding box center [853, 105] width 613 height 332
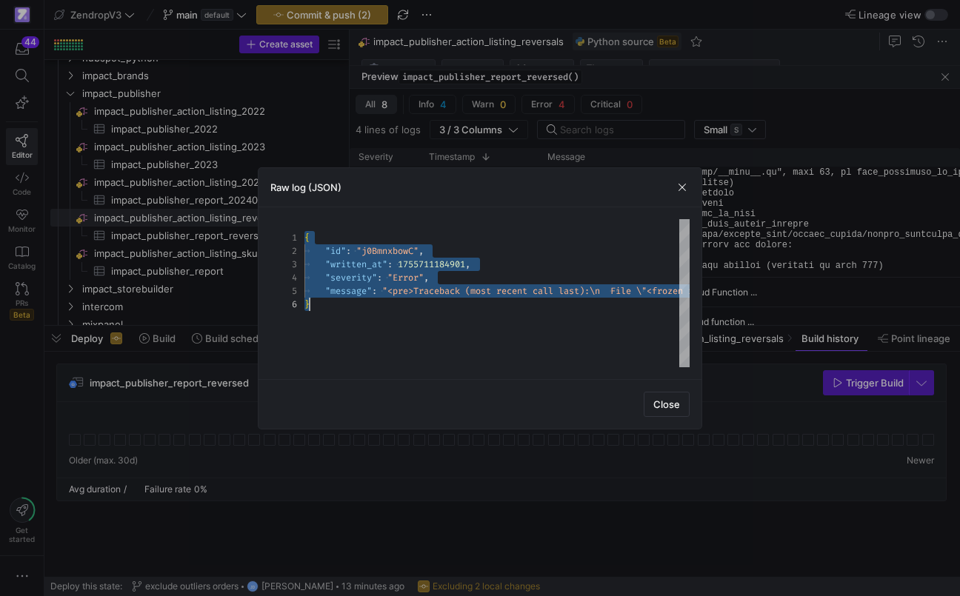
click at [681, 193] on span "button" at bounding box center [681, 187] width 15 height 15
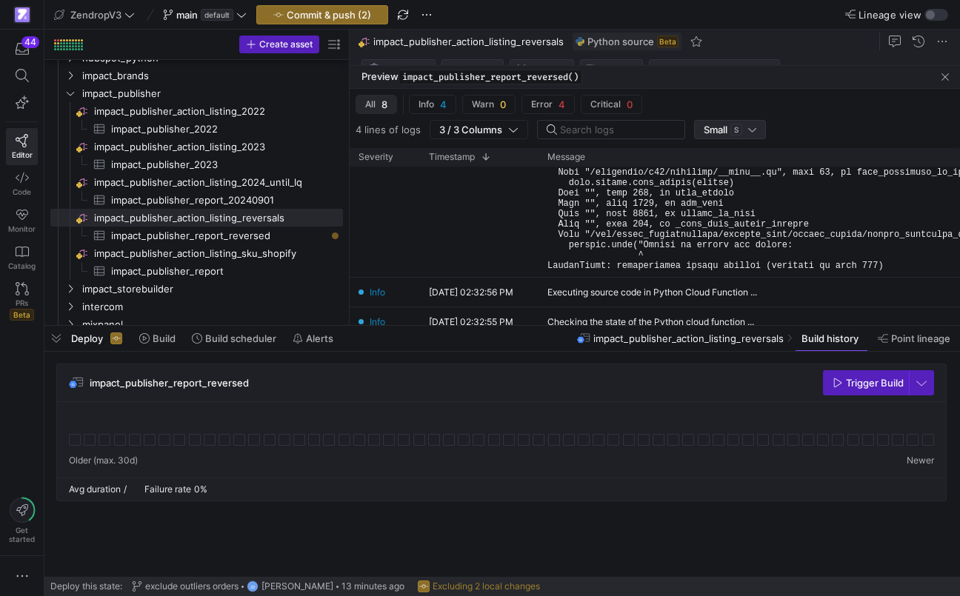
click at [747, 133] on div "Small S" at bounding box center [729, 130] width 53 height 12
click at [738, 175] on span "Large L" at bounding box center [730, 178] width 61 height 12
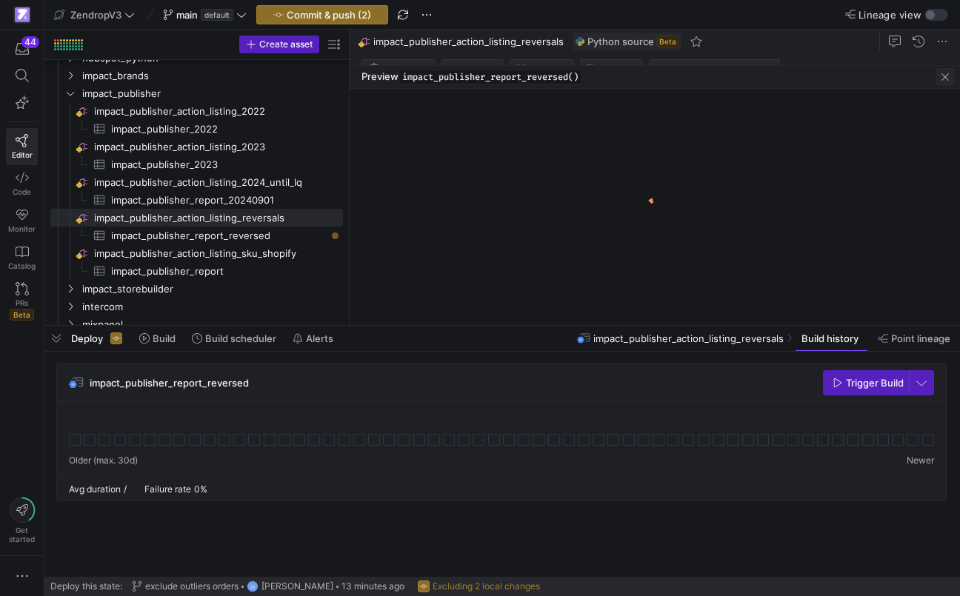
click at [941, 75] on span "button" at bounding box center [945, 77] width 18 height 18
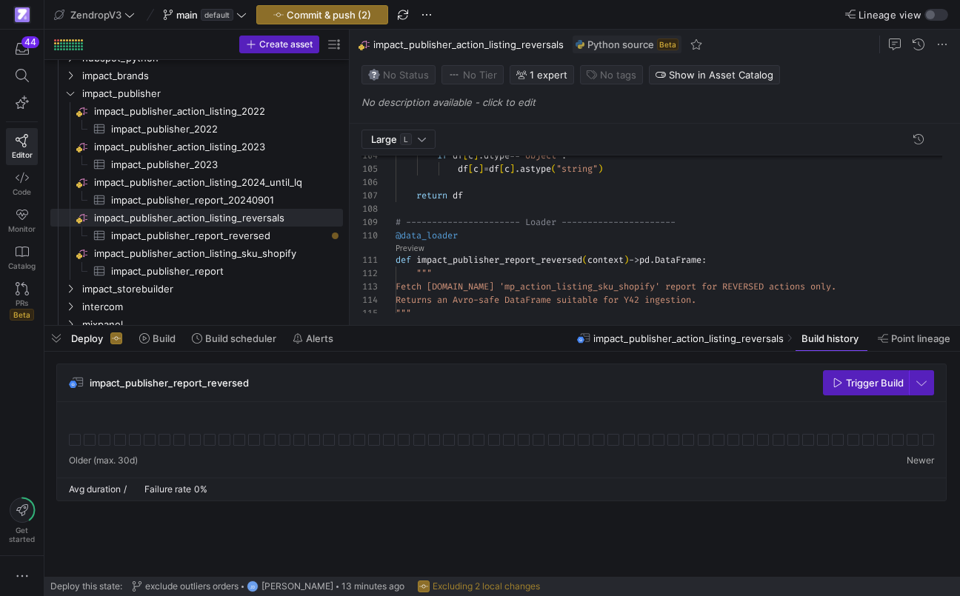
click at [535, 181] on div "@data_loader # ---------------------- Loader ------------------ ---- return df …" at bounding box center [674, 308] width 558 height 3088
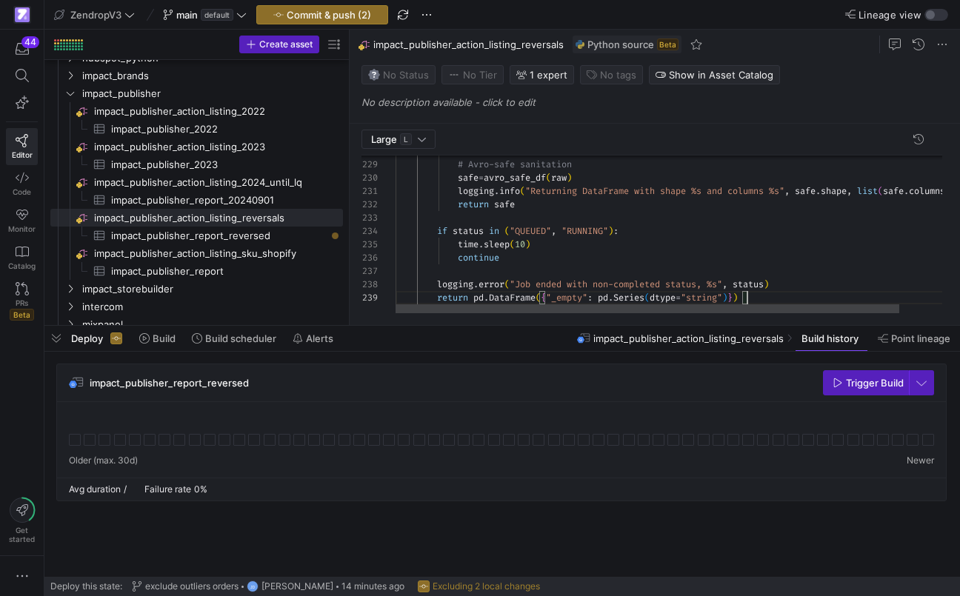
scroll to position [107, 352]
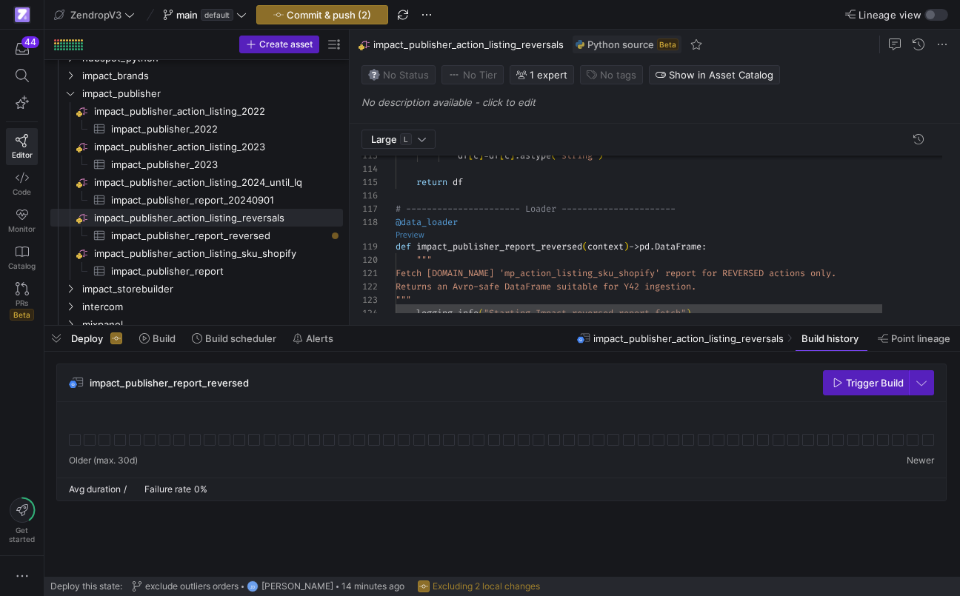
click at [414, 236] on as-split "Large L 124 123 122 121 120 119 118 117 116 115 114 113 logging . info ( "Start…" at bounding box center [654, 177] width 610 height 295
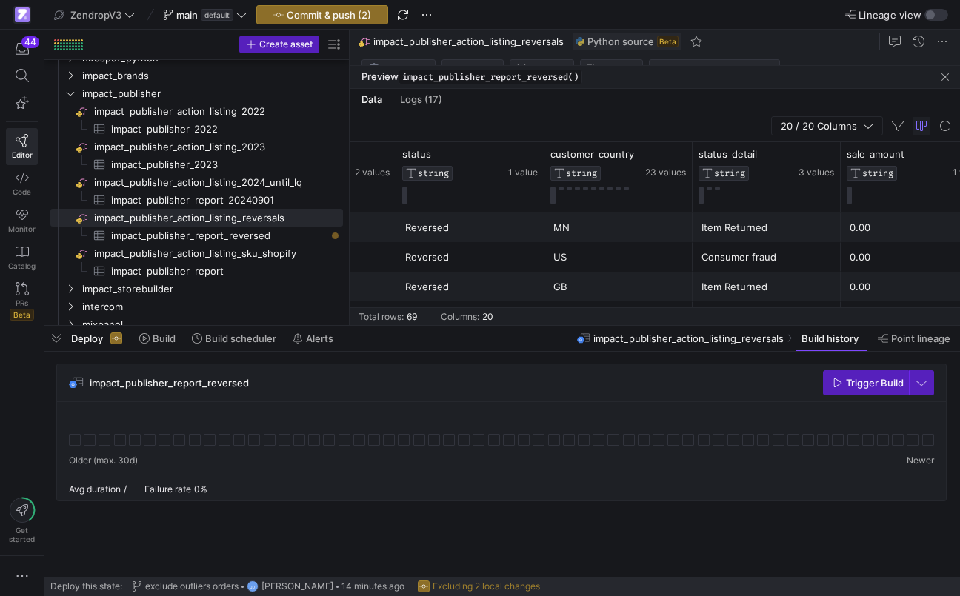
scroll to position [0, 917]
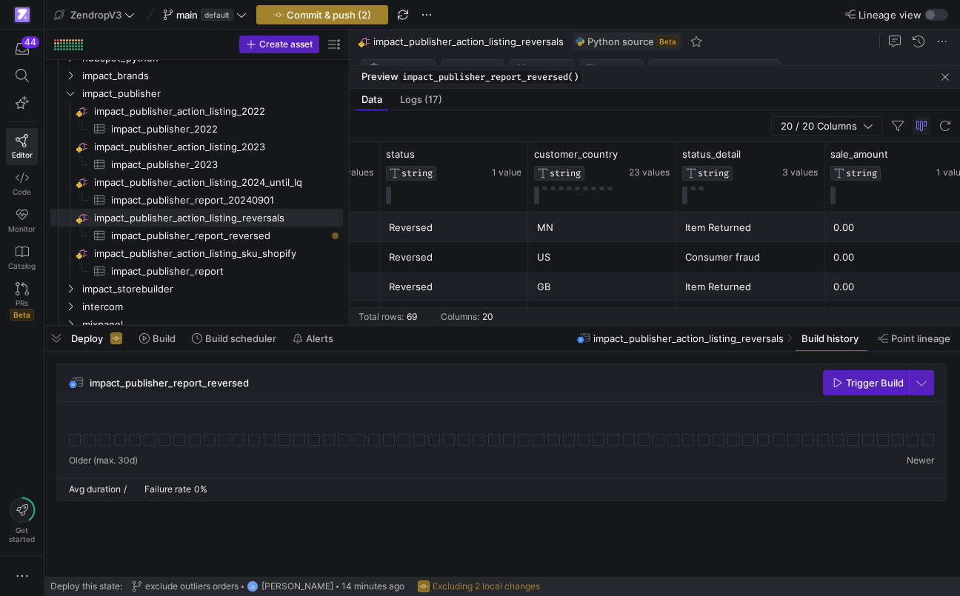
click at [345, 18] on span "Commit & push (2)" at bounding box center [329, 15] width 84 height 12
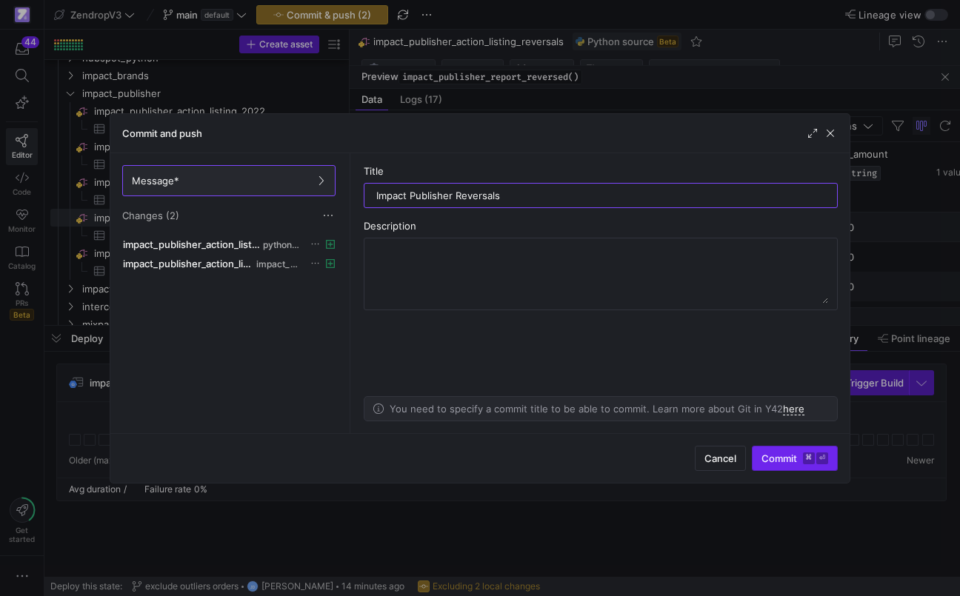
type input "Impact Publisher Reversals"
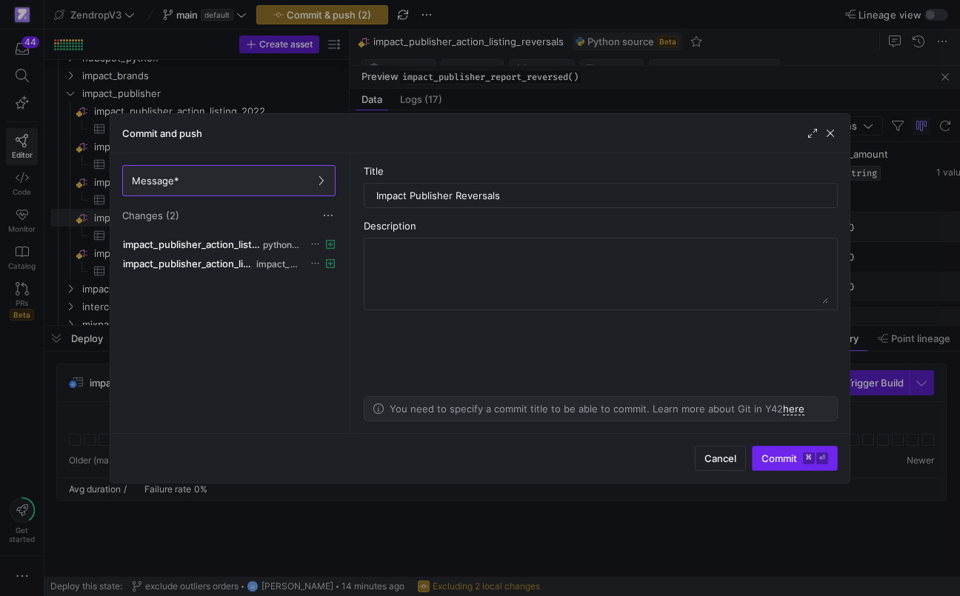
click at [778, 465] on span "submit" at bounding box center [794, 458] width 84 height 24
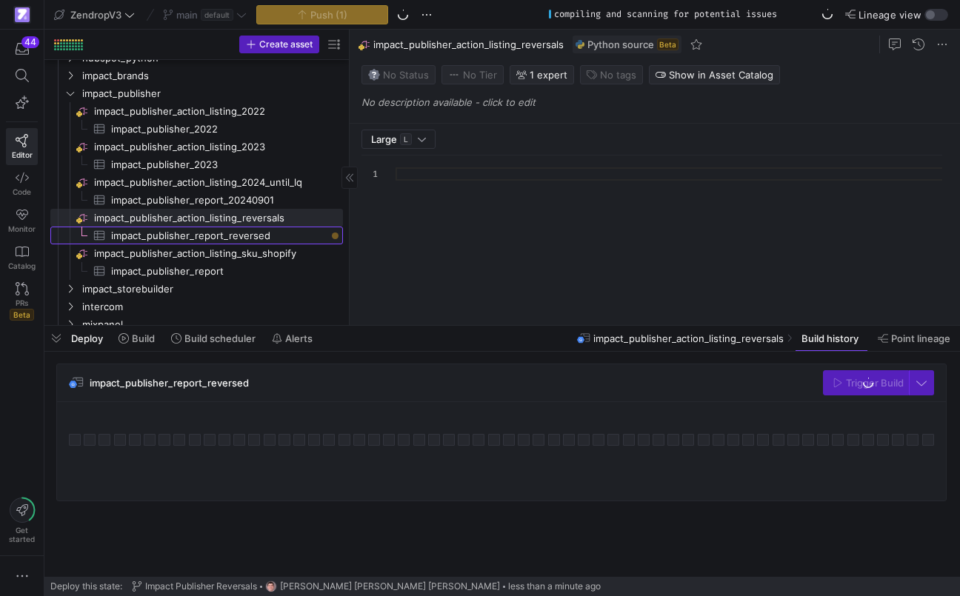
click at [292, 234] on span "impact_publisher_report_reversed​​​​​​​​​" at bounding box center [218, 235] width 215 height 17
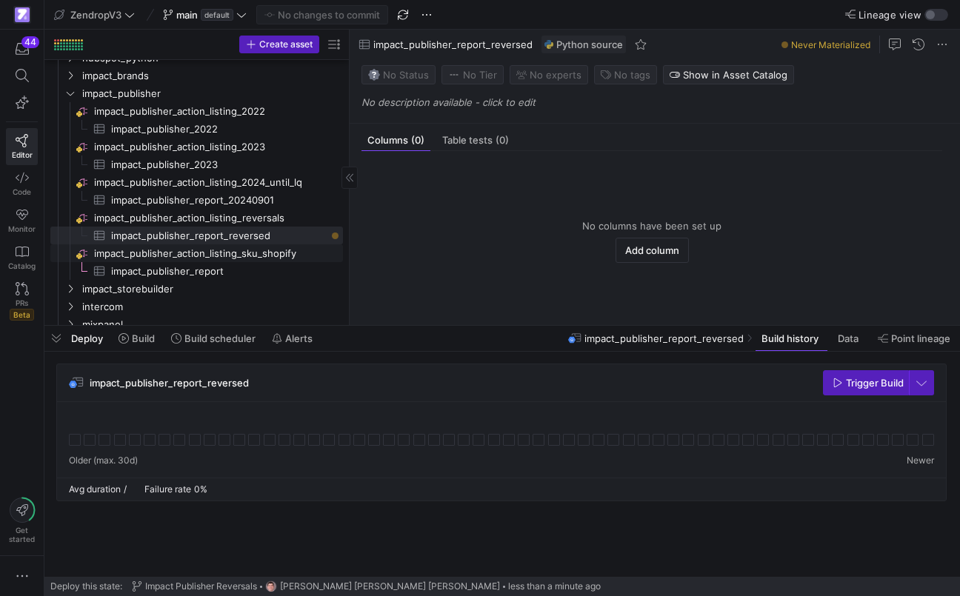
click at [278, 250] on span "impact_publisher_action_listing_sku_shopify​​​​​​​​" at bounding box center [217, 253] width 247 height 17
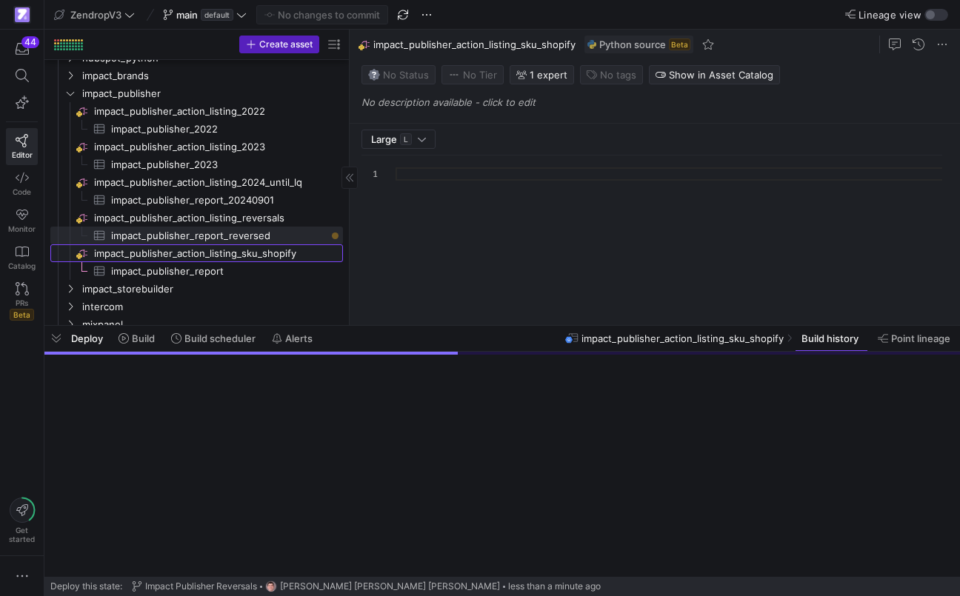
scroll to position [133, 0]
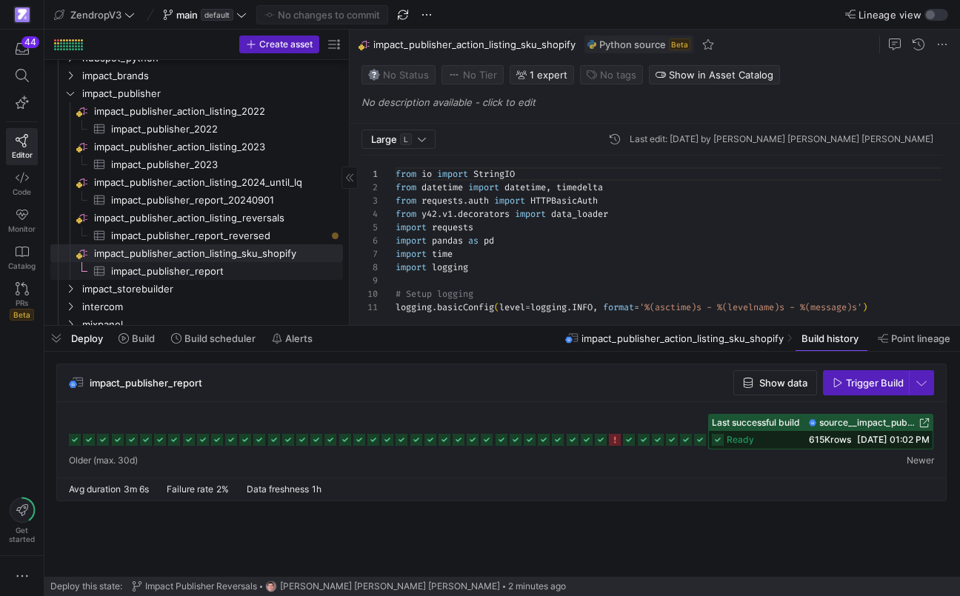
click at [219, 267] on span "impact_publisher_report​​​​​​​​​" at bounding box center [218, 271] width 215 height 17
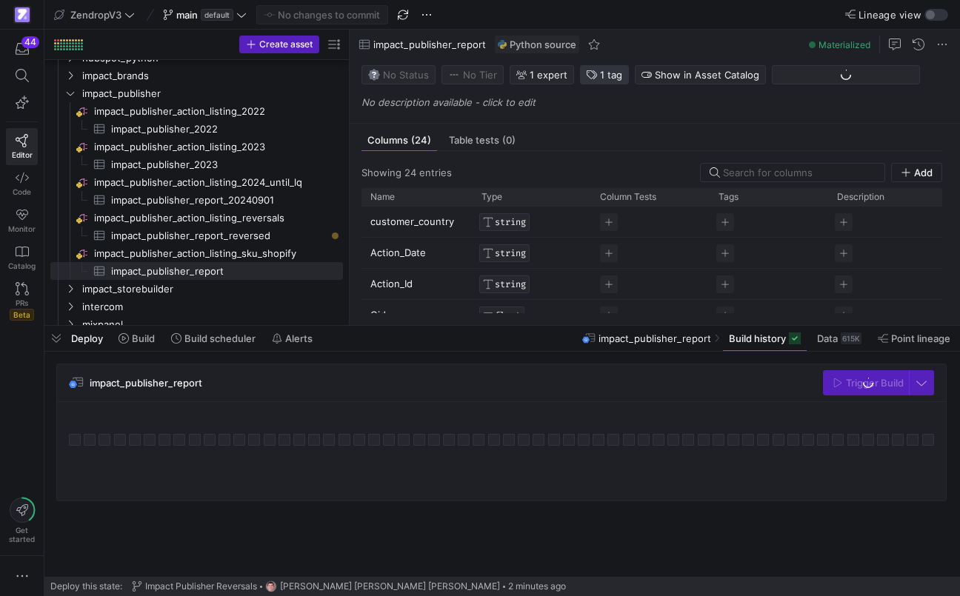
click at [589, 77] on icon "button" at bounding box center [591, 75] width 10 height 10
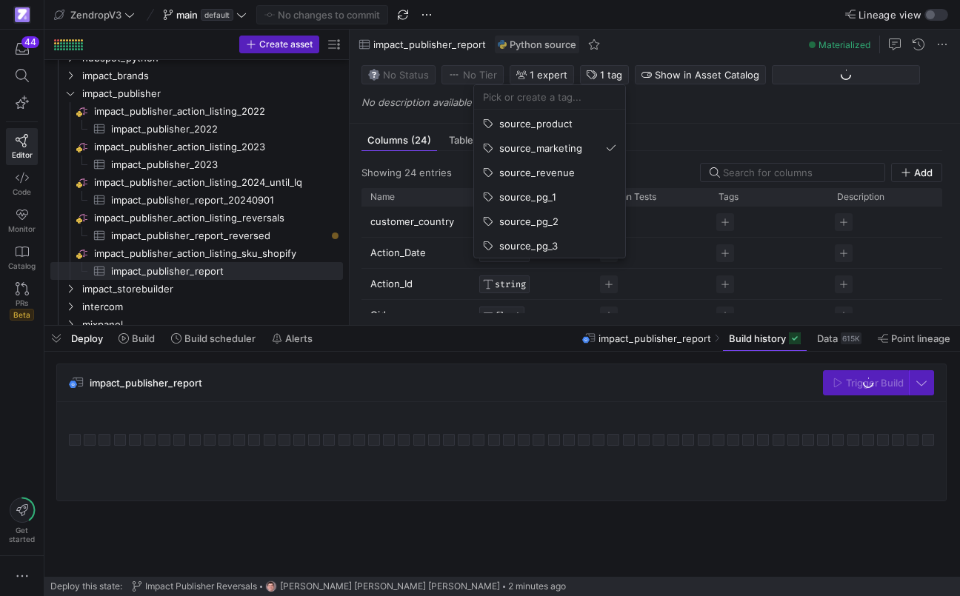
scroll to position [116, 0]
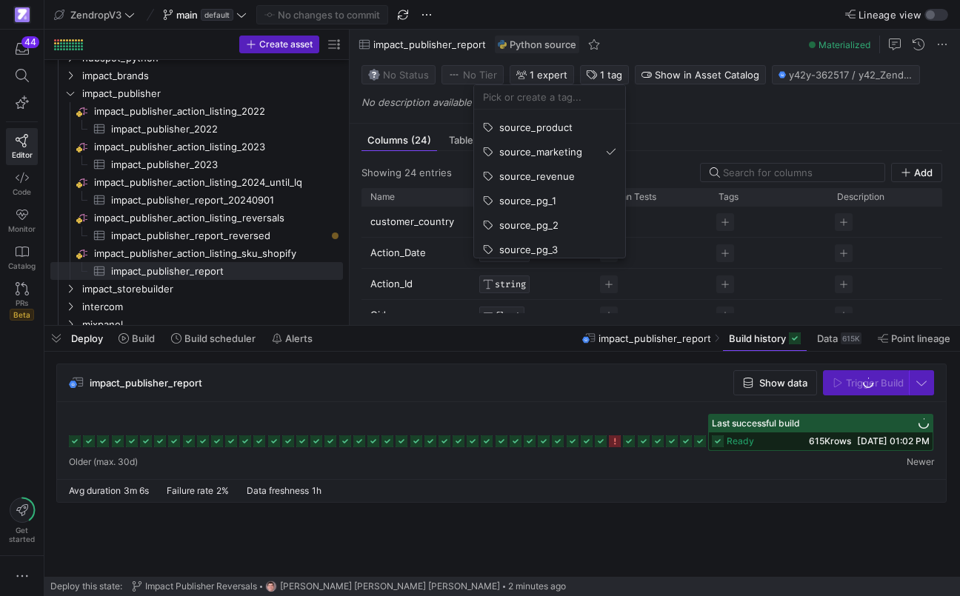
click at [256, 234] on div at bounding box center [480, 298] width 960 height 596
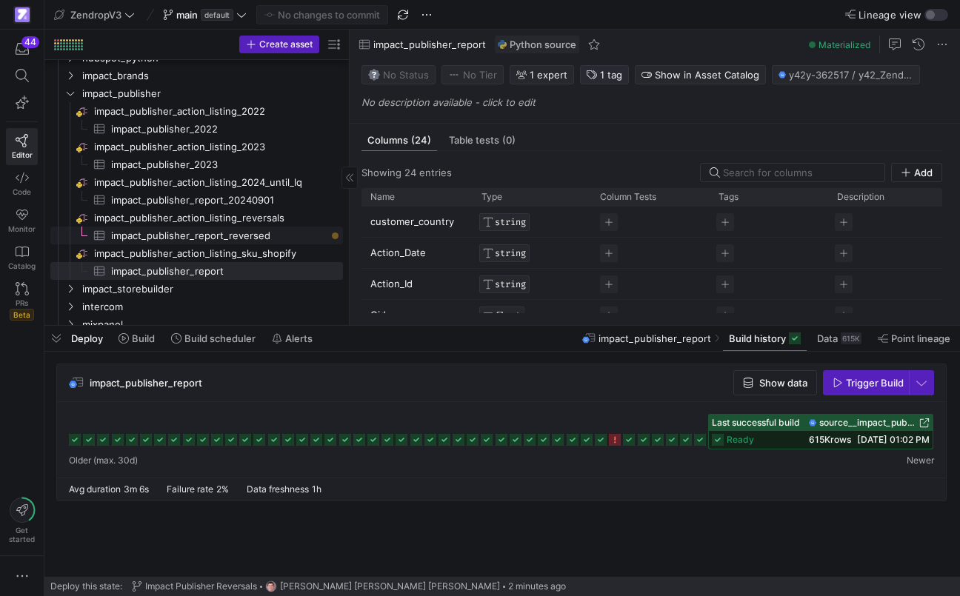
click at [249, 234] on span "impact_publisher_report_reversed​​​​​​​​​" at bounding box center [218, 235] width 215 height 17
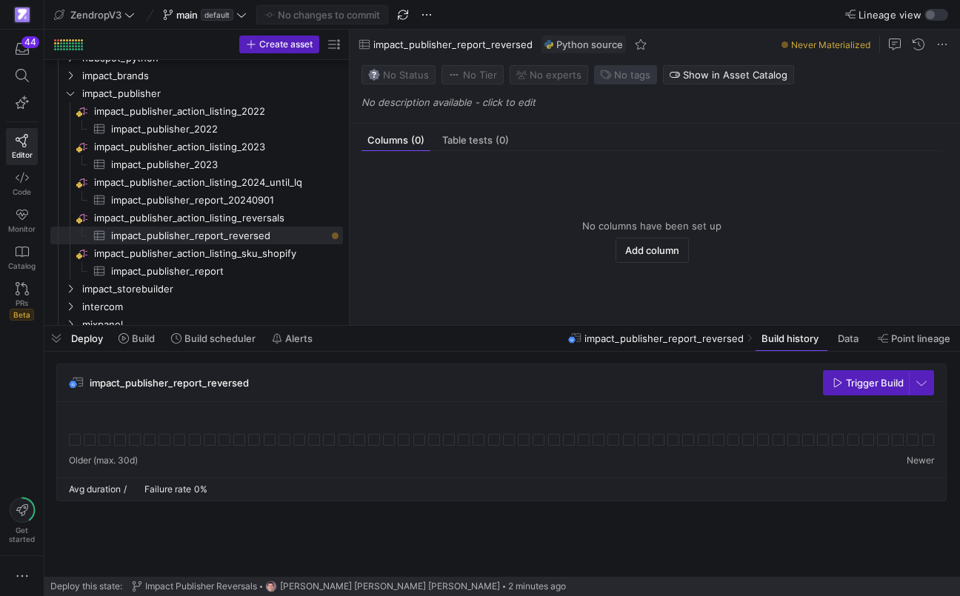
click at [609, 71] on span "No tags" at bounding box center [625, 75] width 50 height 12
type input "source_ma"
click at [580, 120] on span "source_marketing" at bounding box center [567, 121] width 83 height 12
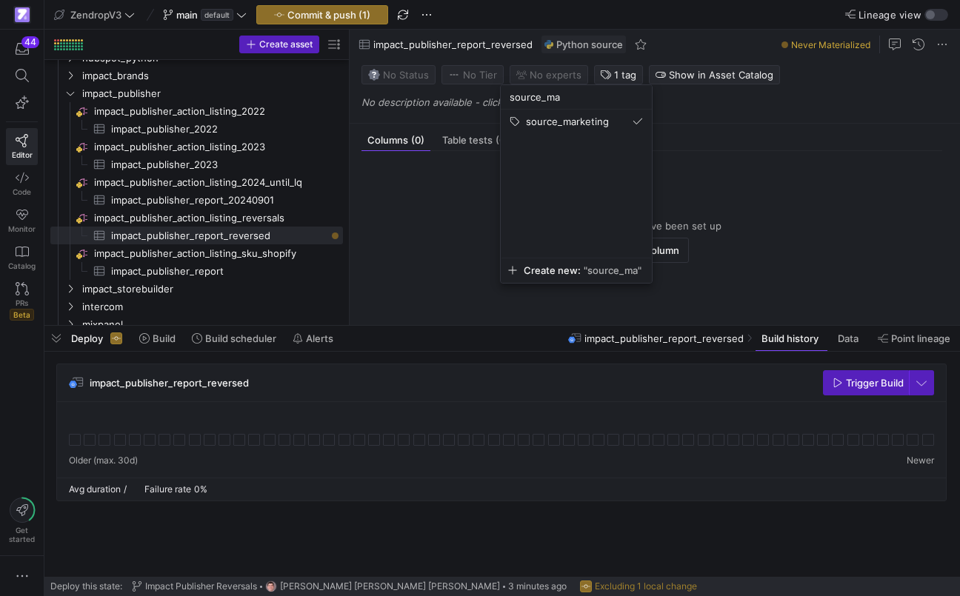
click at [461, 231] on div at bounding box center [480, 298] width 960 height 596
click at [894, 381] on span "Trigger Build" at bounding box center [874, 383] width 58 height 12
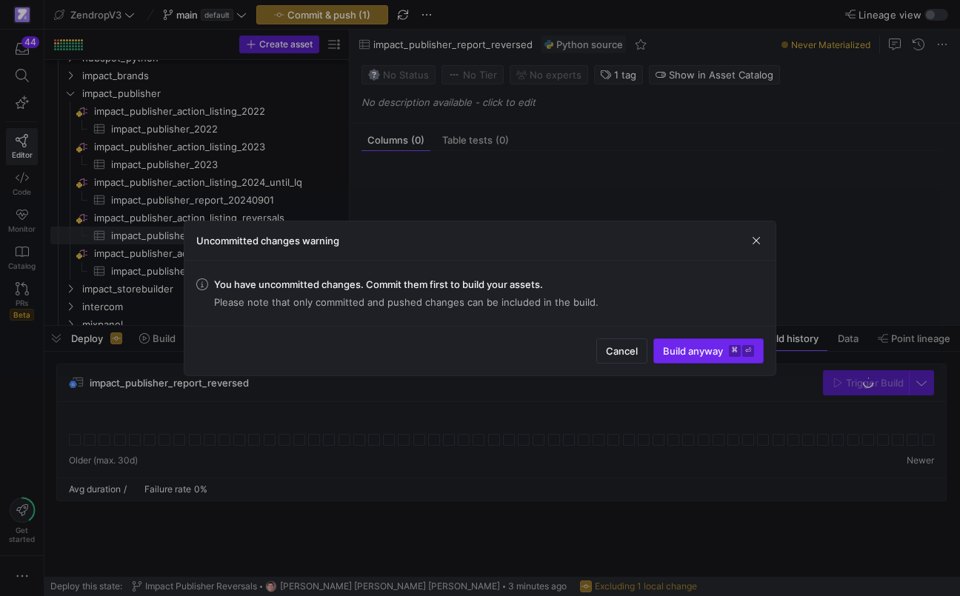
click at [743, 345] on kbd "⏎" at bounding box center [748, 351] width 12 height 12
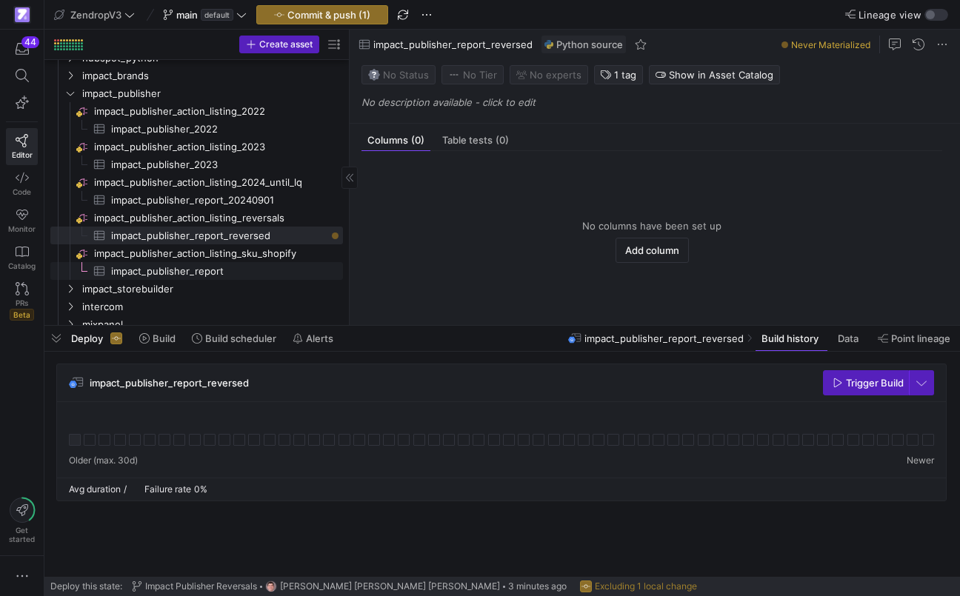
click at [247, 267] on span "impact_publisher_report​​​​​​​​​" at bounding box center [218, 271] width 215 height 17
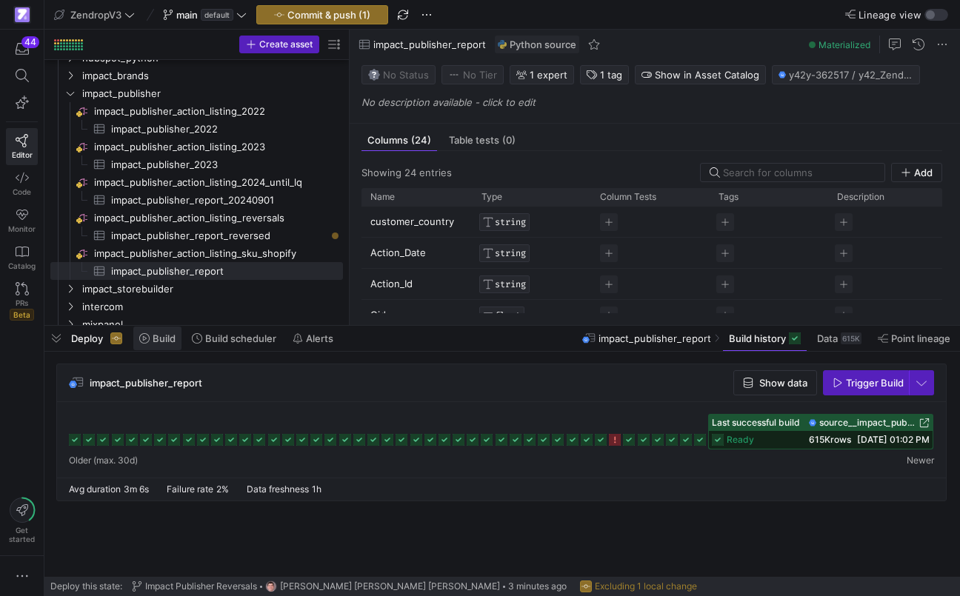
click at [157, 344] on span "Build" at bounding box center [164, 338] width 23 height 12
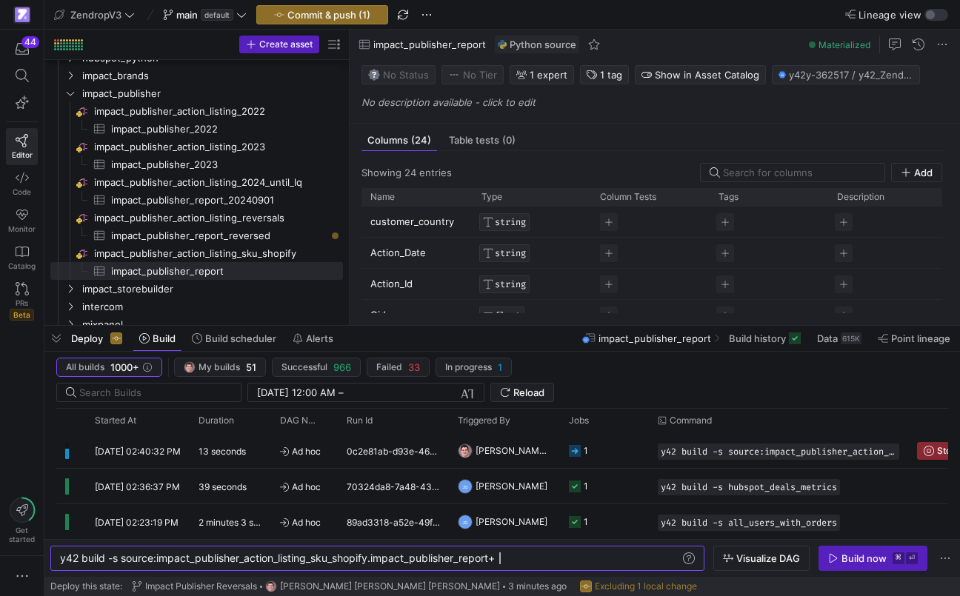
scroll to position [0, 440]
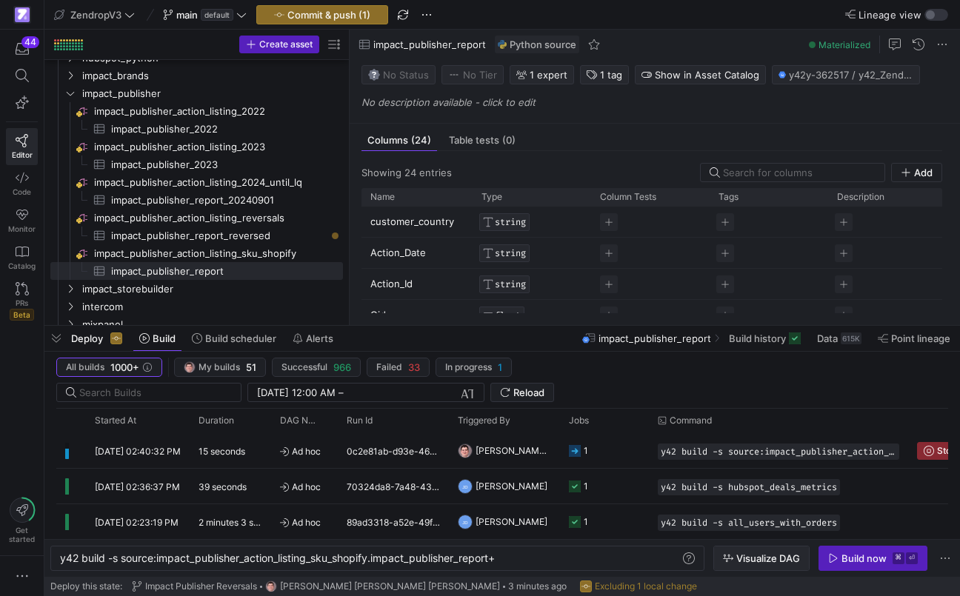
click at [734, 560] on span "Visualize DAG" at bounding box center [761, 558] width 77 height 12
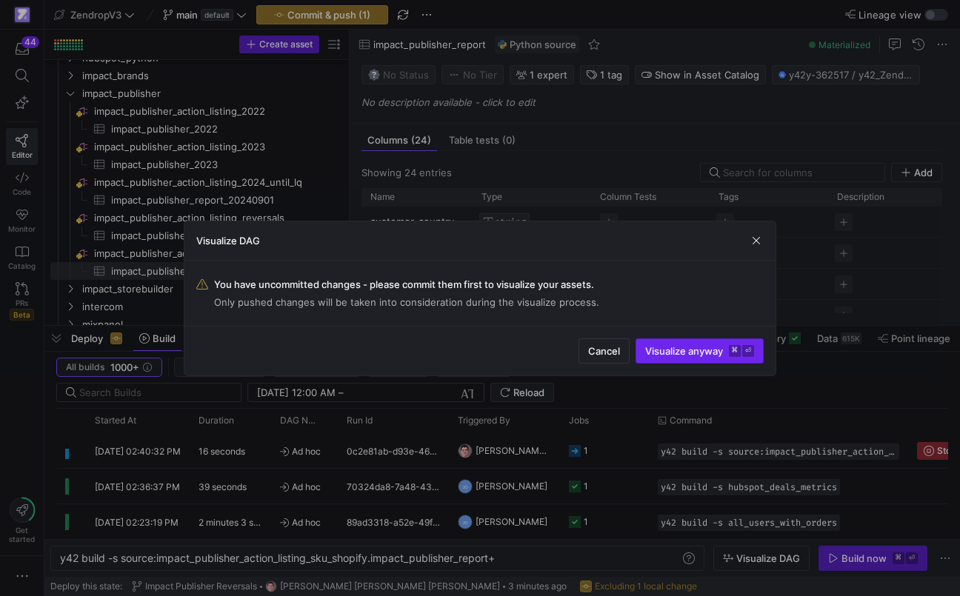
click at [732, 344] on span "submit" at bounding box center [699, 351] width 127 height 24
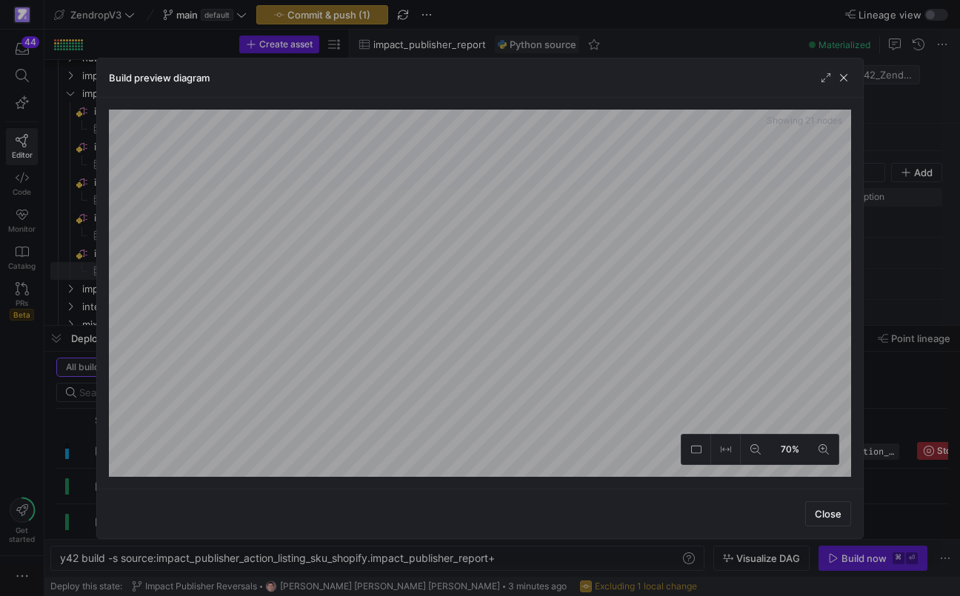
click at [72, 412] on div at bounding box center [480, 298] width 960 height 596
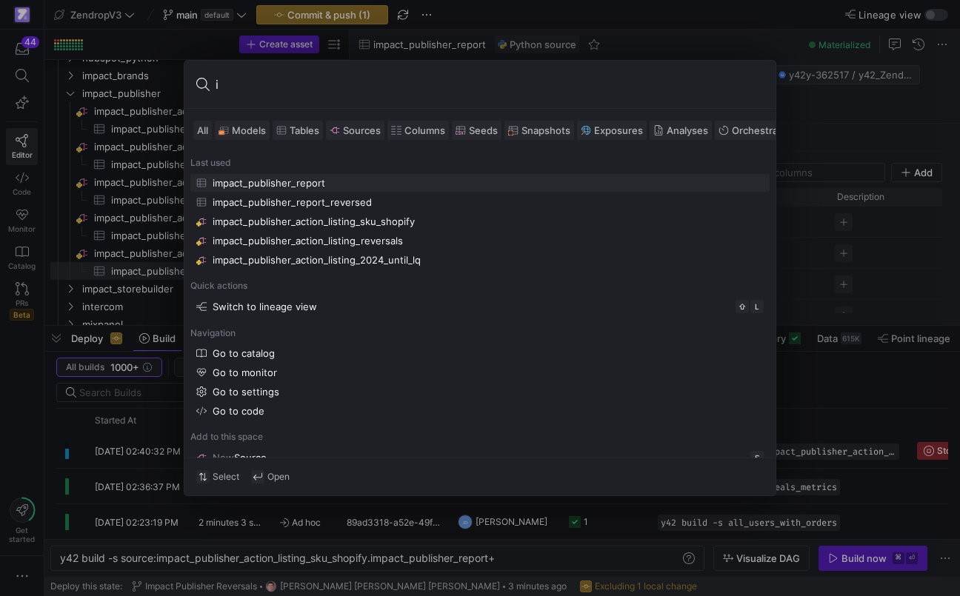
type input "im"
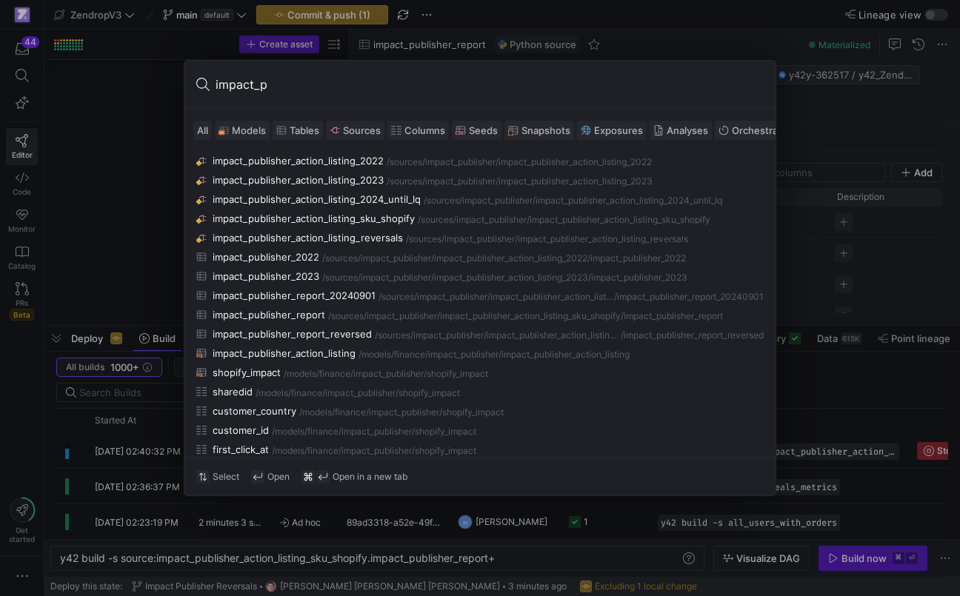
scroll to position [0, 440]
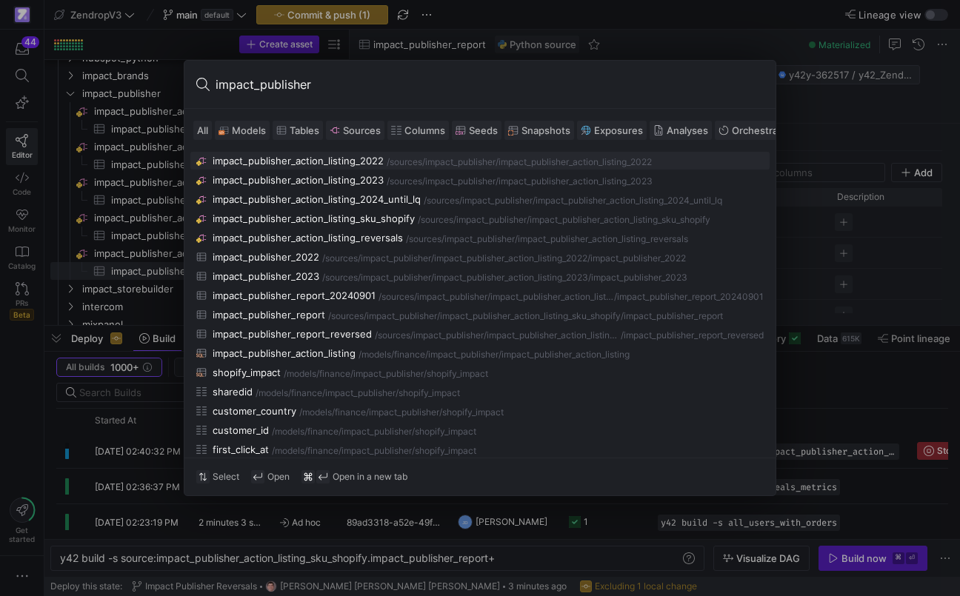
type input "impact_publisher"
click at [244, 132] on span "Models" at bounding box center [249, 130] width 34 height 12
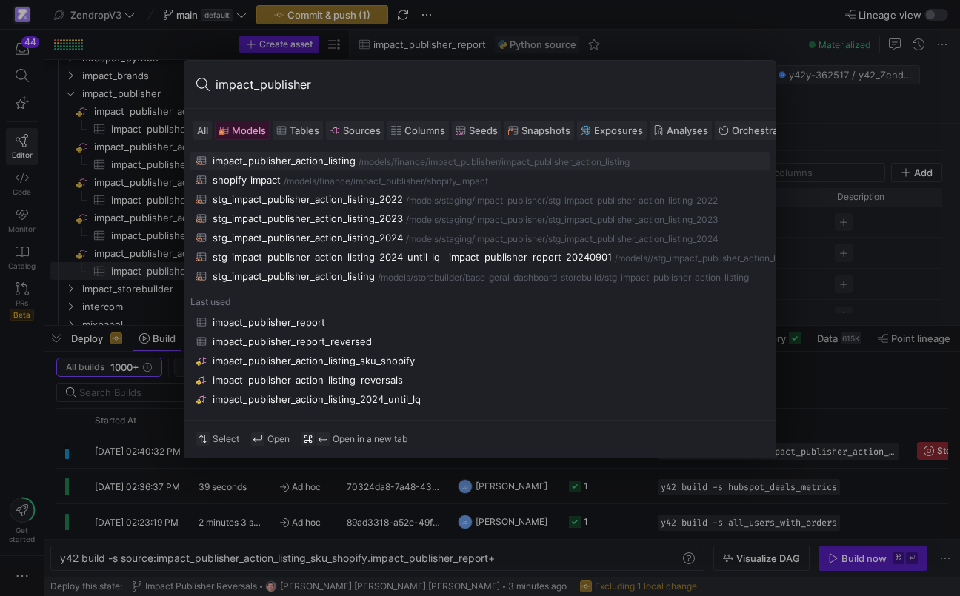
click at [271, 158] on div "impact_publisher_action_listing" at bounding box center [283, 161] width 143 height 12
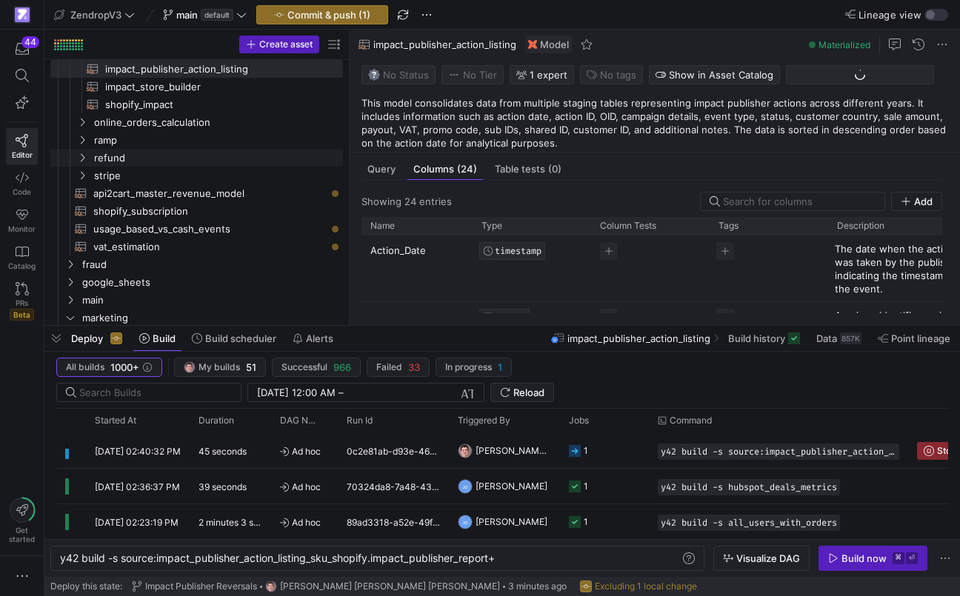
scroll to position [124, 0]
click at [384, 165] on span "Query" at bounding box center [381, 169] width 28 height 10
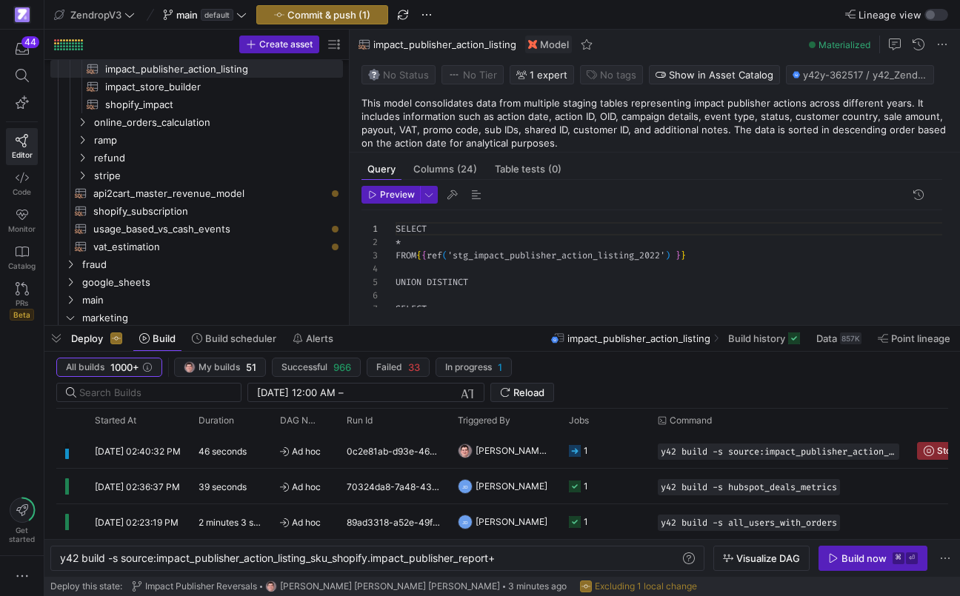
scroll to position [133, 0]
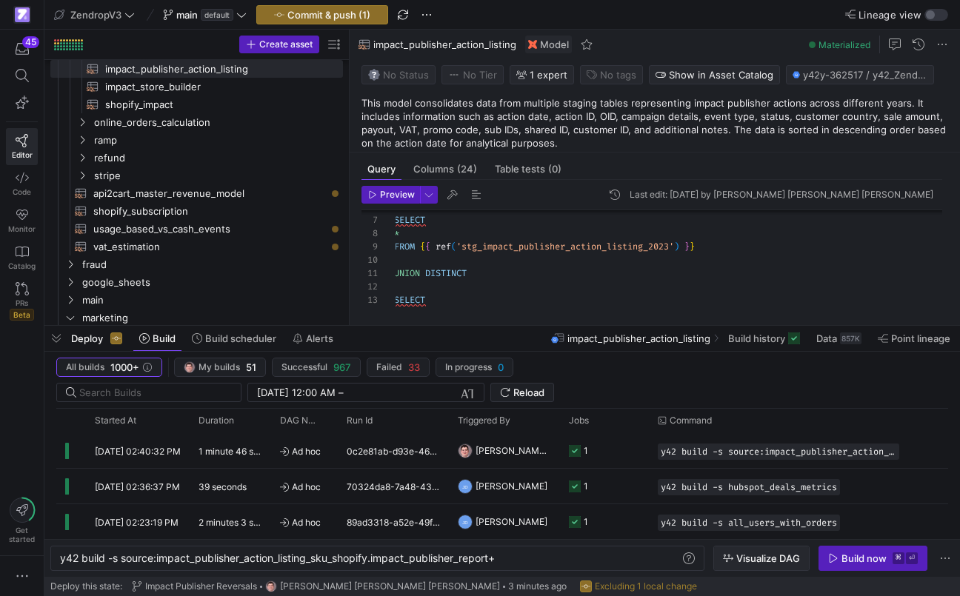
click at [729, 552] on span "button" at bounding box center [761, 558] width 95 height 24
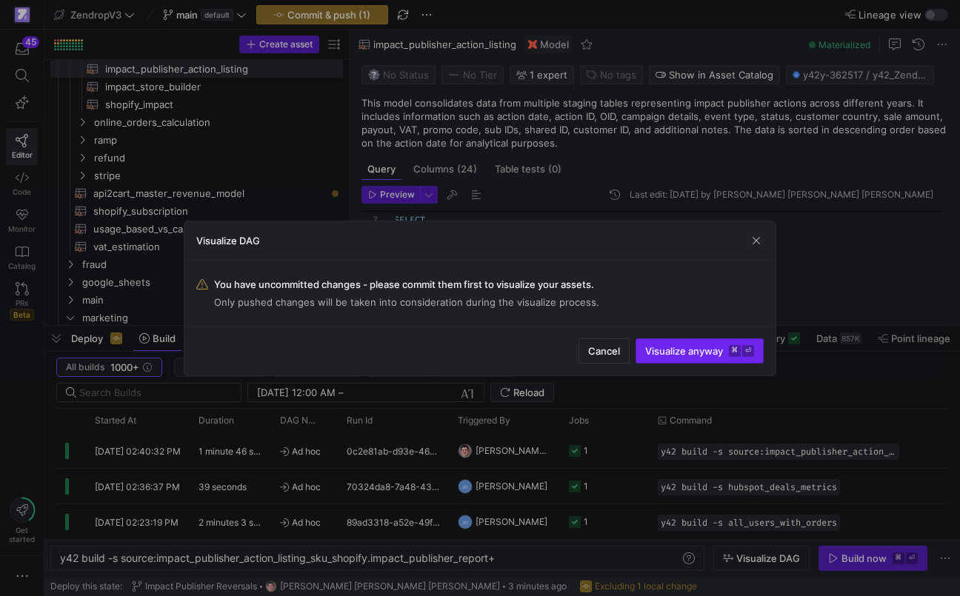
click at [726, 358] on span "submit" at bounding box center [699, 351] width 127 height 24
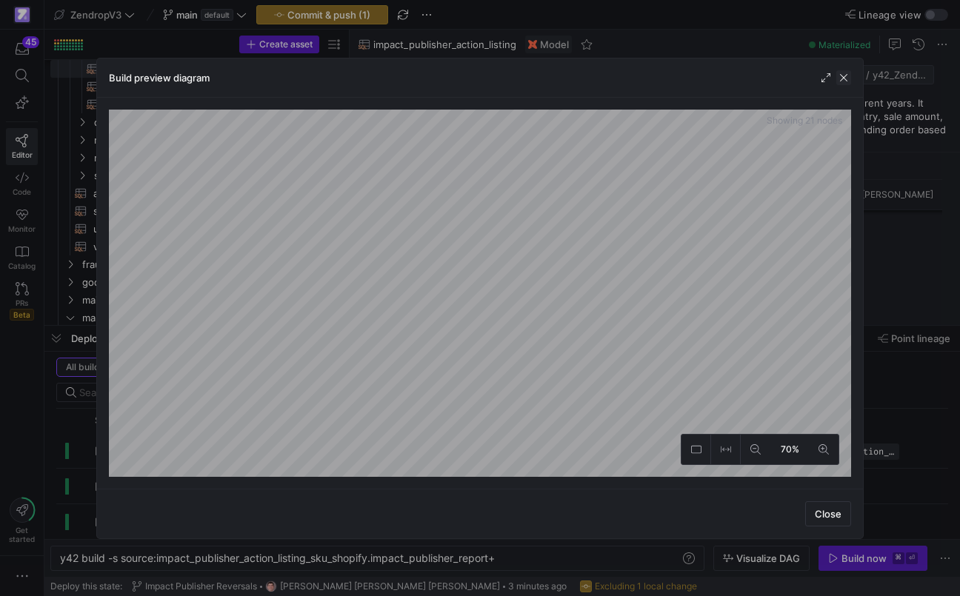
click at [847, 76] on span "button" at bounding box center [843, 77] width 15 height 15
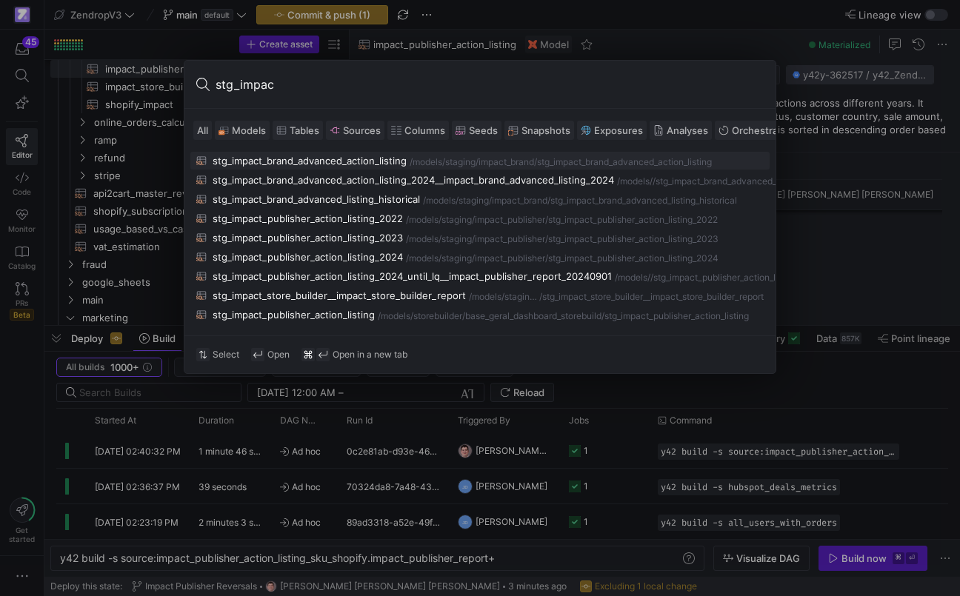
type input "stg_impact"
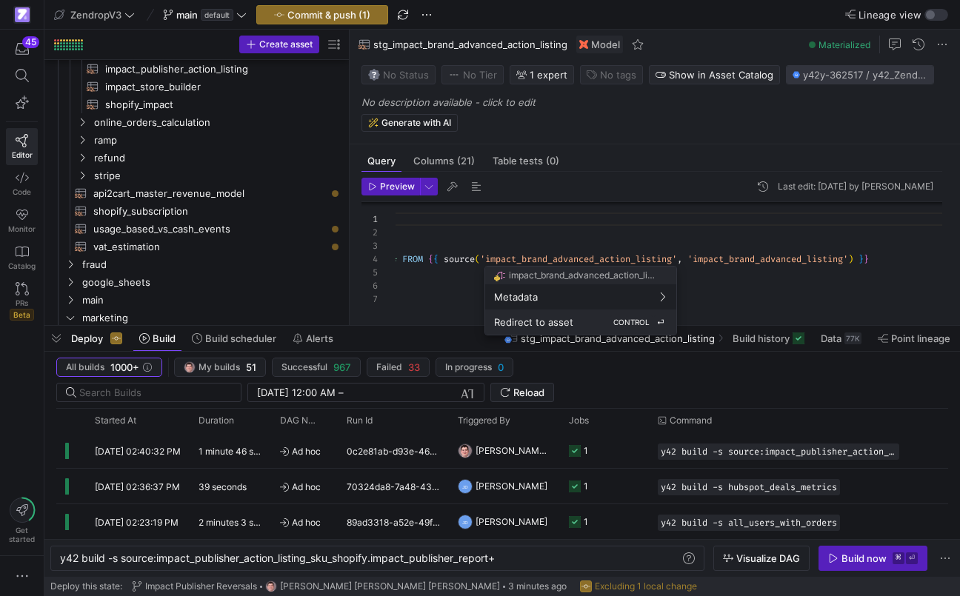
click at [583, 318] on div "Redirect to asset CONTROL ⏎" at bounding box center [580, 321] width 173 height 13
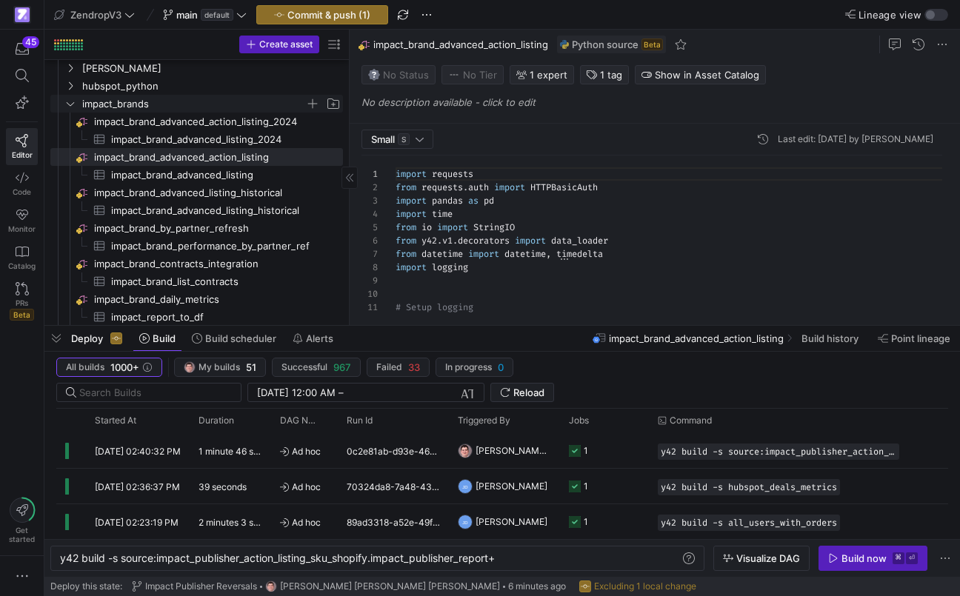
click at [75, 102] on icon "Press SPACE to select this row." at bounding box center [70, 103] width 10 height 9
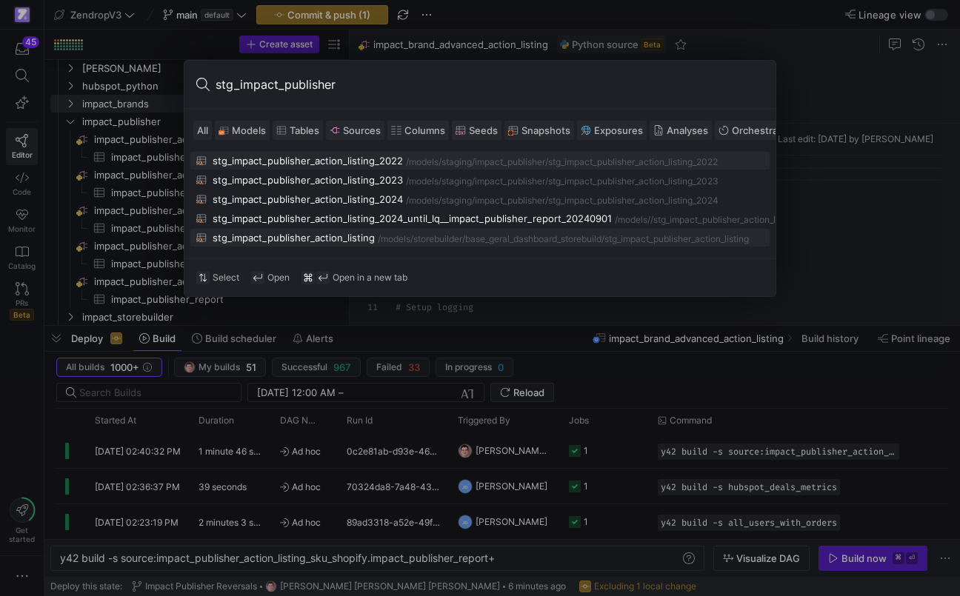
type input "stg_impact_publisher"
click at [253, 244] on div "stg_impact_publisher_action_listing" at bounding box center [293, 238] width 162 height 12
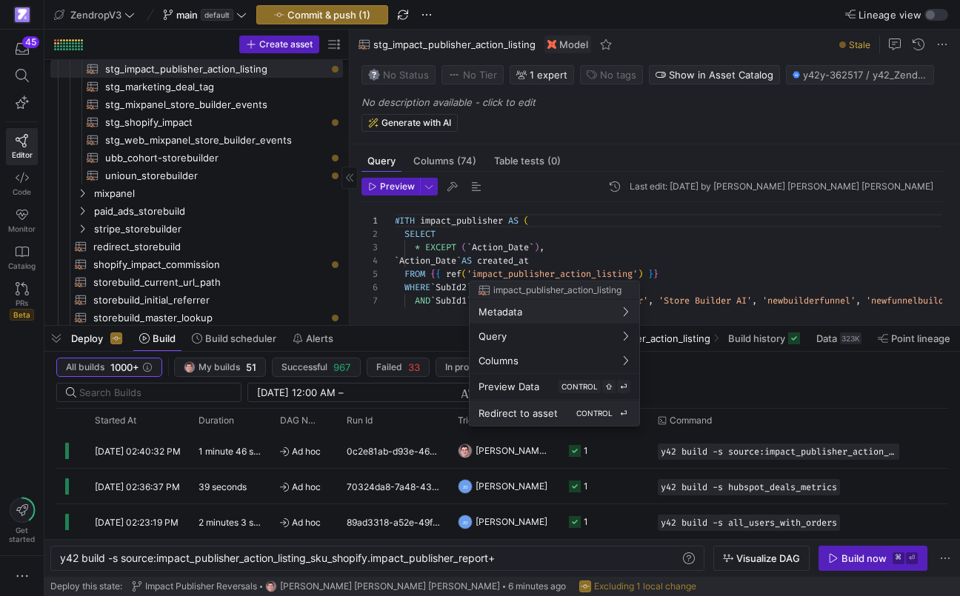
click at [481, 410] on span "Redirect to asset" at bounding box center [517, 413] width 79 height 12
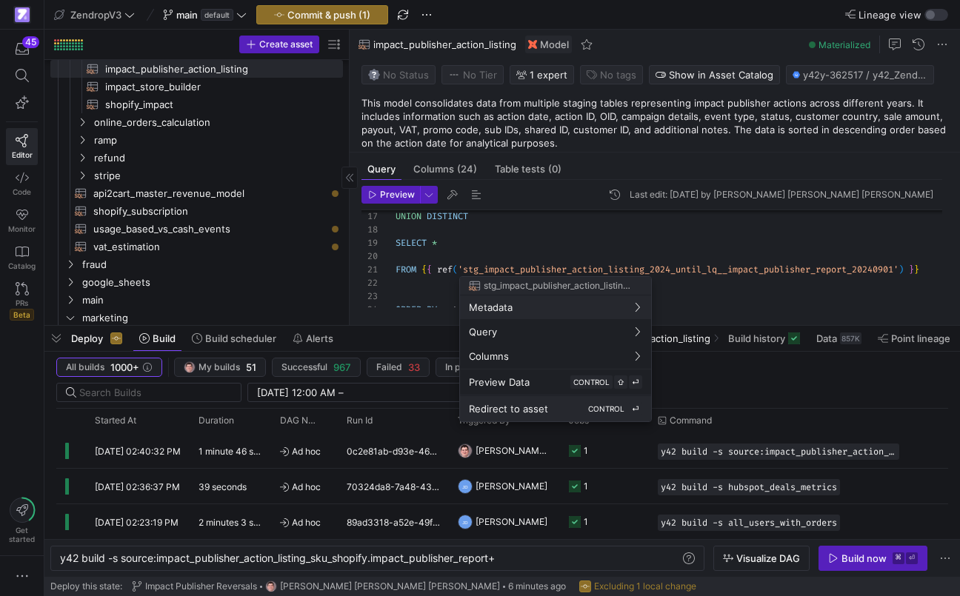
click at [486, 409] on span "Redirect to asset" at bounding box center [508, 409] width 79 height 12
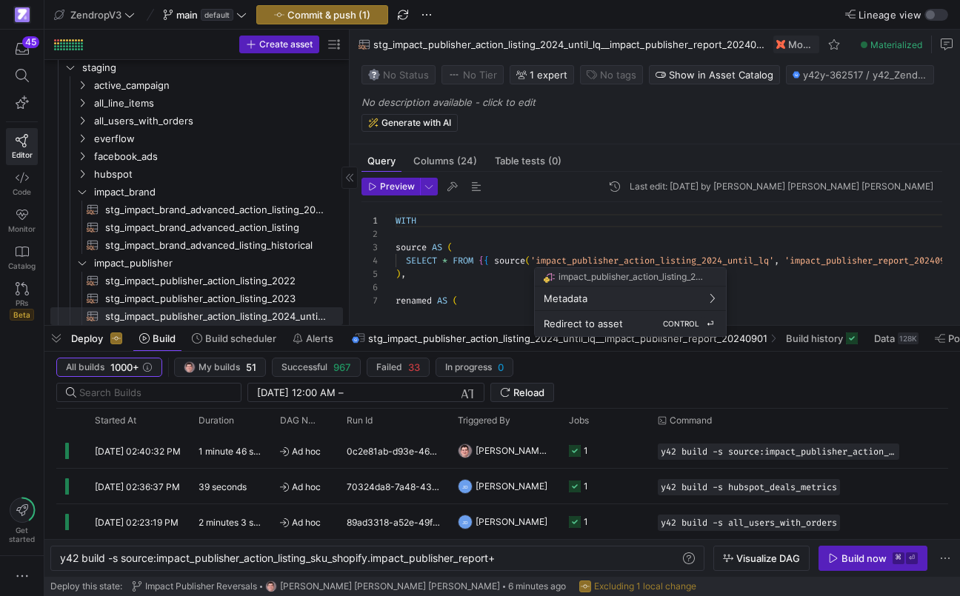
click at [580, 328] on span "Redirect to asset" at bounding box center [582, 324] width 79 height 12
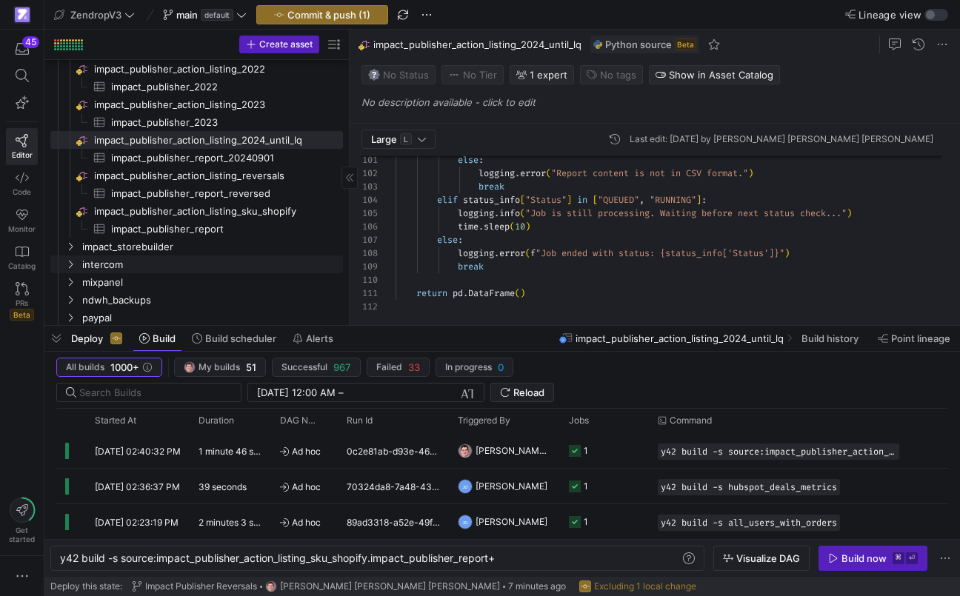
scroll to position [2273, 0]
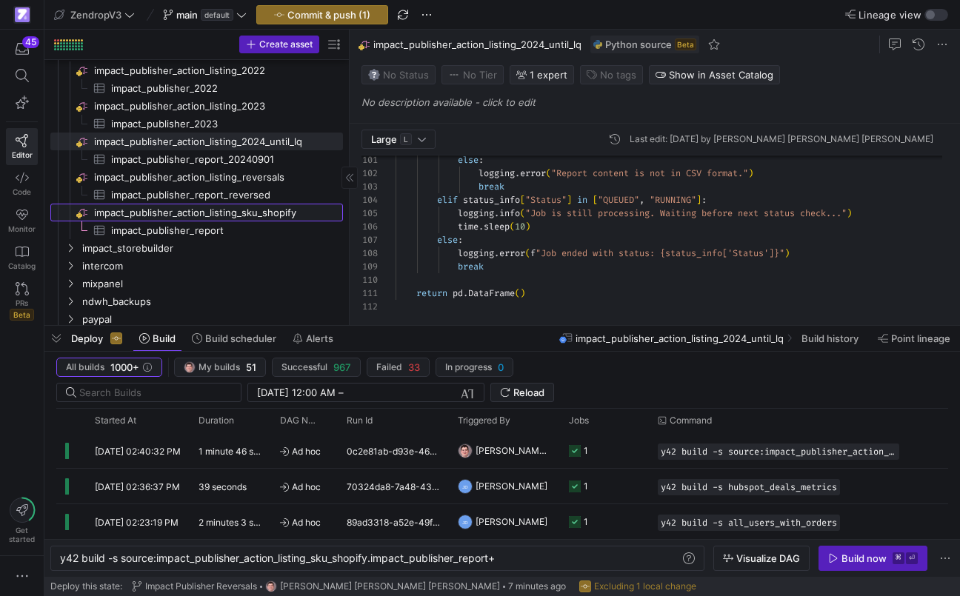
click at [207, 212] on span "impact_publisher_action_listing_sku_shopify​​​​​​​​" at bounding box center [217, 212] width 247 height 17
click at [292, 215] on span "impact_publisher_action_listing_sku_shopify​​​​​​​​" at bounding box center [217, 212] width 247 height 17
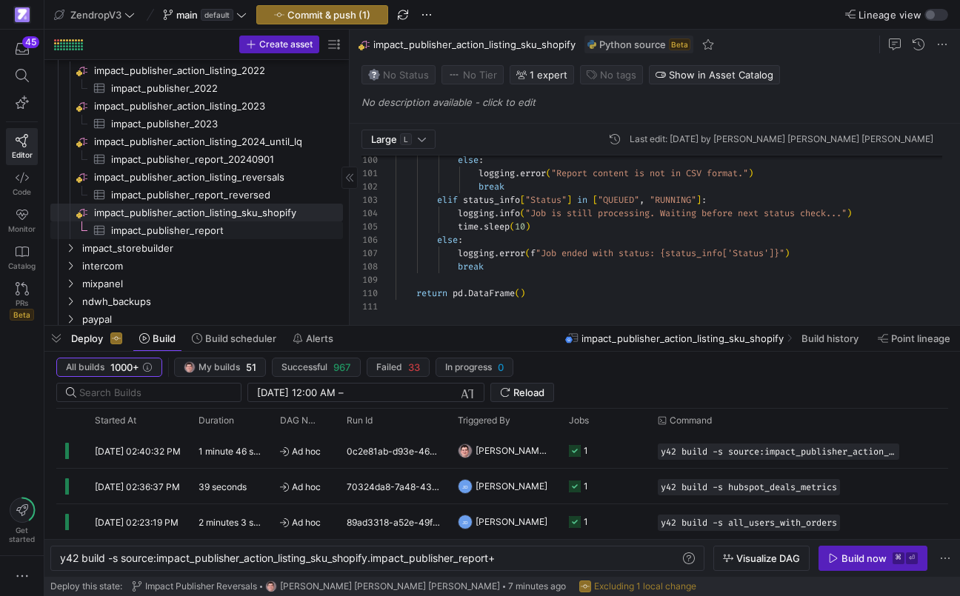
click at [267, 232] on span "impact_publisher_report​​​​​​​​​" at bounding box center [218, 230] width 215 height 17
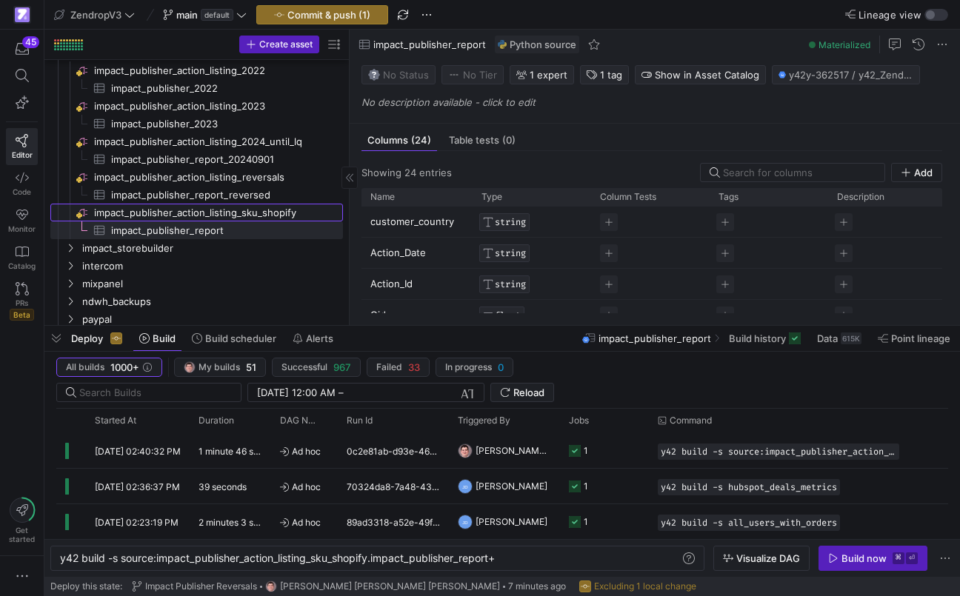
click at [269, 217] on span "impact_publisher_action_listing_sku_shopify​​​​​​​​" at bounding box center [217, 212] width 247 height 17
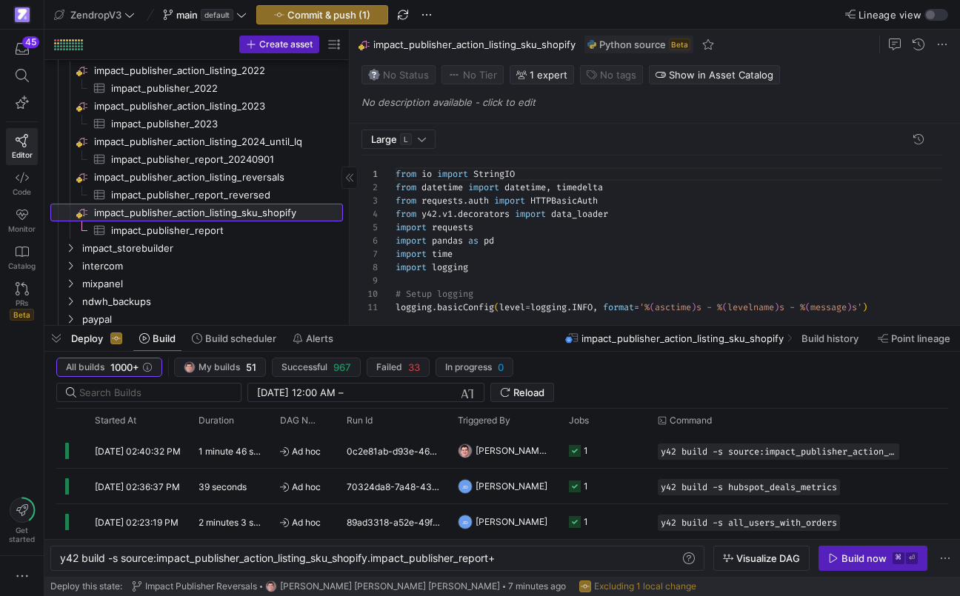
scroll to position [133, 0]
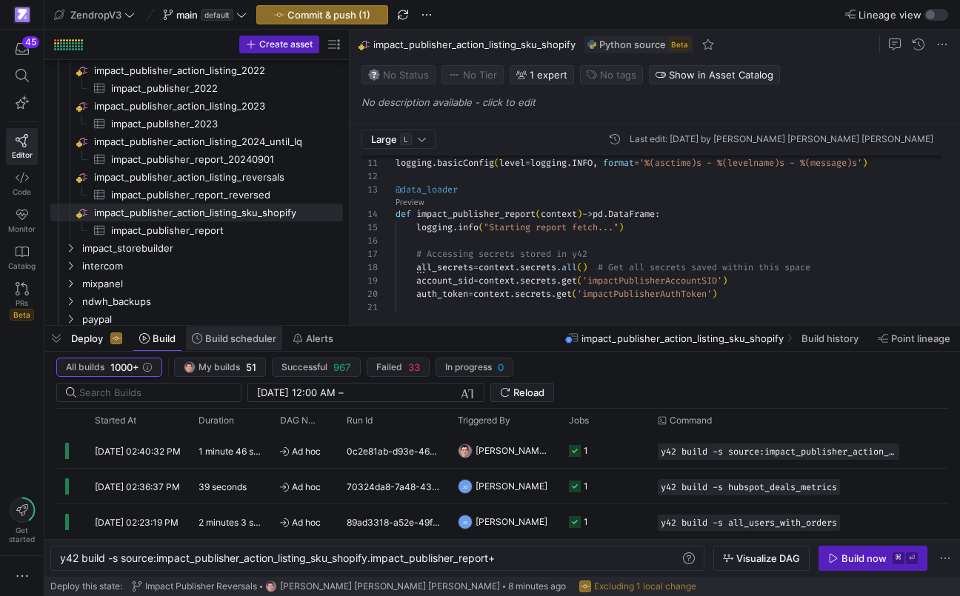
click at [233, 344] on span "Build scheduler" at bounding box center [240, 338] width 71 height 12
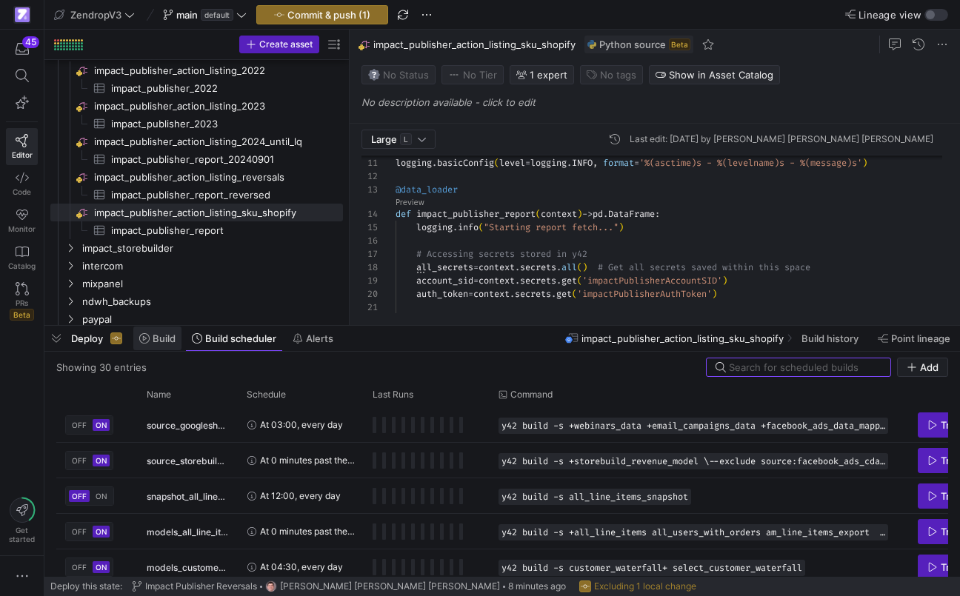
click at [167, 341] on span "Build" at bounding box center [164, 338] width 23 height 12
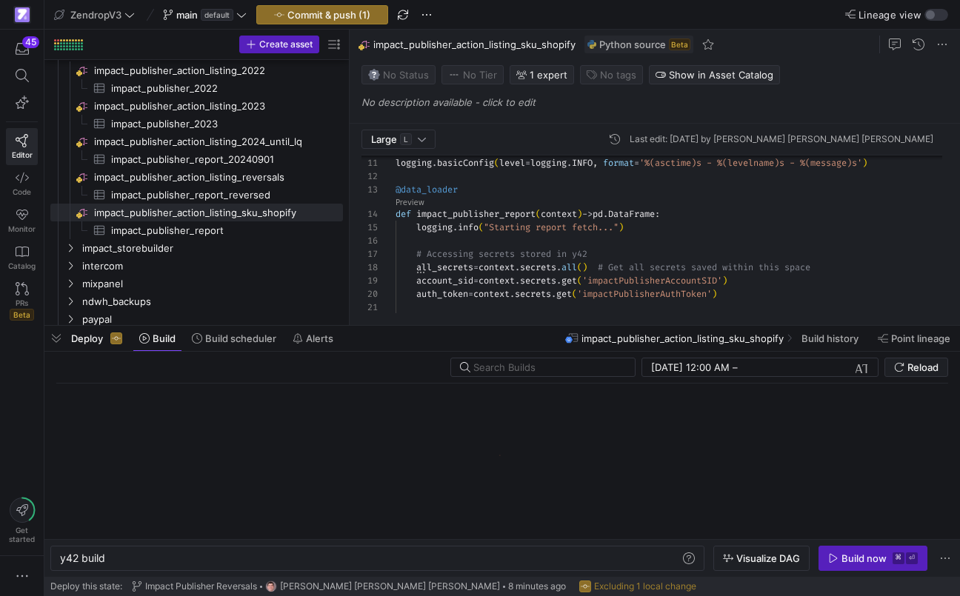
scroll to position [0, 45]
click at [244, 238] on span "impact_publisher_report​​​​​​​​​" at bounding box center [218, 230] width 215 height 17
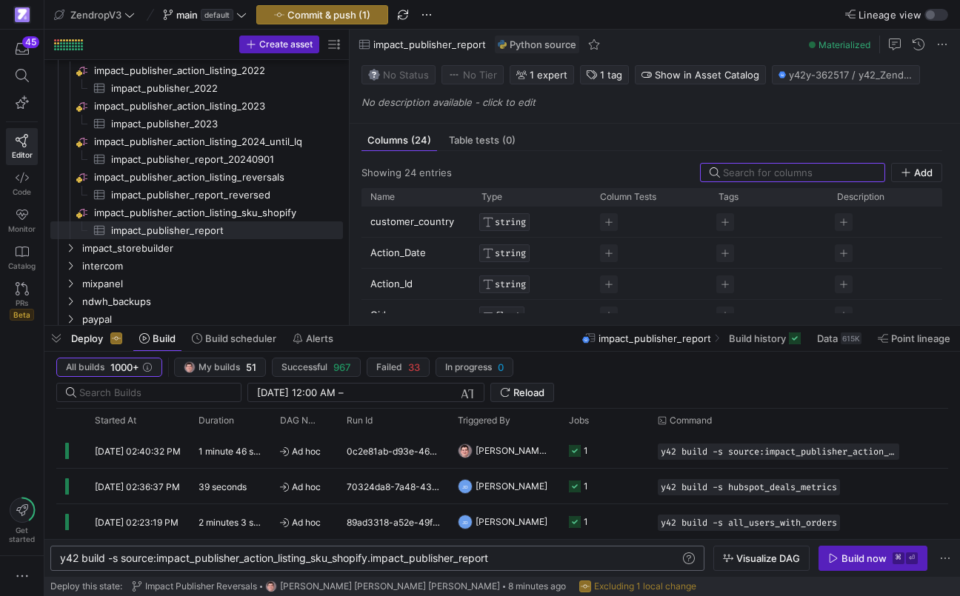
click at [509, 558] on div "y42 build -s source:impact_publisher_action_listin g_sku_shopify.impact_publish…" at bounding box center [370, 558] width 620 height 12
click at [785, 548] on span "button" at bounding box center [761, 558] width 95 height 24
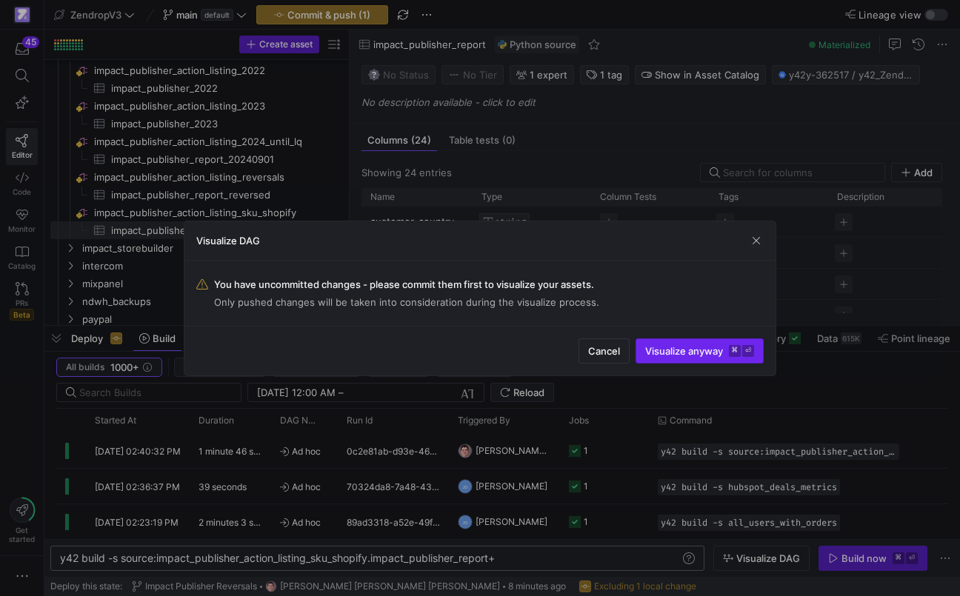
click at [724, 352] on span "Visualize anyway ⌘ ⏎" at bounding box center [699, 351] width 109 height 12
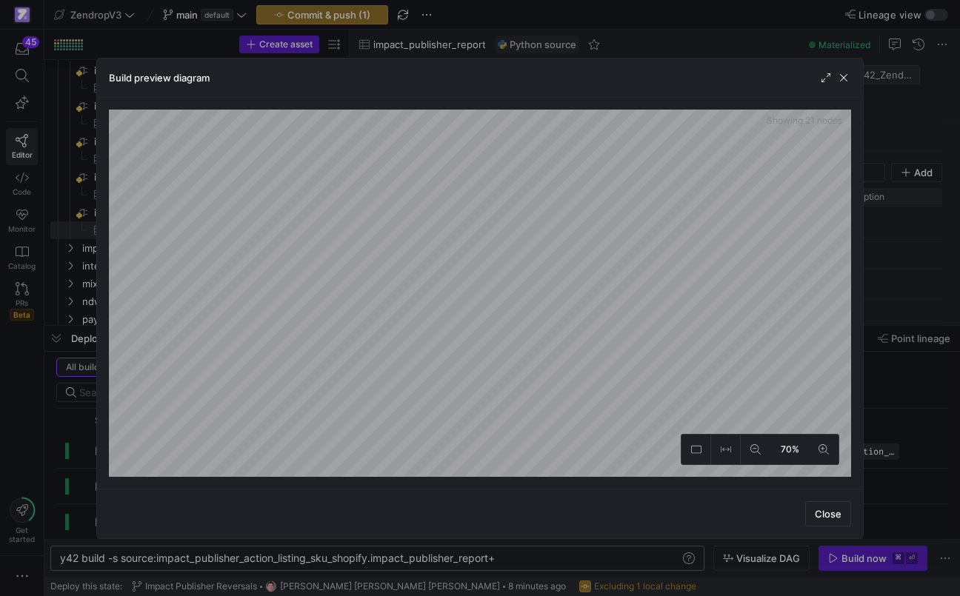
click at [43, 376] on div at bounding box center [480, 298] width 960 height 596
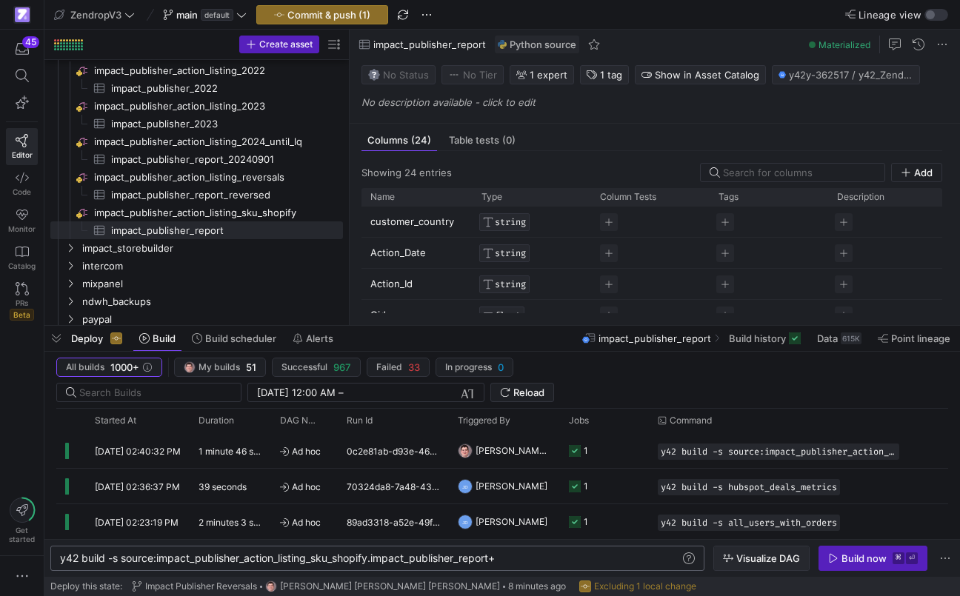
click at [777, 547] on span "button" at bounding box center [761, 558] width 95 height 24
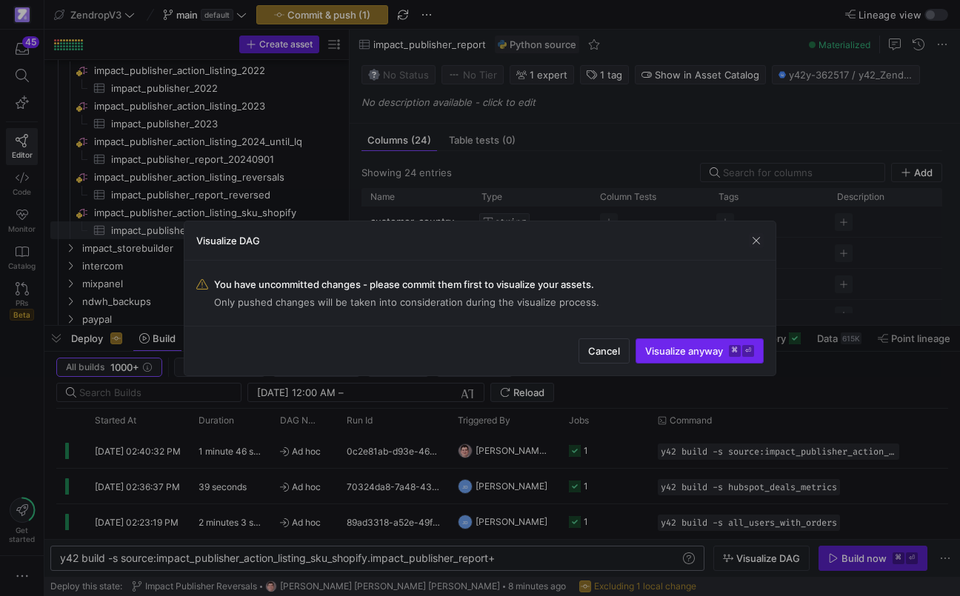
click at [716, 352] on span "Visualize anyway ⌘ ⏎" at bounding box center [699, 351] width 109 height 12
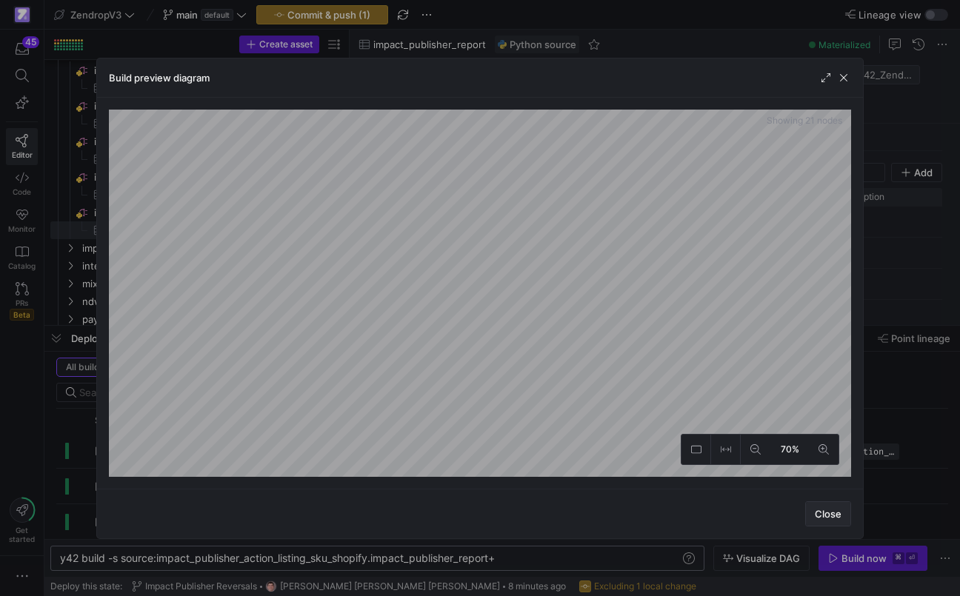
click at [817, 508] on span "Close" at bounding box center [827, 514] width 27 height 12
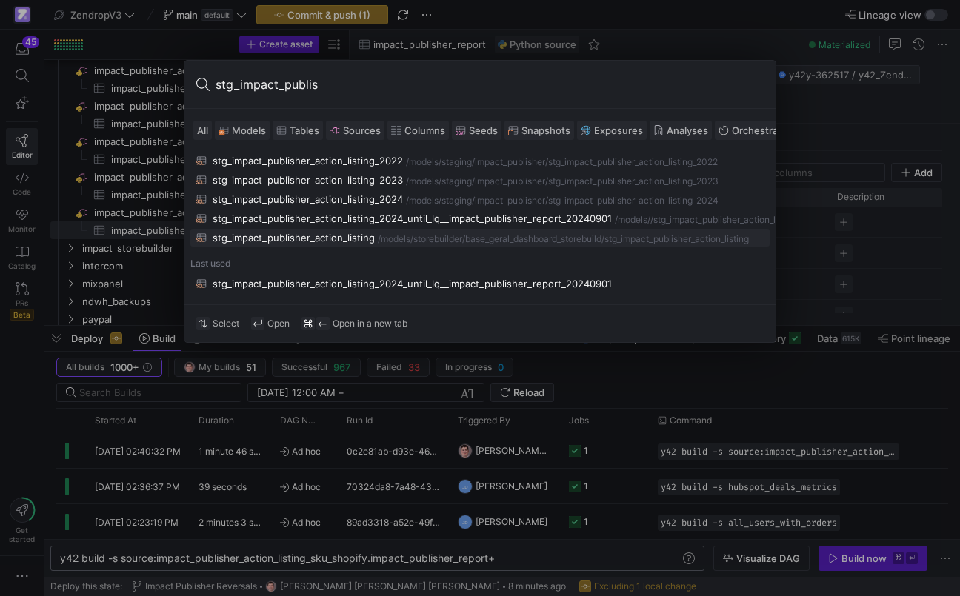
click at [249, 124] on span "Models" at bounding box center [249, 130] width 34 height 12
click at [403, 73] on div "stg_impact_publis" at bounding box center [479, 85] width 591 height 48
click at [402, 75] on input "stg_impact_publis" at bounding box center [489, 85] width 548 height 24
click at [384, 89] on input "stg_impact_publis" at bounding box center [489, 85] width 548 height 24
type input "stg_impact_publisher_"
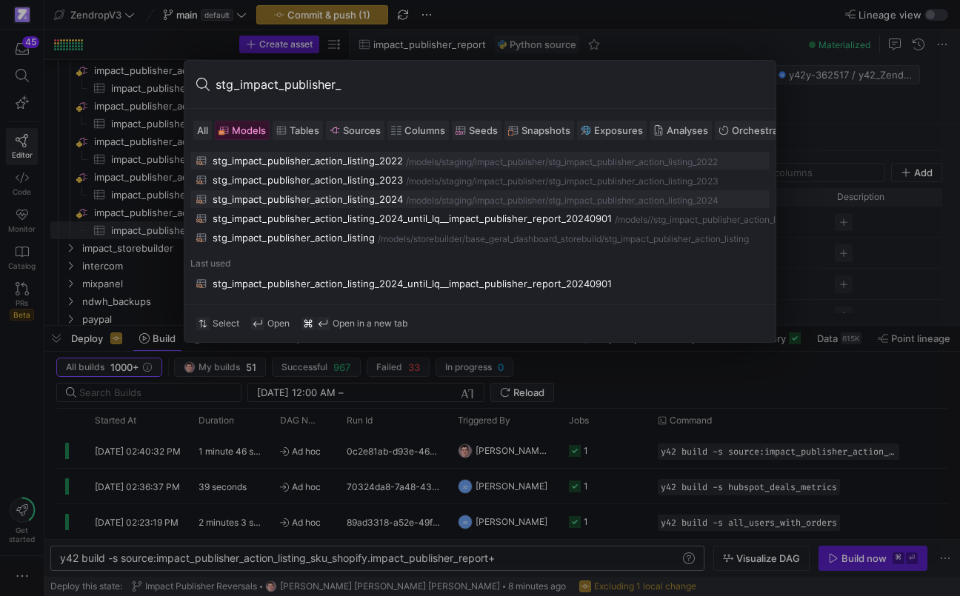
click at [504, 198] on div "staging/impact_publisher" at bounding box center [493, 200] width 104 height 10
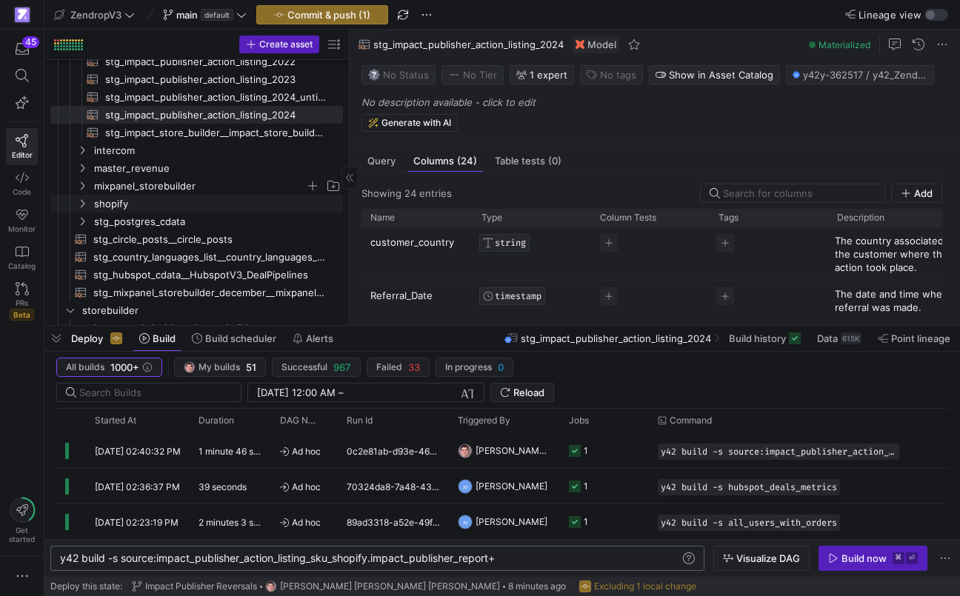
scroll to position [1162, 0]
click at [351, 127] on y42-asset-editor-sidebar "Status No Status Tier No Tier Experts [PERSON_NAME] [PERSON_NAME] [PERSON_NAME]…" at bounding box center [654, 101] width 610 height 84
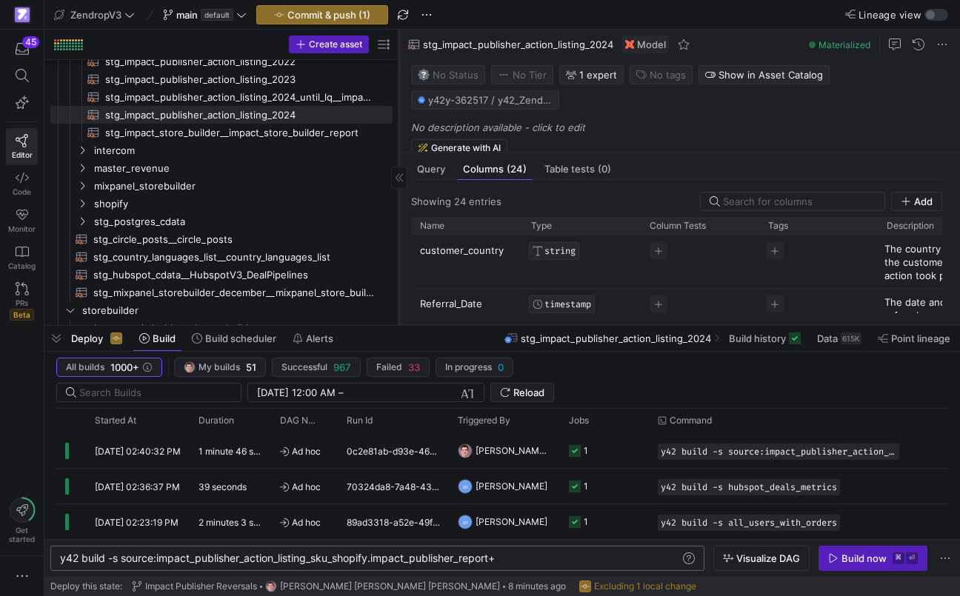
drag, startPoint x: 349, startPoint y: 128, endPoint x: 395, endPoint y: 133, distance: 46.1
click at [398, 133] on div at bounding box center [398, 177] width 1 height 295
click at [314, 130] on span "stg_impact_store_builder__impact_store_builder_report​​​​​​​​​​" at bounding box center [238, 132] width 267 height 17
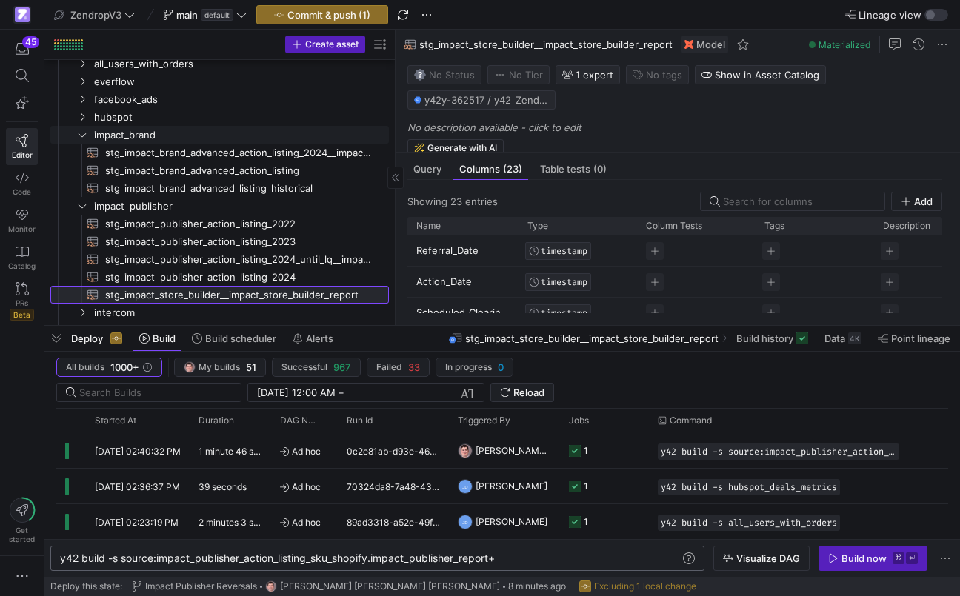
scroll to position [994, 0]
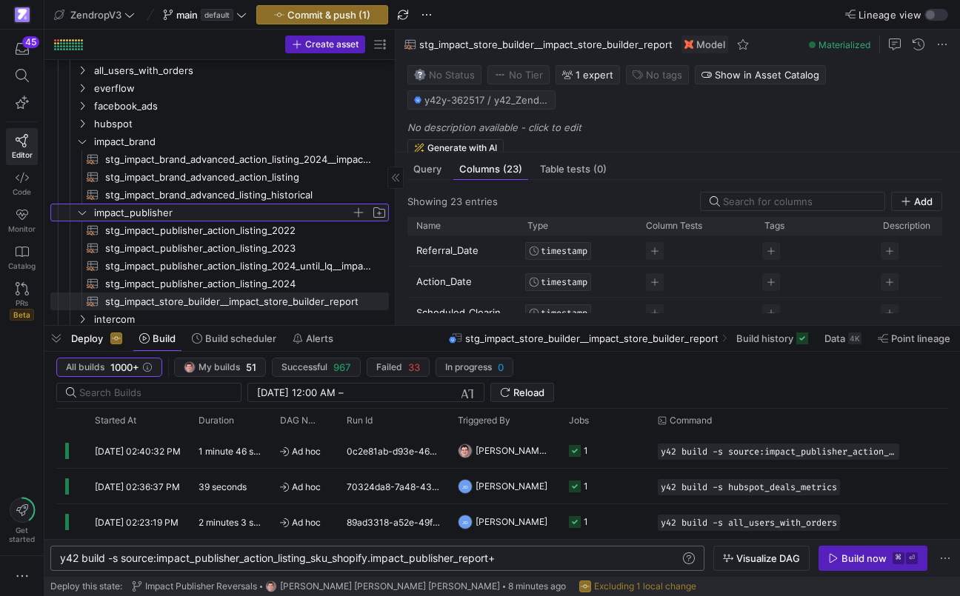
click at [159, 209] on span "impact_publisher" at bounding box center [222, 212] width 257 height 17
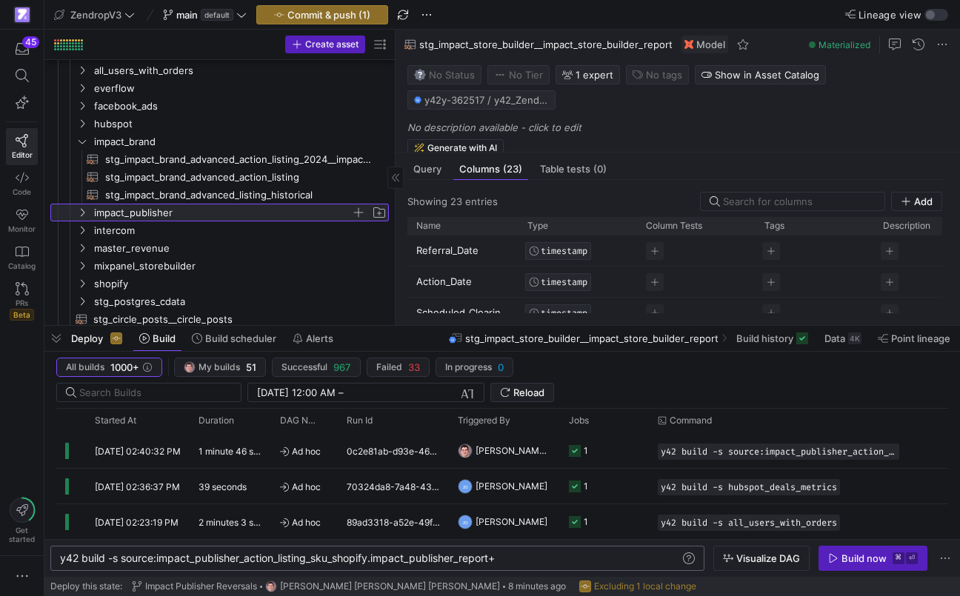
click at [160, 211] on span "impact_publisher" at bounding box center [222, 212] width 257 height 17
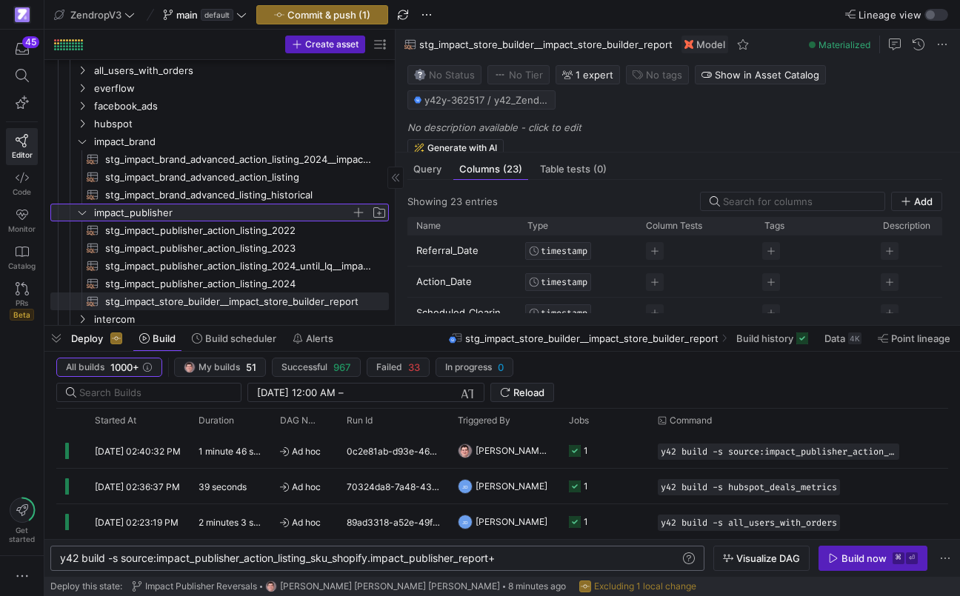
click at [355, 212] on span "button" at bounding box center [358, 212] width 15 height 15
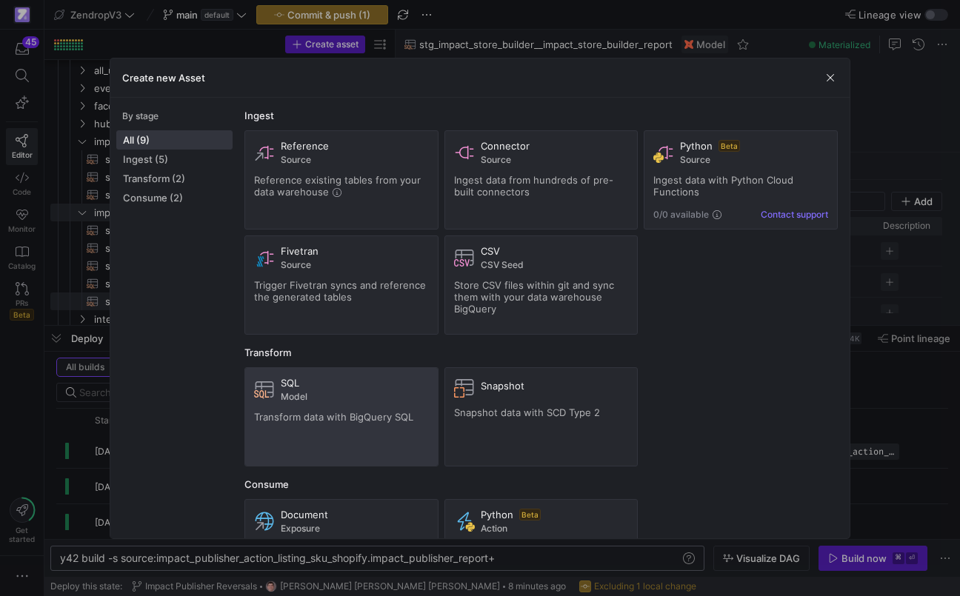
click at [344, 426] on div "SQL Model Transform data with BigQuery SQL" at bounding box center [341, 417] width 175 height 80
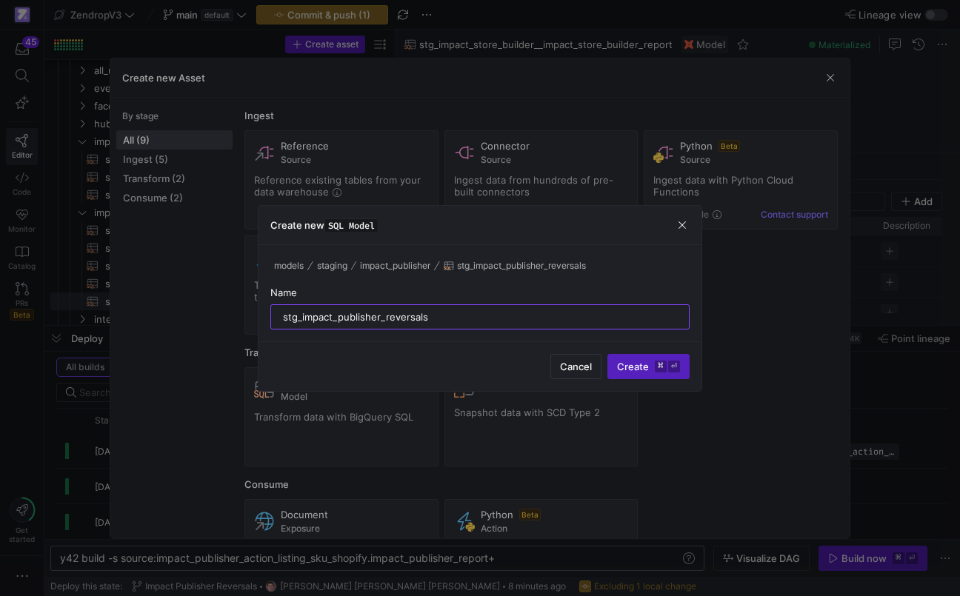
type input "stg_impact_publisher_reversals"
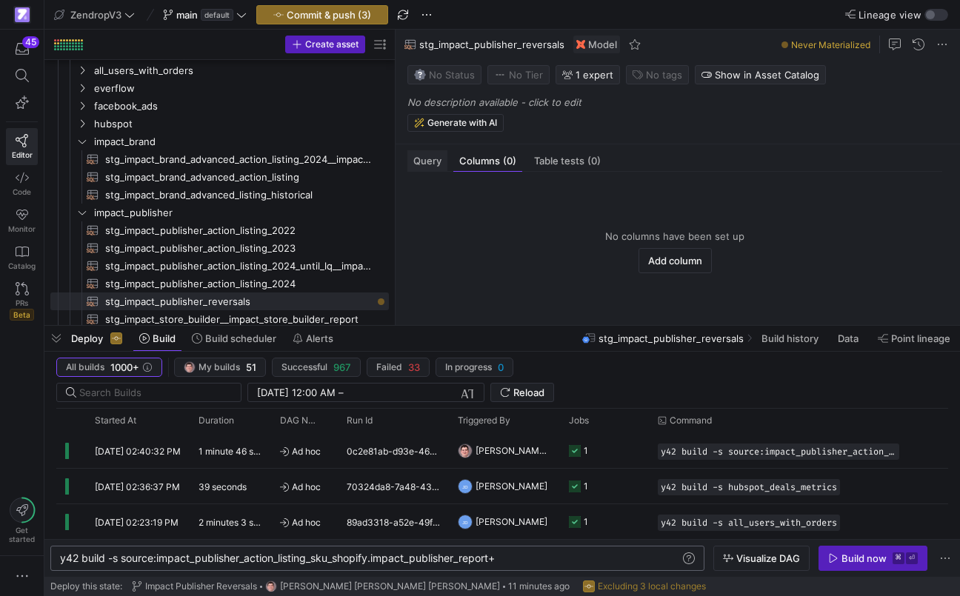
click at [435, 162] on span "Query" at bounding box center [427, 161] width 28 height 10
click at [449, 216] on div at bounding box center [697, 254] width 512 height 105
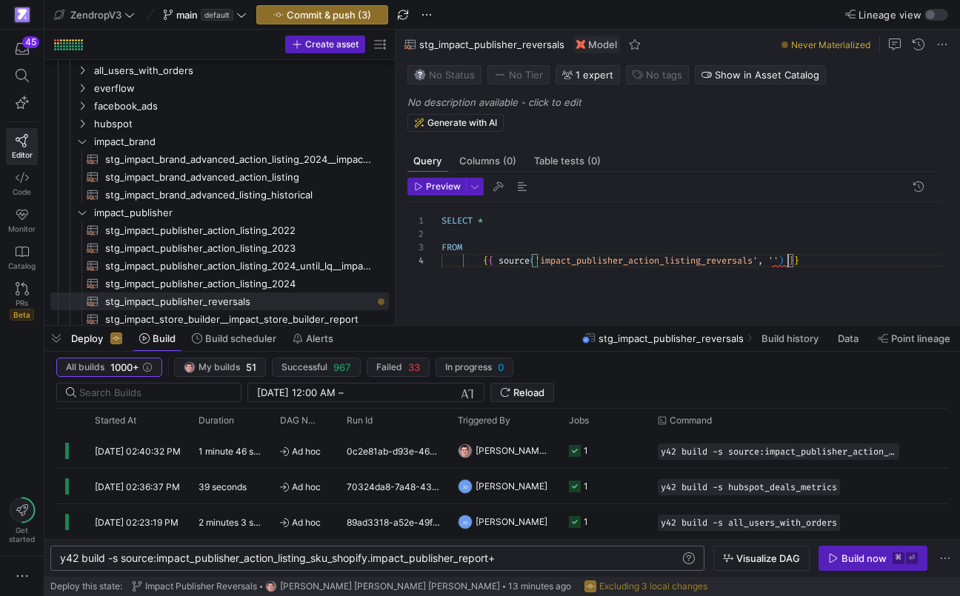
scroll to position [40, 346]
click at [786, 264] on div "SELECT * FROM { { source ( 'impact_publisher_action_listing_reversals' , '' ) }…" at bounding box center [697, 254] width 512 height 105
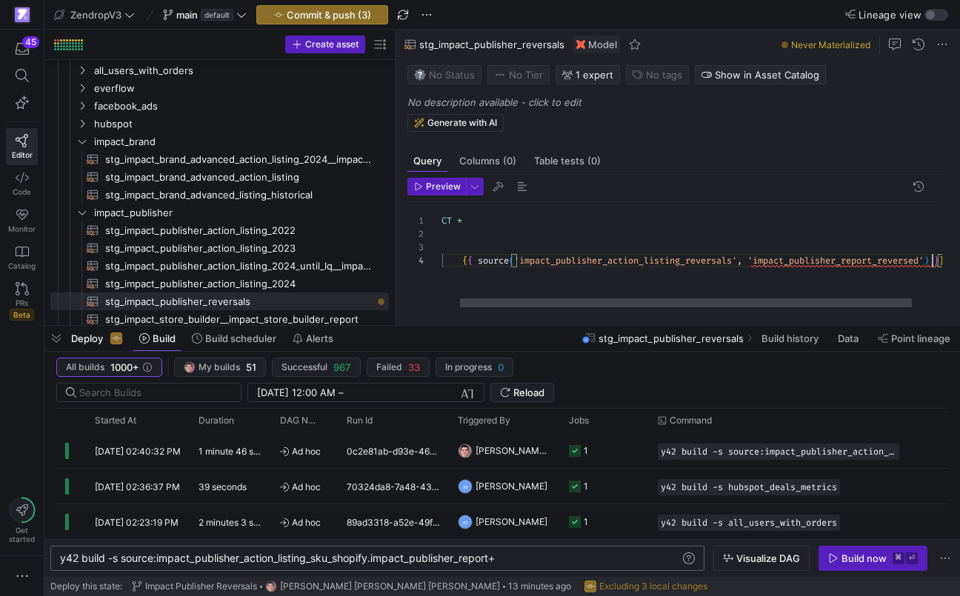
scroll to position [40, 512]
click at [442, 301] on div at bounding box center [667, 302] width 452 height 9
click at [486, 221] on div "SELECT * FROM { { source ( 'impact_publisher_action_listing_reversals' , 'impac…" at bounding box center [725, 254] width 569 height 105
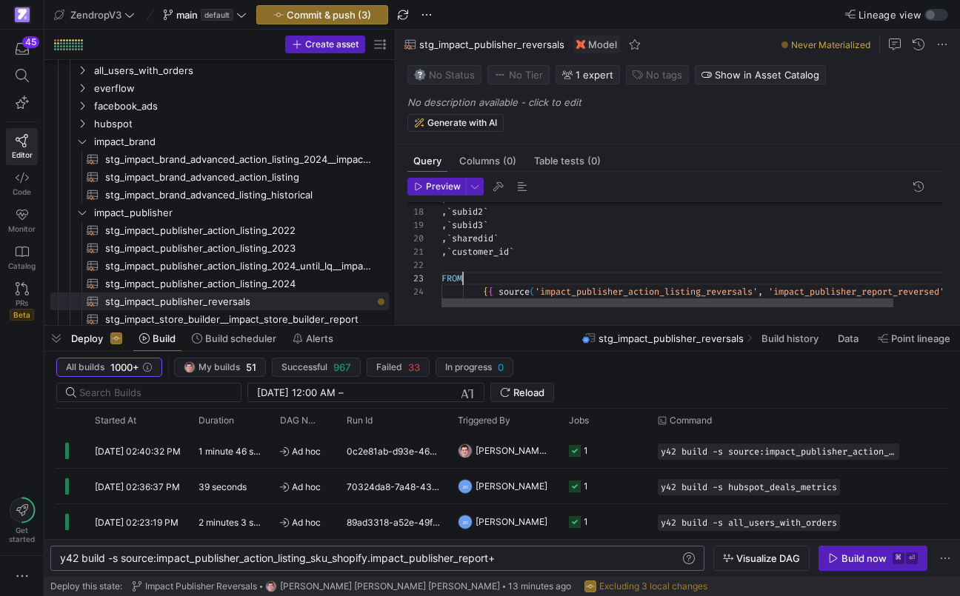
scroll to position [27, 21]
click at [480, 281] on div ", ` subid1 ` , ` subid2 ` , ` subid3 ` , ` sharedid ` , ` customer_id ` FROM { …" at bounding box center [725, 137] width 569 height 341
click at [480, 265] on div ", ` subid1 ` , ` subid2 ` , ` subid3 ` , ` sharedid ` , ` customer_id ` FROM { …" at bounding box center [725, 137] width 569 height 341
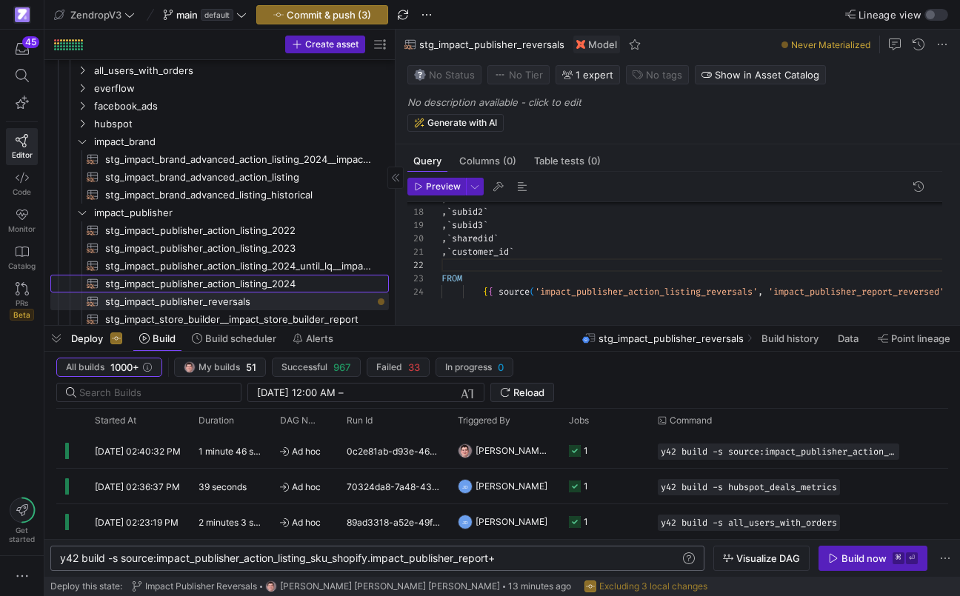
click at [255, 281] on span "stg_impact_publisher_action_listing_2024​​​​​​​​​​" at bounding box center [238, 283] width 267 height 17
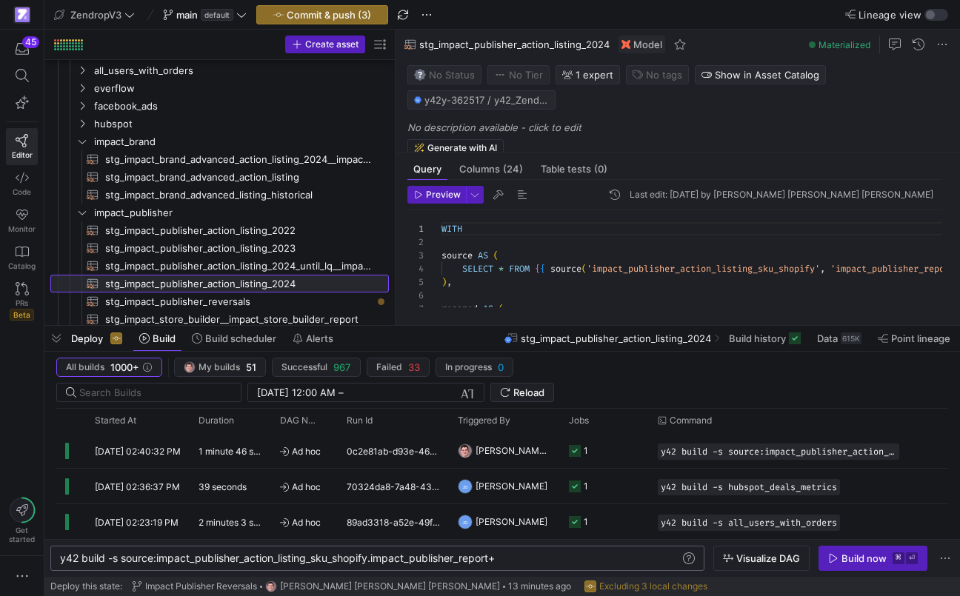
scroll to position [133, 0]
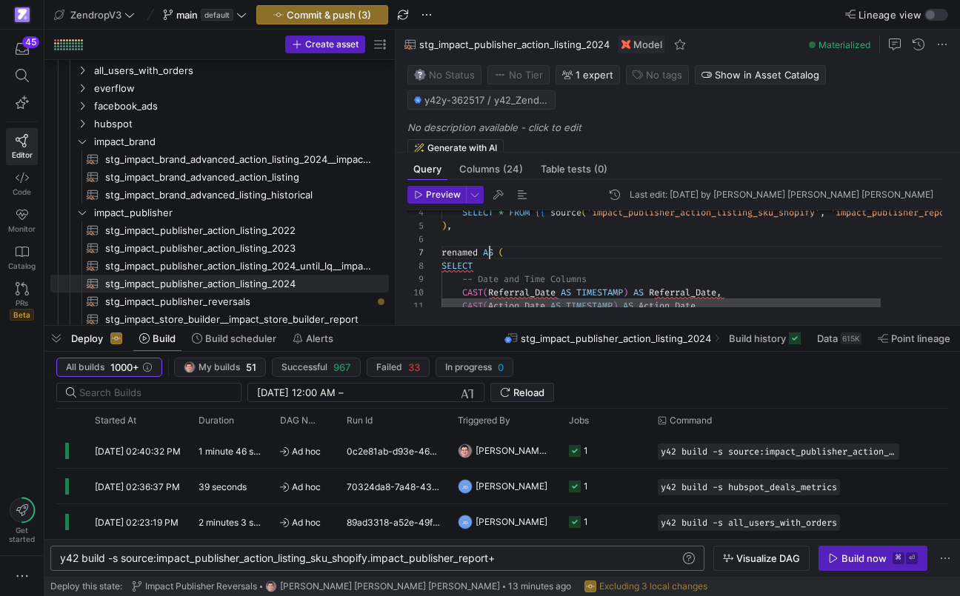
click at [488, 256] on div "renamed AS ( SELECT * FROM { { source ( 'impact_publisher_action_listing_sku_sh…" at bounding box center [734, 511] width 586 height 714
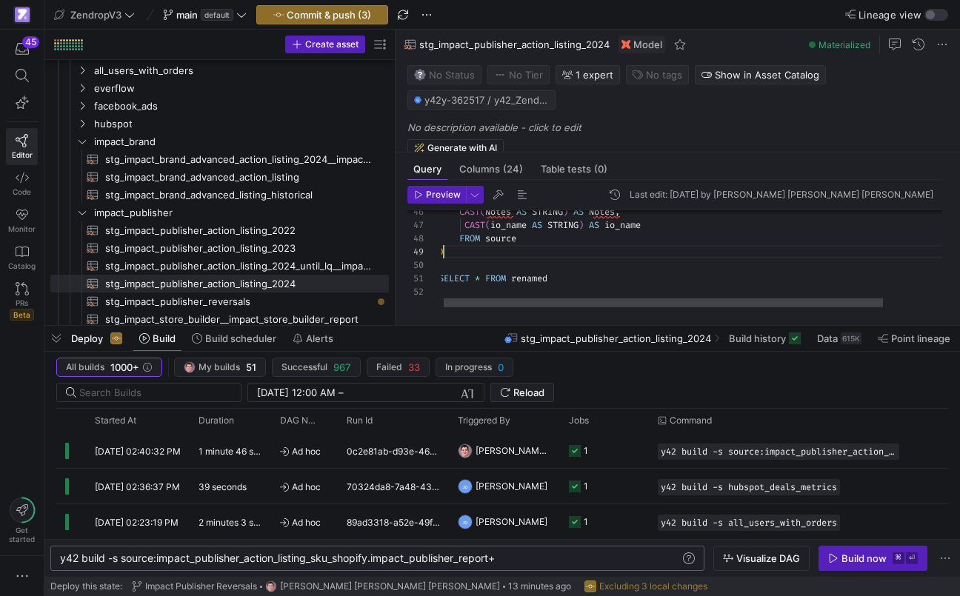
scroll to position [107, 5]
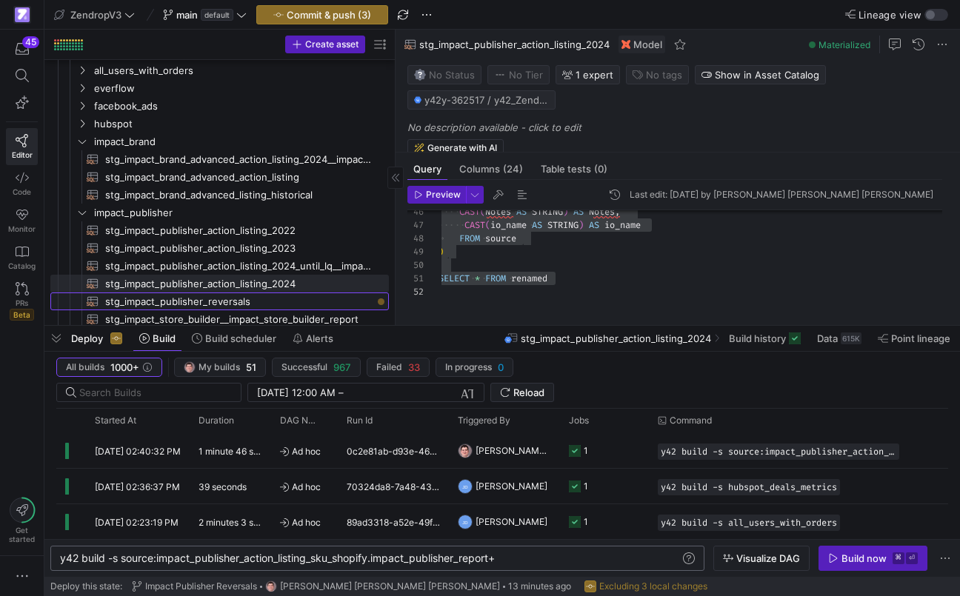
click at [258, 296] on span "stg_impact_publisher_reversals​​​​​​​​​​" at bounding box center [238, 301] width 267 height 17
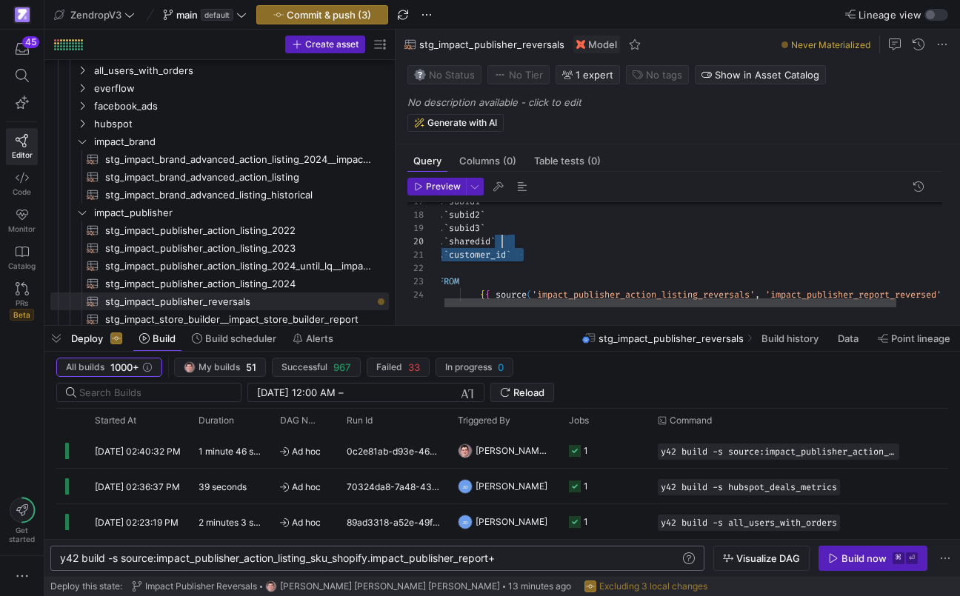
scroll to position [80, 21]
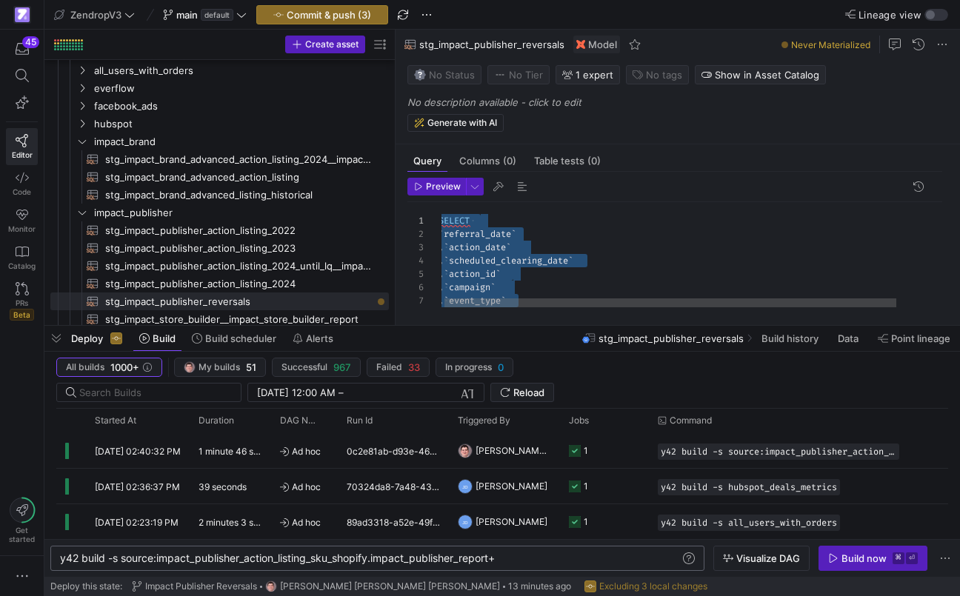
drag, startPoint x: 557, startPoint y: 258, endPoint x: 352, endPoint y: 101, distance: 259.3
click at [438, 202] on div ", ` campaign ` , ` event_type ` , ` action_date ` , ` scheduled_clearing_date `…" at bounding box center [722, 372] width 569 height 341
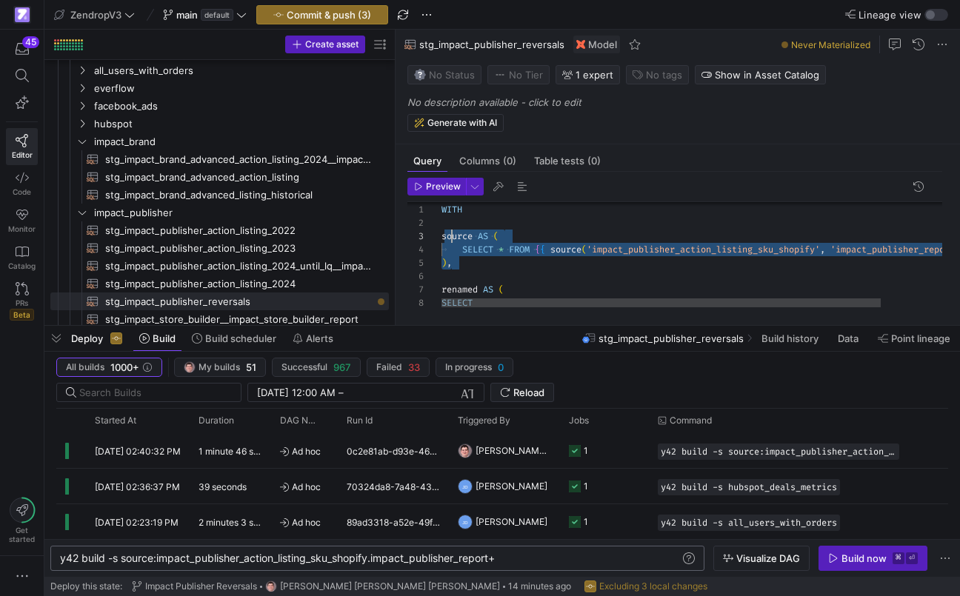
scroll to position [27, 0]
drag, startPoint x: 476, startPoint y: 262, endPoint x: 437, endPoint y: 232, distance: 49.6
click at [441, 232] on div "WITH source AS ( SELECT * FROM { { source ( 'impact_publisher_action_listing_sk…" at bounding box center [734, 561] width 586 height 740
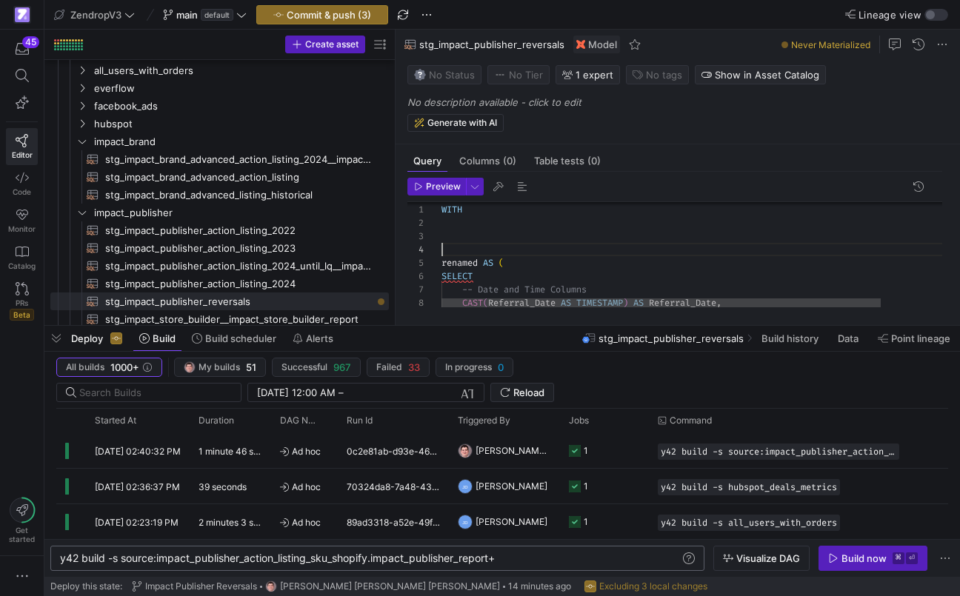
scroll to position [53, 0]
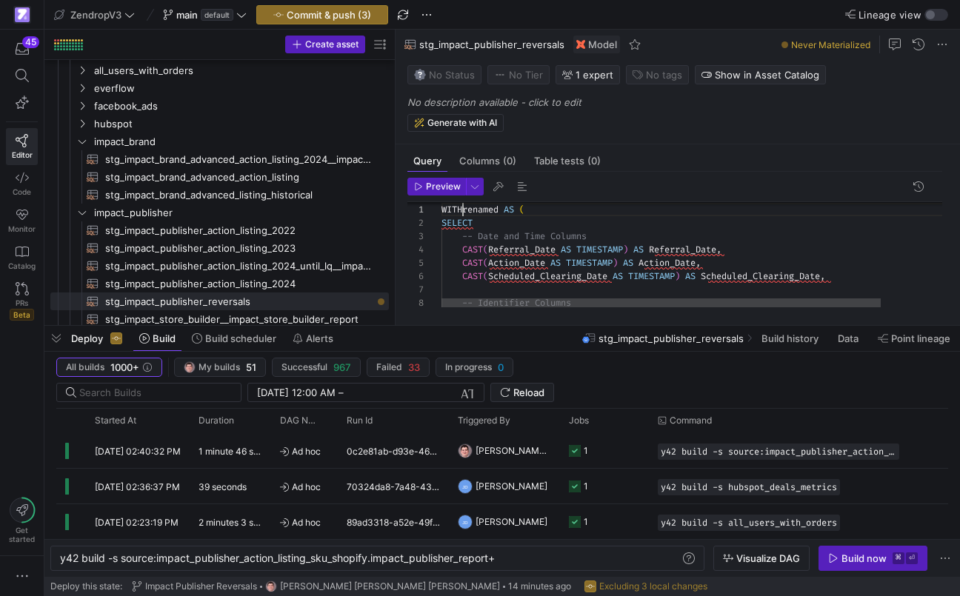
scroll to position [0, 27]
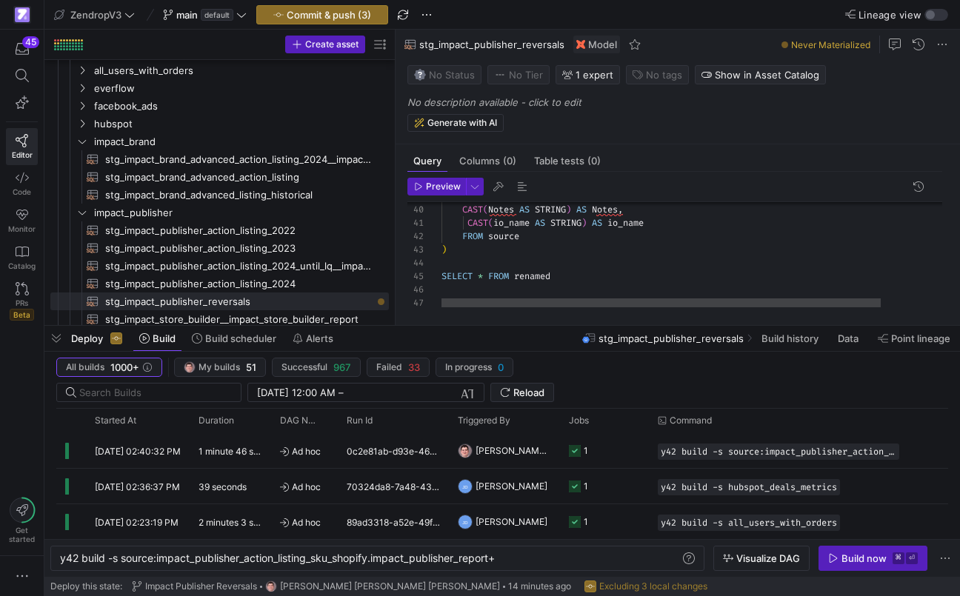
click at [537, 235] on div "CAST ( io_name AS STRING ) AS io_name FROM source ) SELECT * FROM renamed CAST …" at bounding box center [734, 1] width 586 height 660
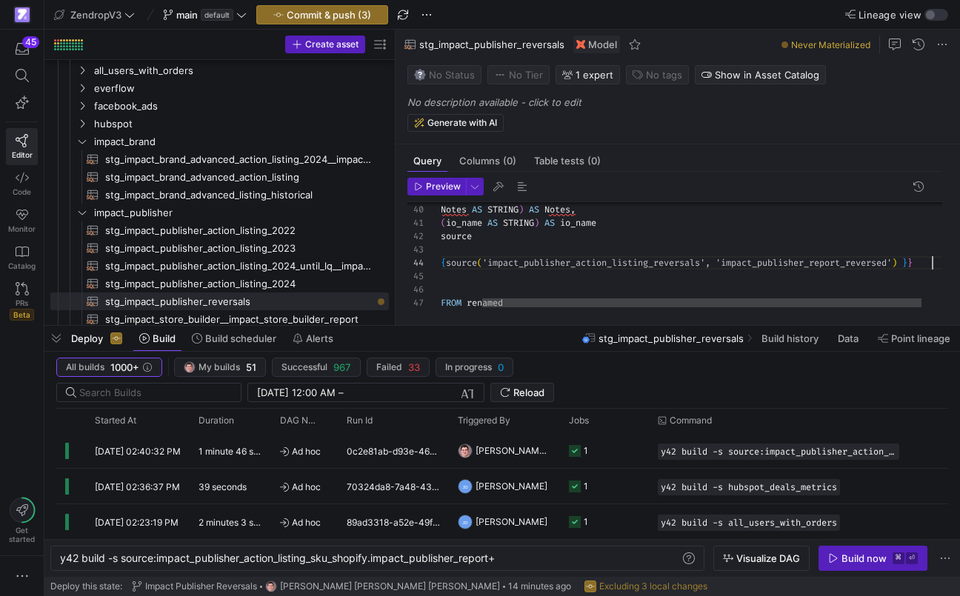
scroll to position [40, 538]
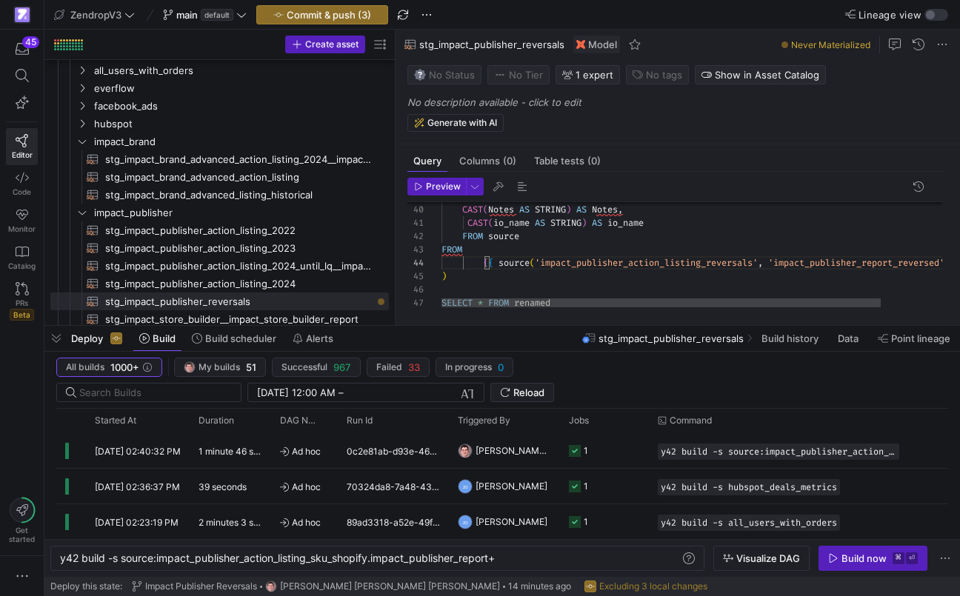
click at [508, 235] on div "CAST ( io_name AS STRING ) AS io_name FROM source ) SELECT * FROM renamed CAST …" at bounding box center [734, 14] width 586 height 687
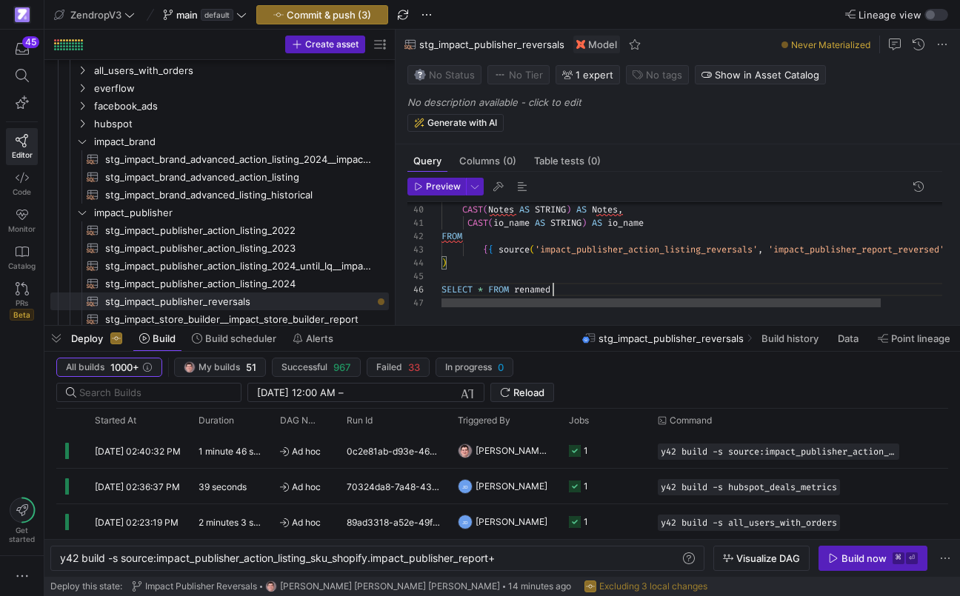
click at [558, 289] on div "CAST ( io_name AS STRING ) AS io_name FROM ) SELECT * FROM renamed CAST ( Notes…" at bounding box center [734, 8] width 586 height 674
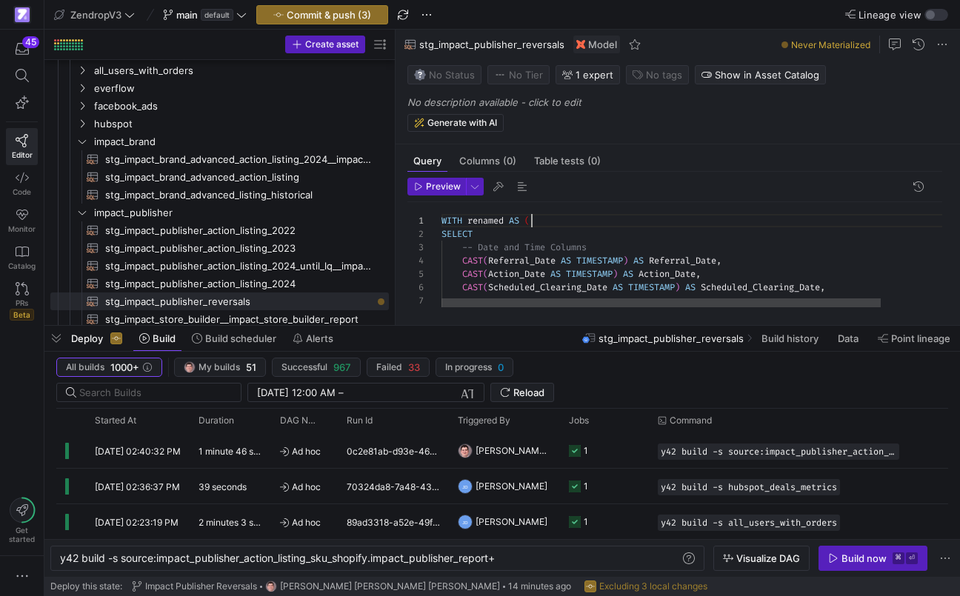
scroll to position [0, 0]
drag, startPoint x: 538, startPoint y: 217, endPoint x: 420, endPoint y: 210, distance: 118.6
click at [441, 211] on div "CAST ( Scheduled_Clearing_Date AS TIMESTAMP ) AS Scheduled_Clearing_Date , CAST…" at bounding box center [734, 525] width 586 height 647
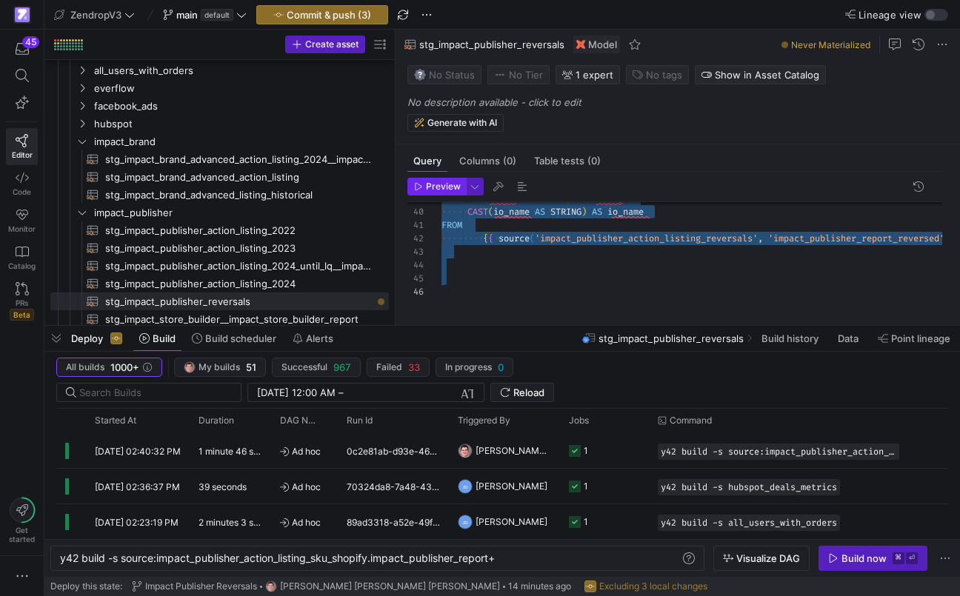
click at [447, 182] on span "Preview" at bounding box center [443, 186] width 35 height 10
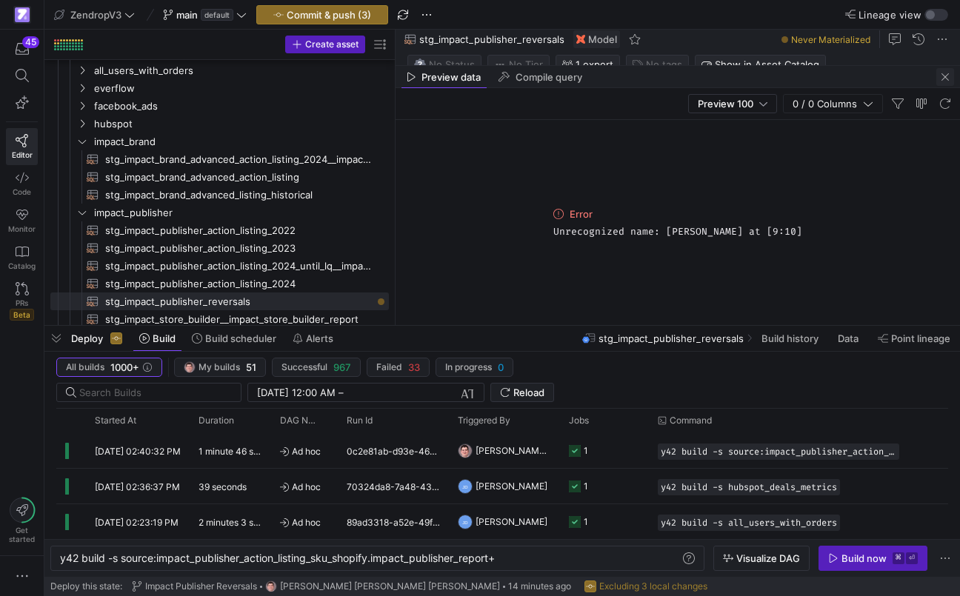
click at [945, 83] on span "button" at bounding box center [945, 77] width 18 height 18
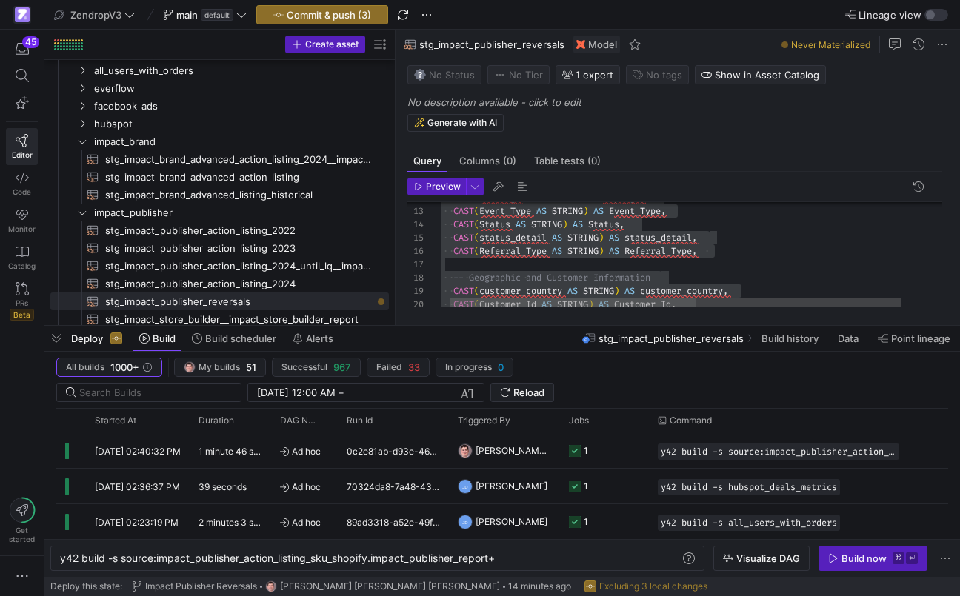
click at [557, 258] on div "CAST ( Customer_Id AS STRING ) AS Customer_Id , CAST ( customer_country AS STRI…" at bounding box center [716, 350] width 569 height 634
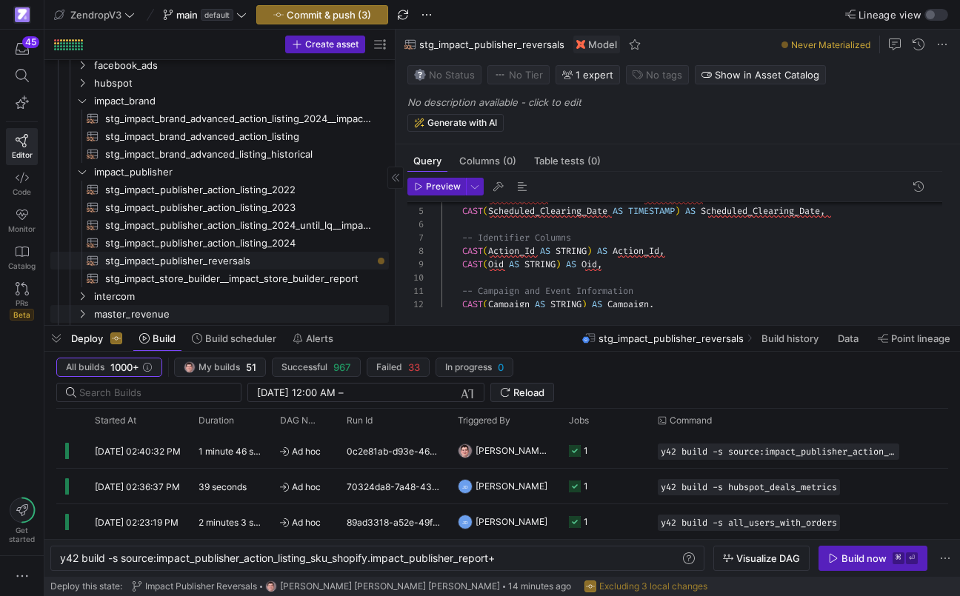
scroll to position [1032, 0]
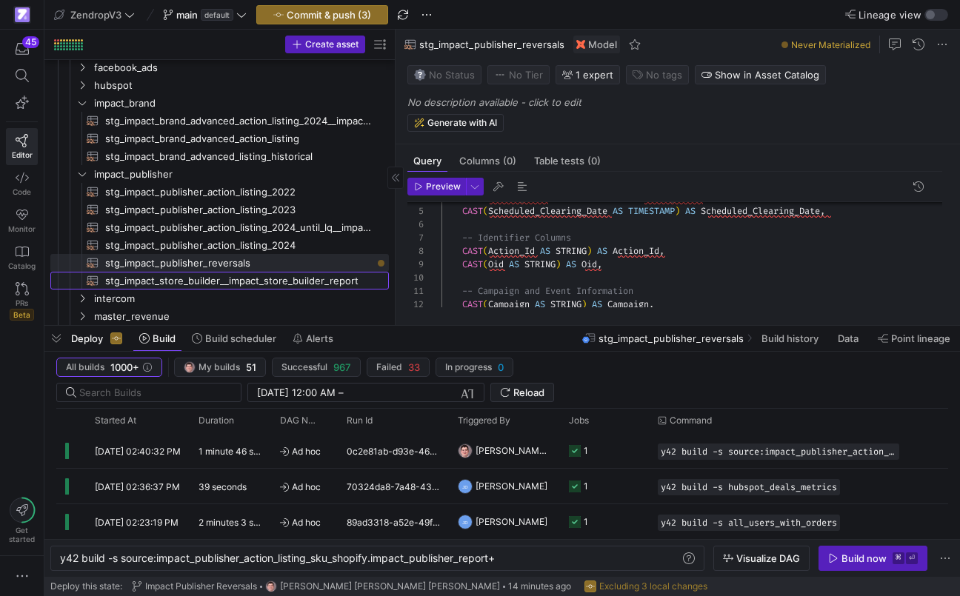
click at [283, 282] on span "stg_impact_store_builder__impact_store_builder_report​​​​​​​​​​" at bounding box center [238, 280] width 267 height 17
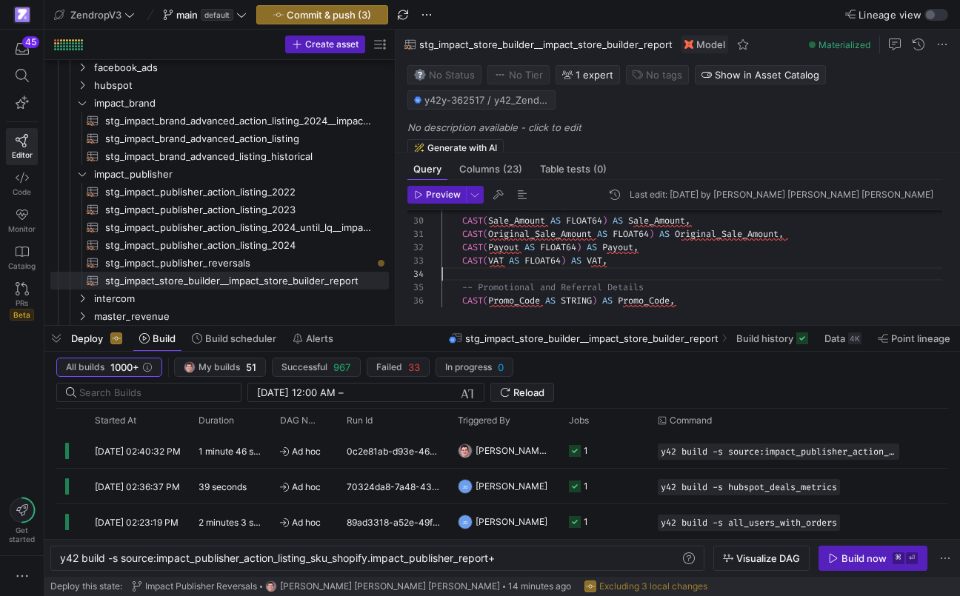
scroll to position [40, 0]
click at [469, 273] on div "CAST ( Promo_Code AS STRING ) AS Promo_Code , -- Promotional and Referral Detai…" at bounding box center [697, 161] width 512 height 691
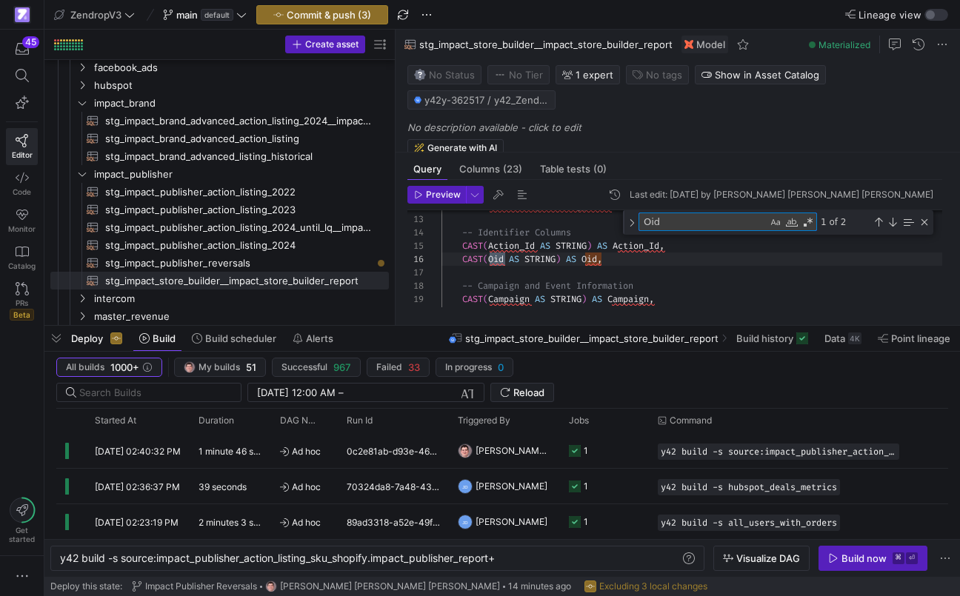
scroll to position [133, 160]
type textarea "Oid"
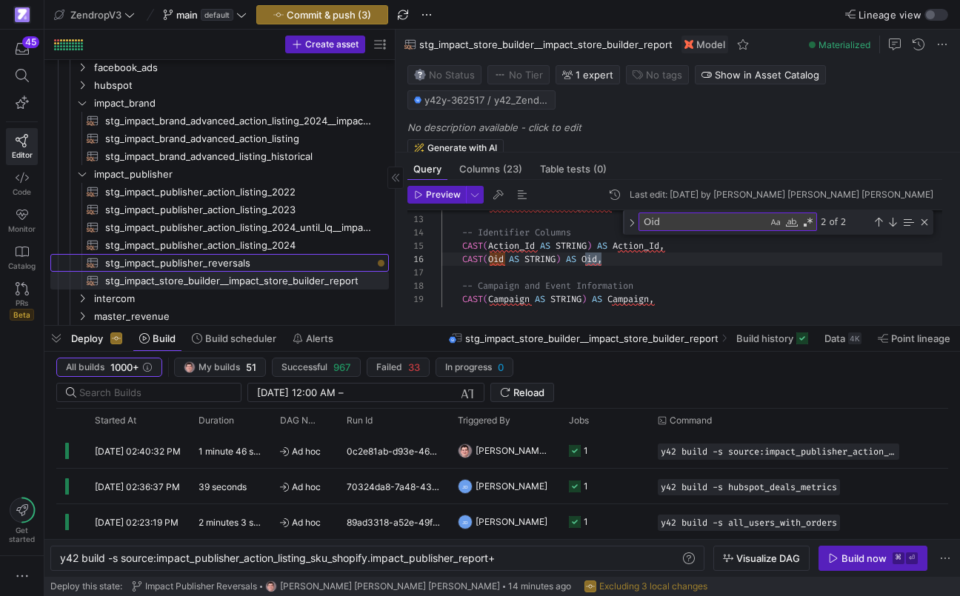
click at [268, 256] on span "stg_impact_publisher_reversals​​​​​​​​​​" at bounding box center [238, 263] width 267 height 17
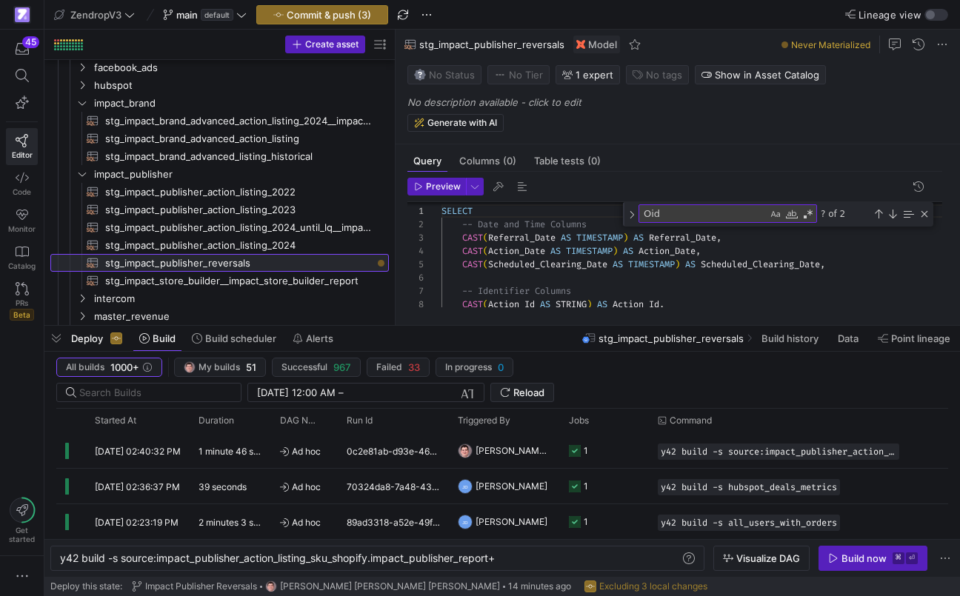
scroll to position [133, 0]
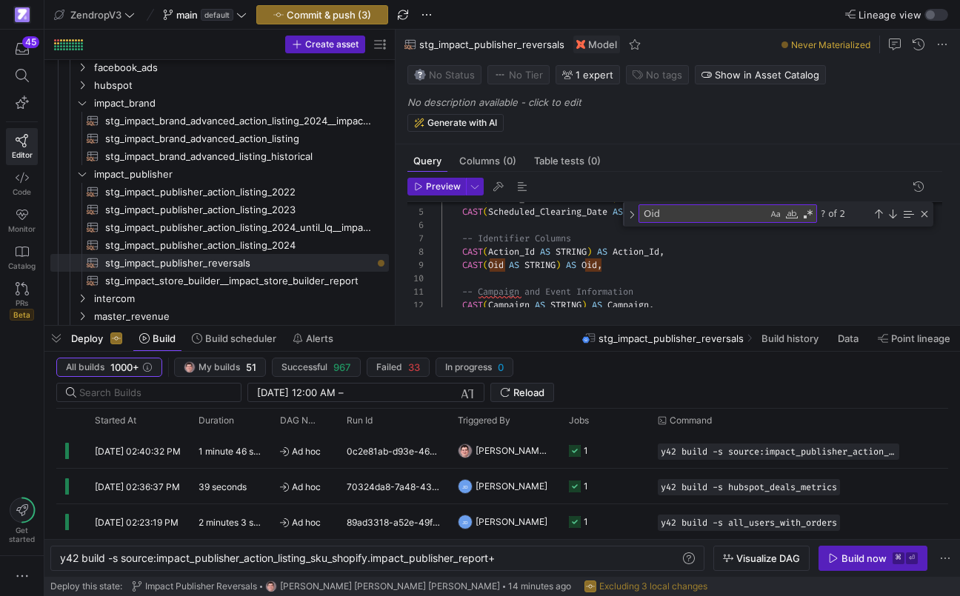
click at [530, 269] on div "-- Identifier Columns CAST ( Scheduled_Clearing_Date AS TIMESTAMP ) AS Schedule…" at bounding box center [697, 439] width 512 height 649
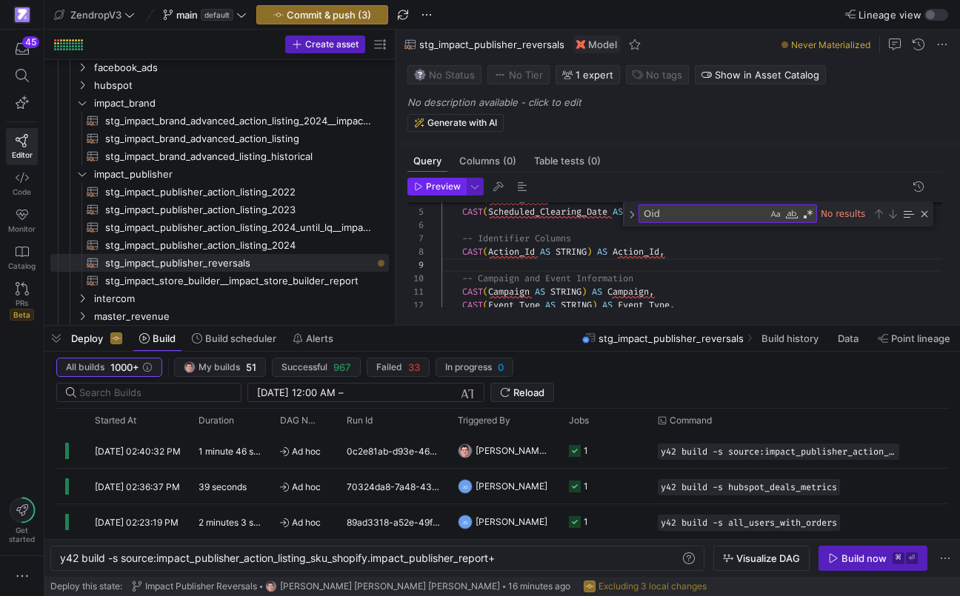
click at [452, 185] on span "Preview" at bounding box center [443, 186] width 35 height 10
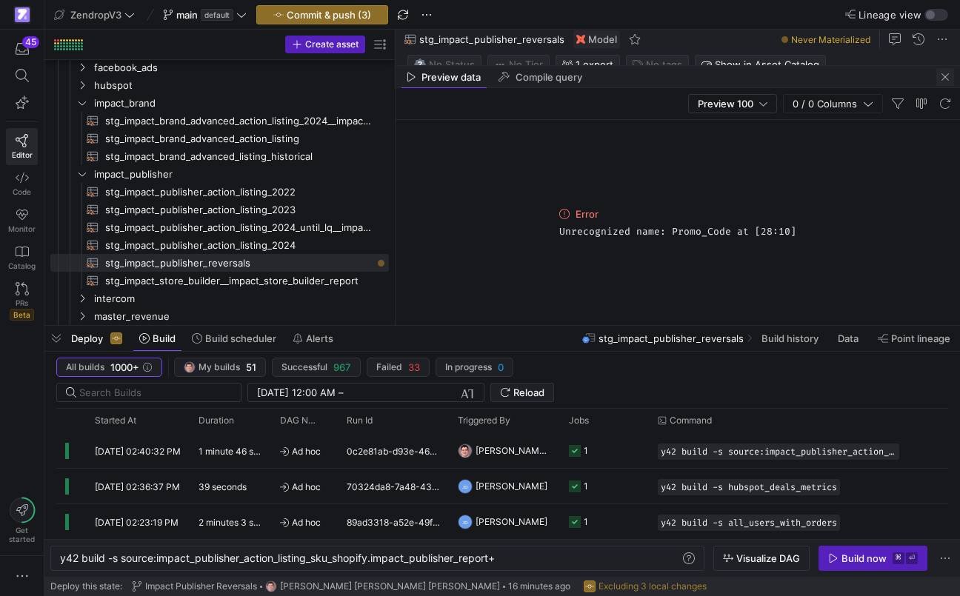
click at [940, 81] on span "button" at bounding box center [945, 77] width 18 height 18
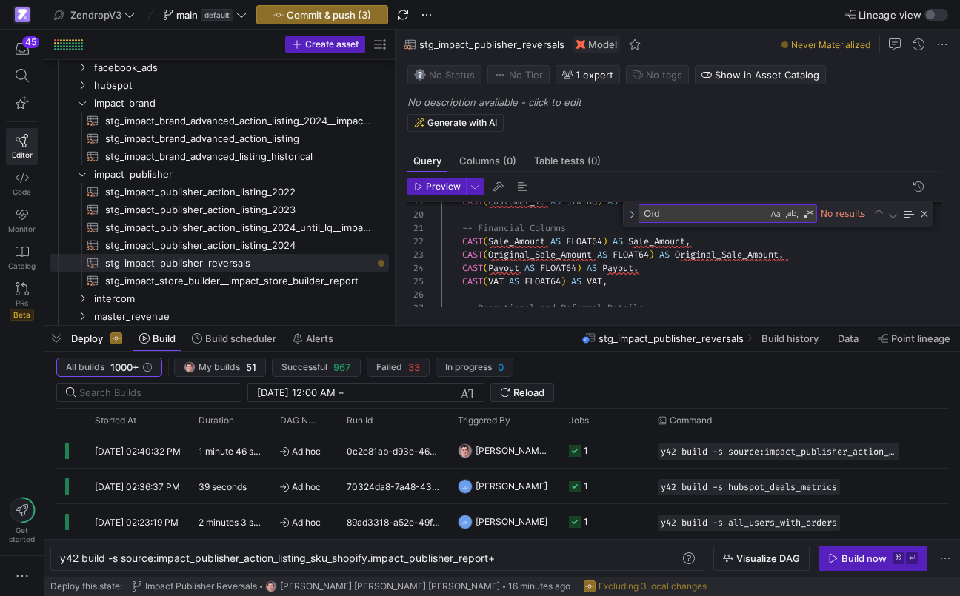
click at [623, 281] on div "CAST ( Customer_Id AS STRING ) AS Customer_Id , -- Financial Columns CAST ( Sal…" at bounding box center [697, 237] width 512 height 636
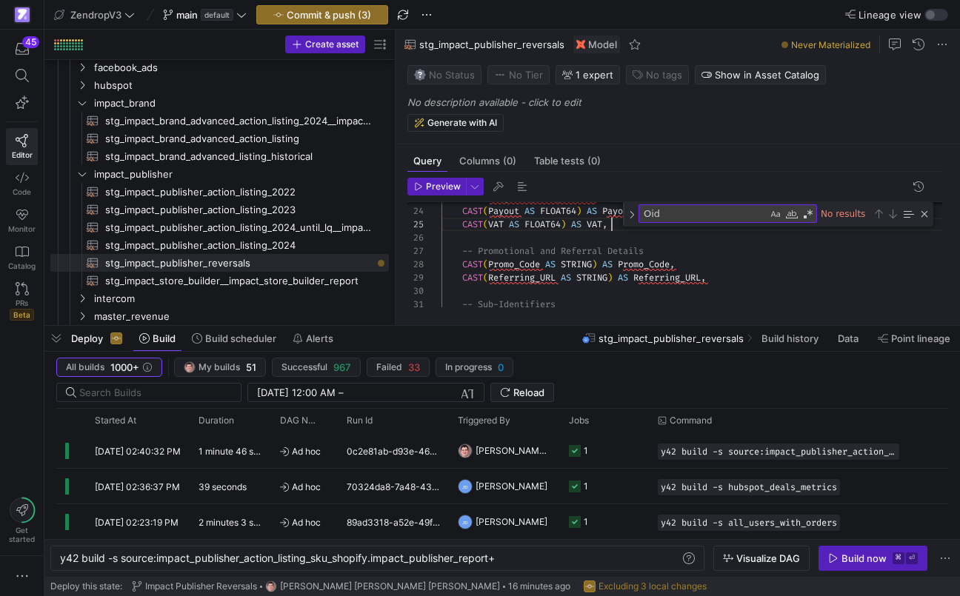
click at [578, 283] on div "CAST ( Original_Sale_Amount AS FLOAT64 ) AS Original_Sale_Amount , CAST ( Payou…" at bounding box center [697, 180] width 512 height 636
click at [583, 266] on div "CAST ( Original_Sale_Amount AS FLOAT64 ) AS Original_Sale_Amount , CAST ( Payou…" at bounding box center [697, 180] width 512 height 636
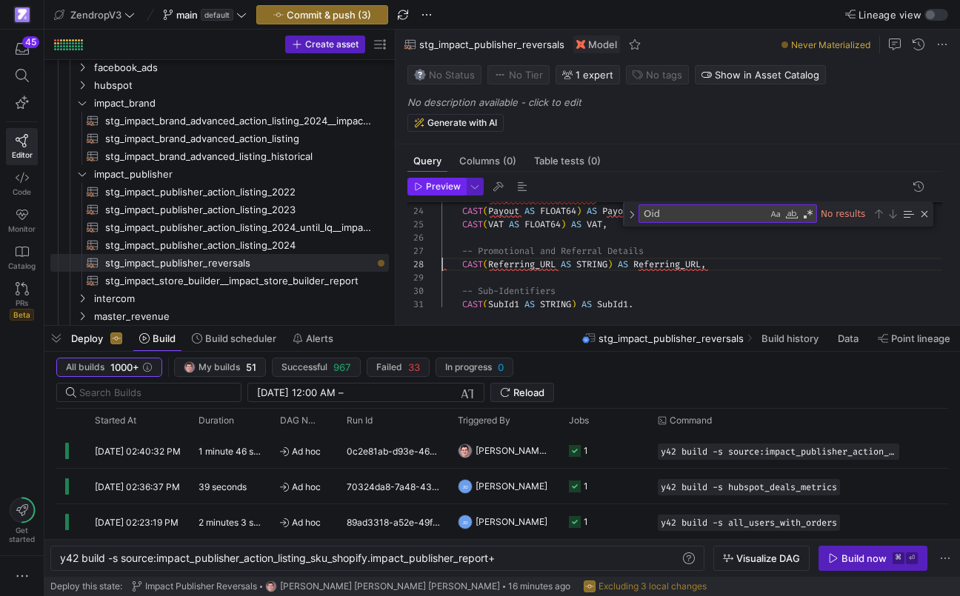
click at [446, 188] on span "Preview" at bounding box center [443, 186] width 35 height 10
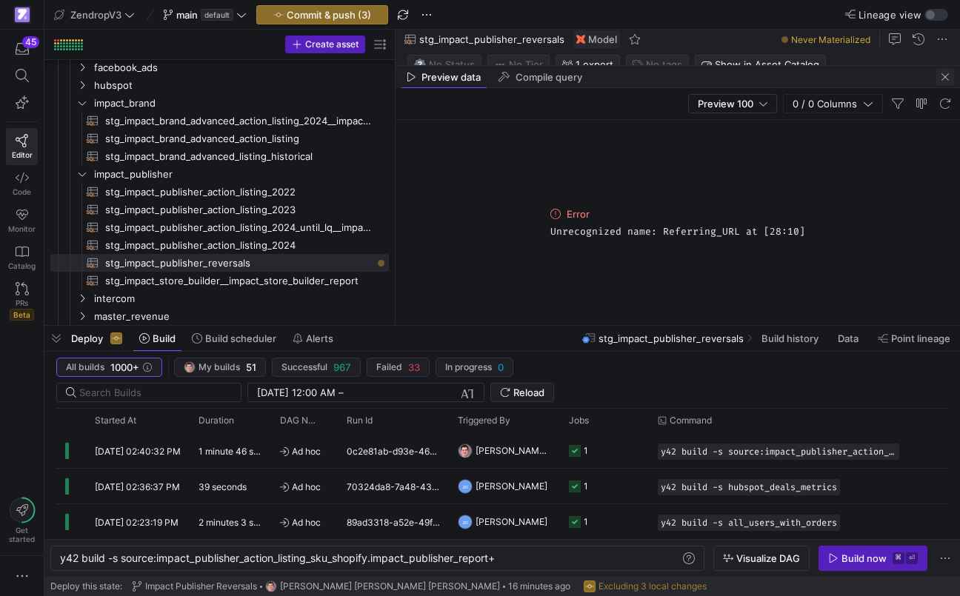
click at [945, 73] on span "button" at bounding box center [945, 77] width 18 height 18
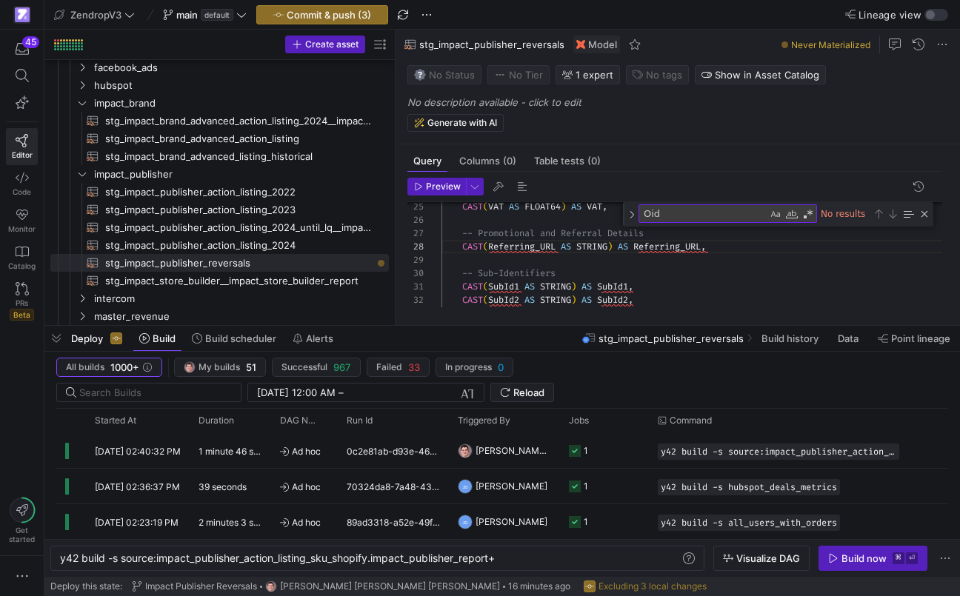
click at [560, 255] on div "CAST ( VAT AS FLOAT64 ) AS VAT , -- Promotional and Referral Details CAST ( Ref…" at bounding box center [697, 155] width 512 height 623
click at [559, 255] on div "CAST ( VAT AS FLOAT64 ) AS VAT , -- Promotional and Referral Details CAST ( Ref…" at bounding box center [697, 155] width 512 height 623
click at [551, 242] on div "CAST ( VAT AS FLOAT64 ) AS VAT , -- Promotional and Referral Details CAST ( Ref…" at bounding box center [697, 155] width 512 height 623
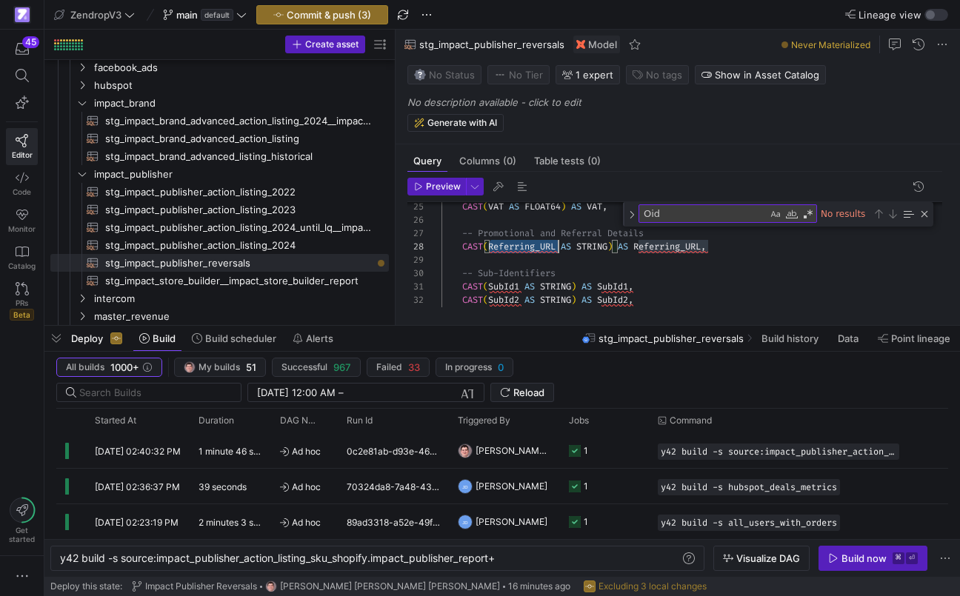
click at [551, 242] on div "CAST ( VAT AS FLOAT64 ) AS VAT , -- Promotional and Referral Details CAST ( Ref…" at bounding box center [697, 155] width 512 height 623
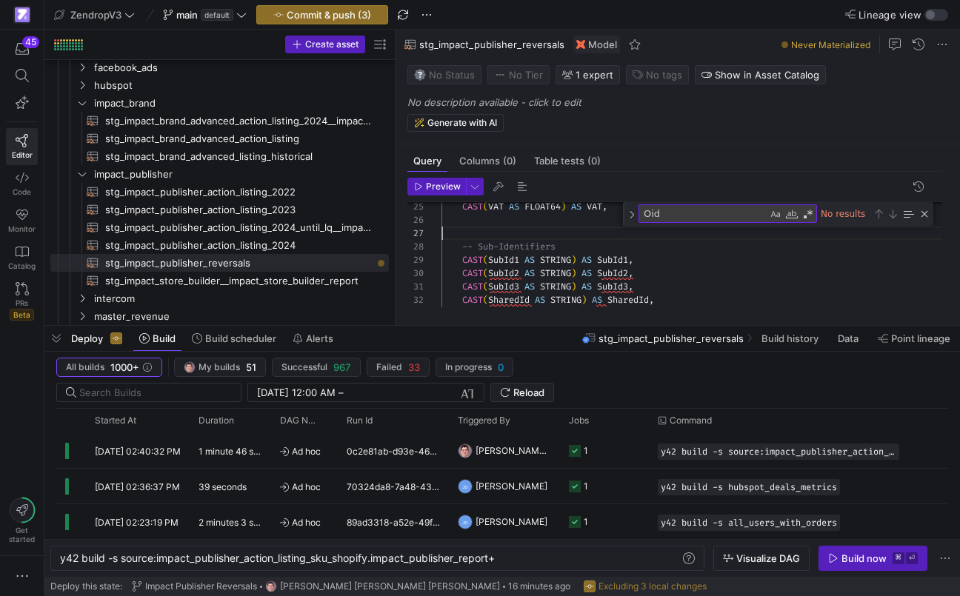
scroll to position [67, 0]
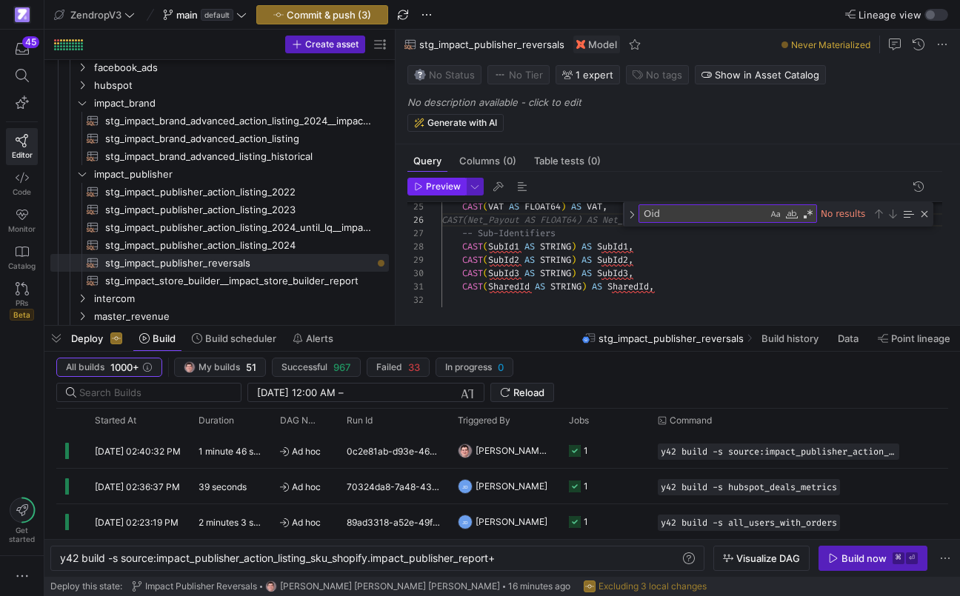
click at [438, 189] on span "Preview" at bounding box center [443, 186] width 35 height 10
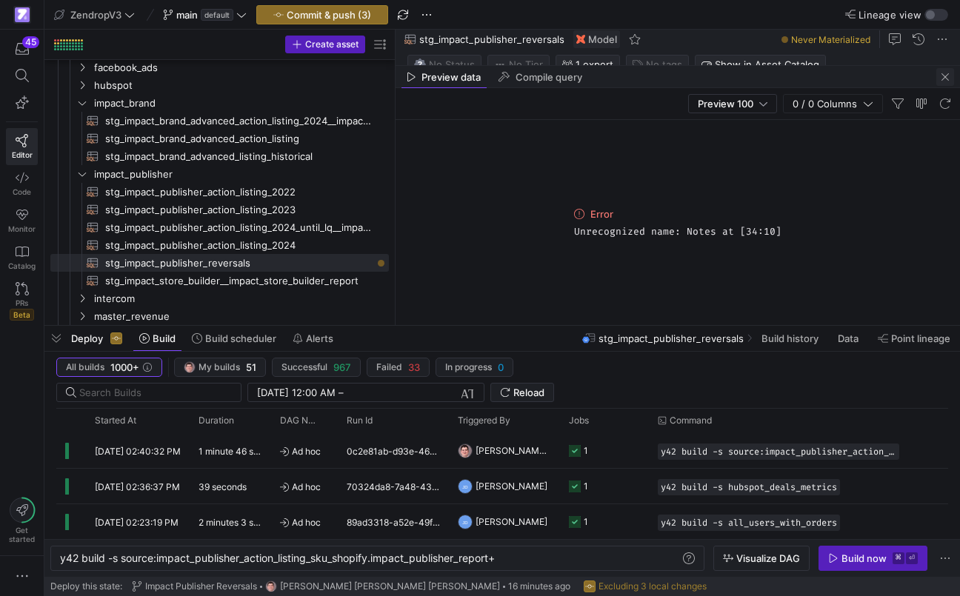
click at [937, 78] on span "button" at bounding box center [945, 77] width 18 height 18
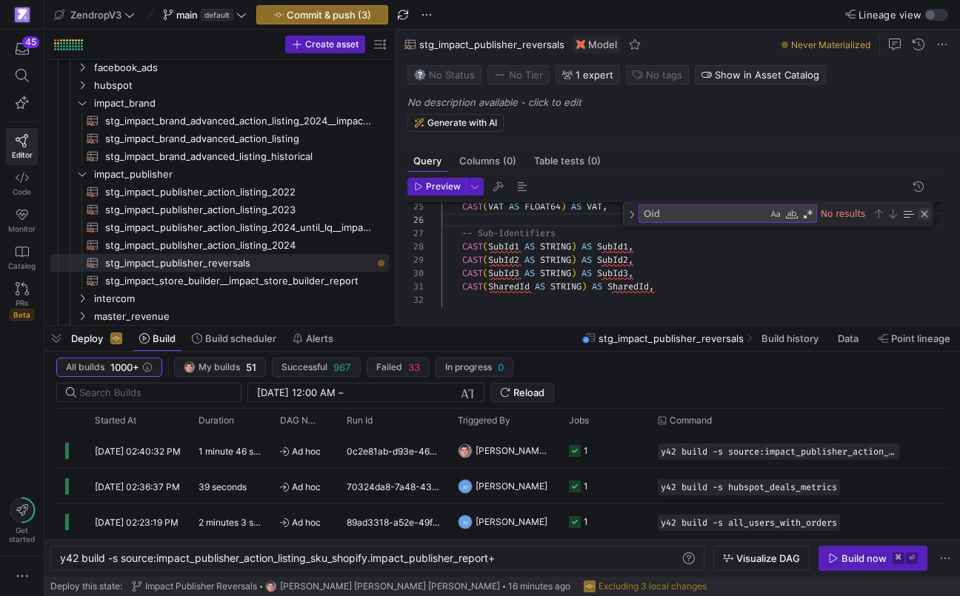
click at [922, 215] on div "Close (Escape)" at bounding box center [924, 214] width 12 height 12
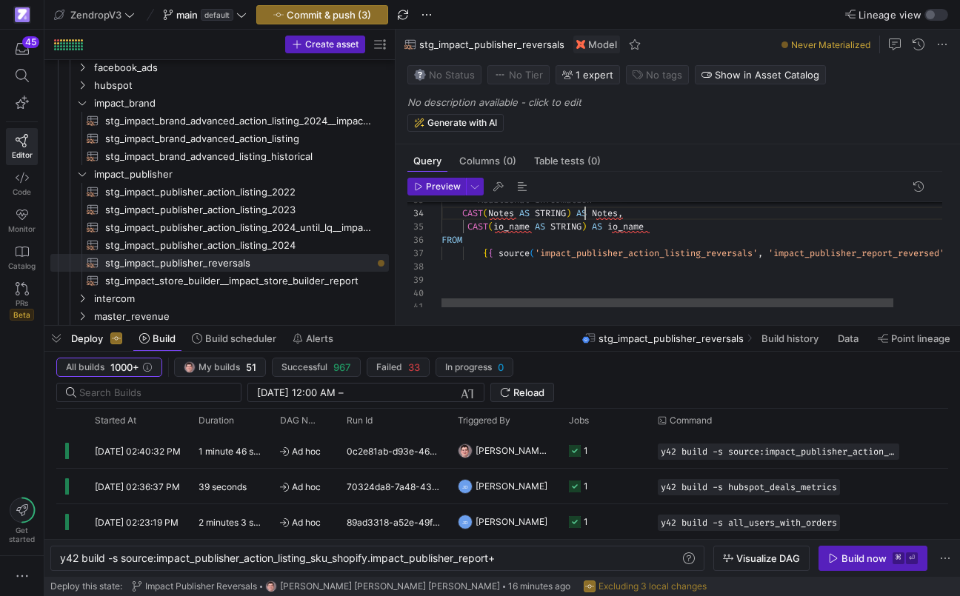
click at [583, 219] on div "-- Additional Information CAST ( Notes AS STRING ) AS Notes , CAST ( io_name AS…" at bounding box center [725, 38] width 569 height 567
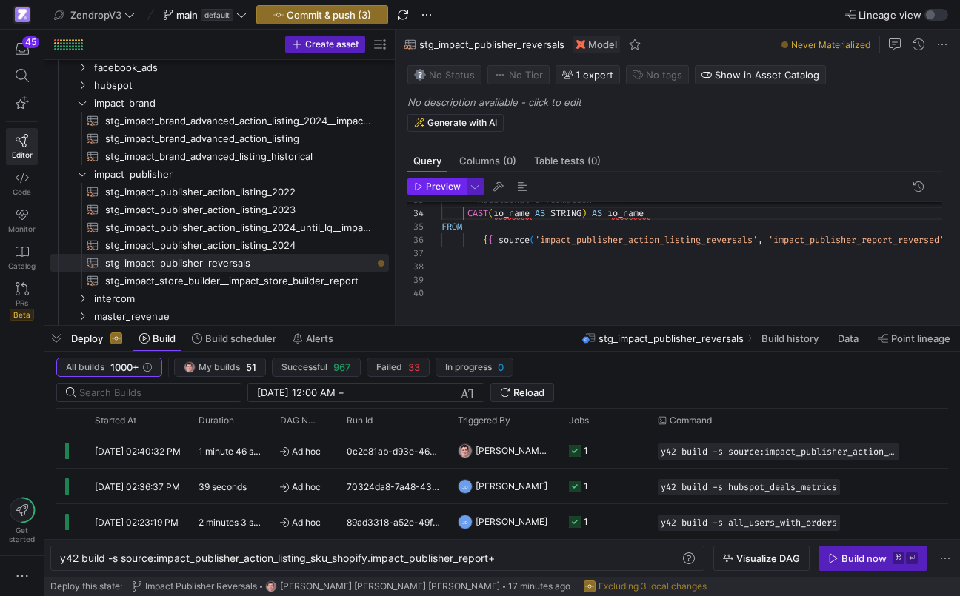
click at [424, 182] on span "Preview" at bounding box center [437, 186] width 47 height 10
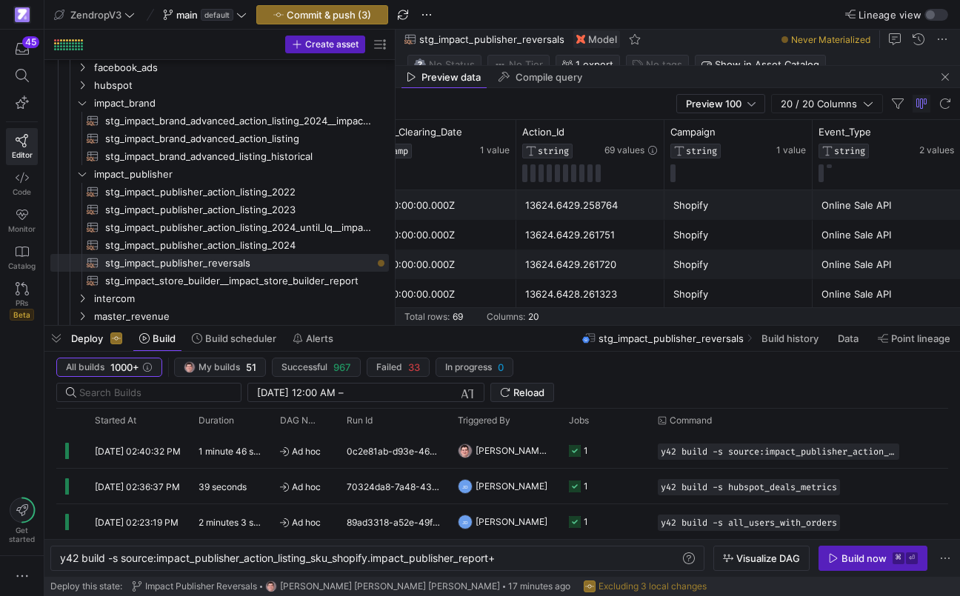
scroll to position [0, 0]
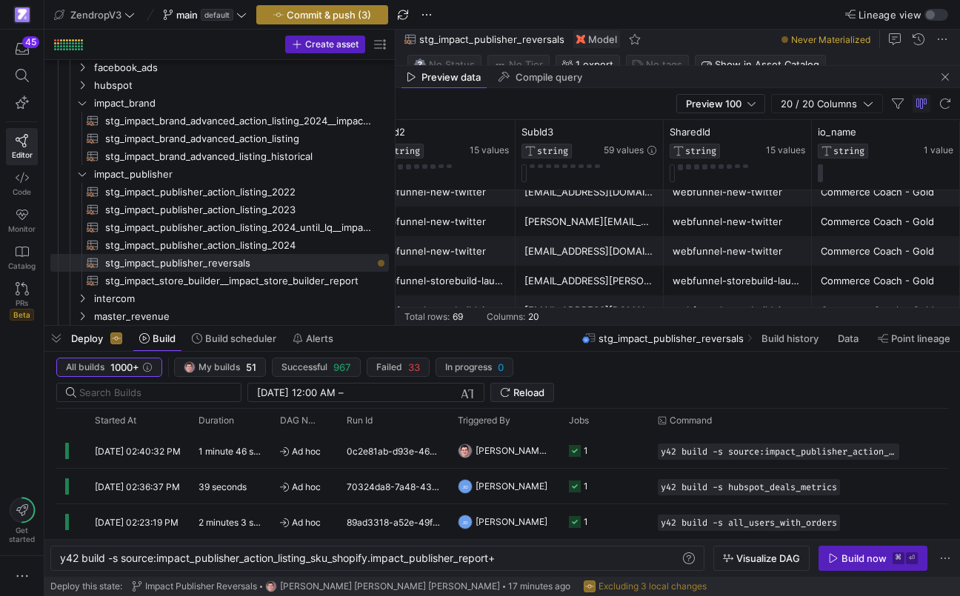
click at [293, 18] on span "Commit & push (3)" at bounding box center [329, 15] width 84 height 12
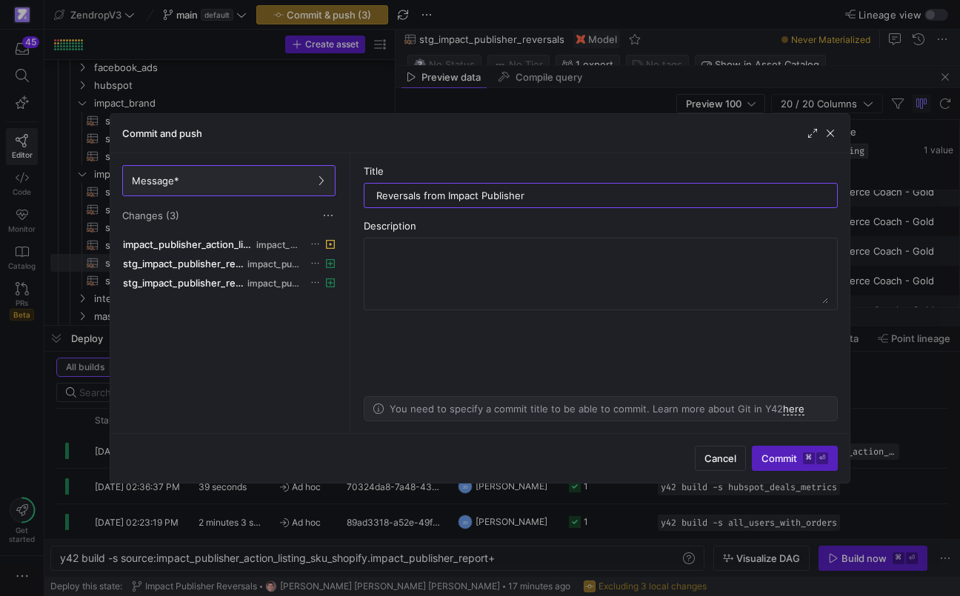
type input "Reversals from Impact Publisher"
